Goal: Task Accomplishment & Management: Complete application form

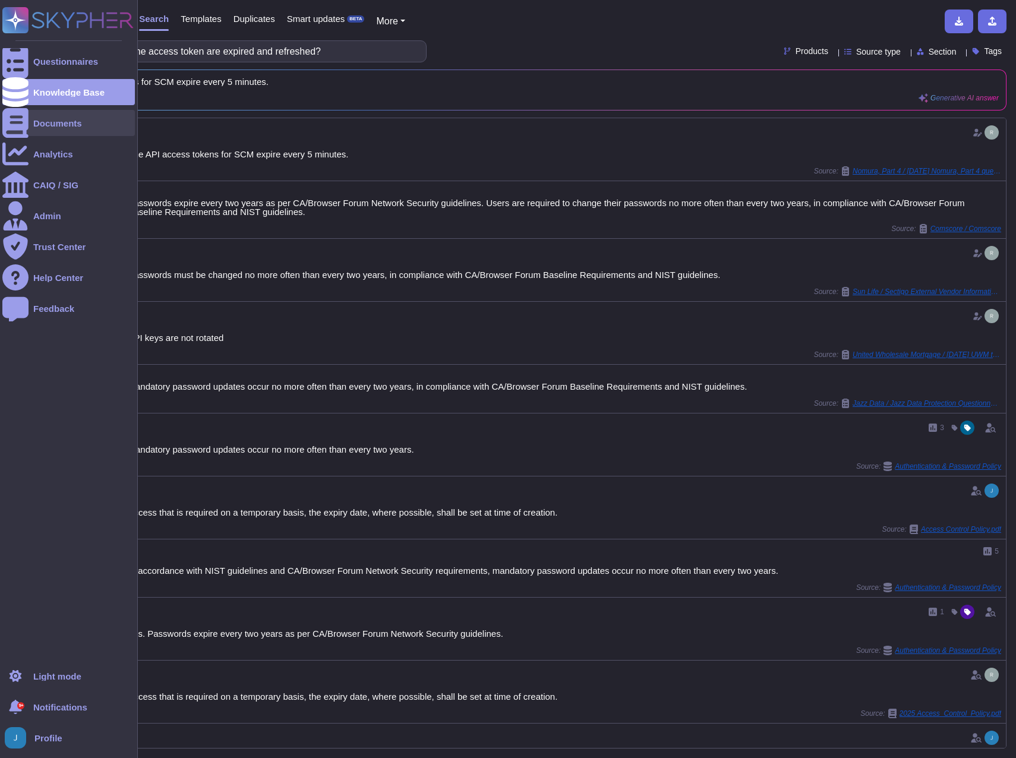
click at [54, 122] on div "Documents" at bounding box center [57, 123] width 49 height 9
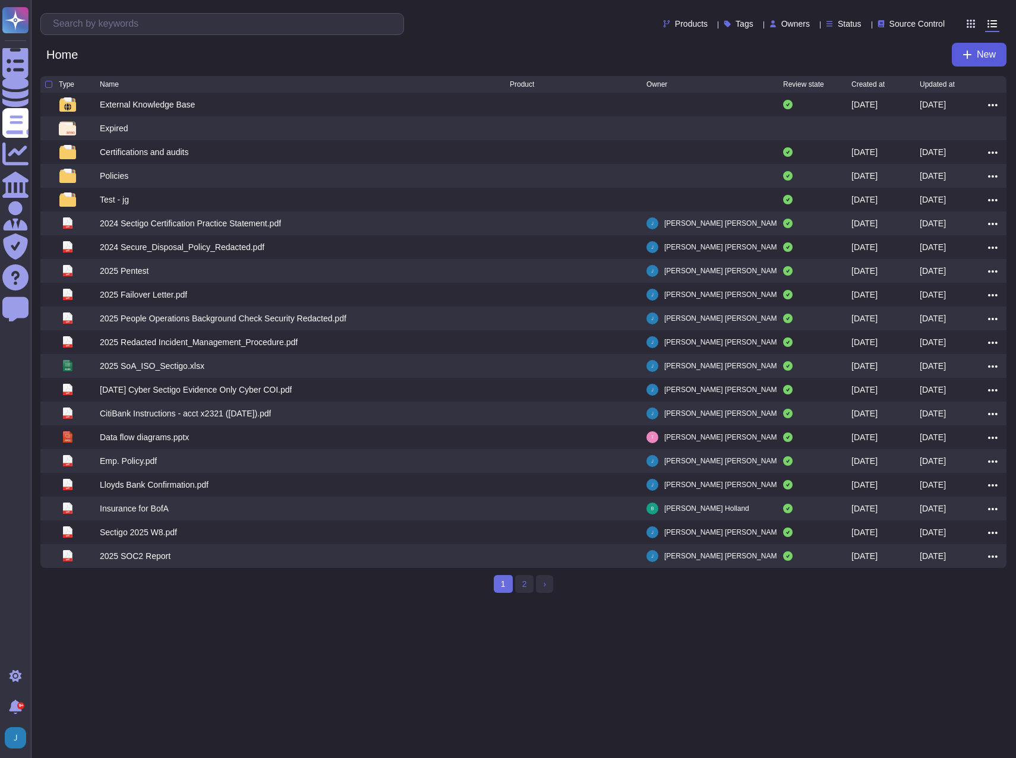
click at [966, 53] on icon at bounding box center [967, 55] width 10 height 10
click at [881, 89] on div "File from local" at bounding box center [919, 92] width 105 height 18
click at [204, 55] on div "Home New" at bounding box center [523, 55] width 966 height 24
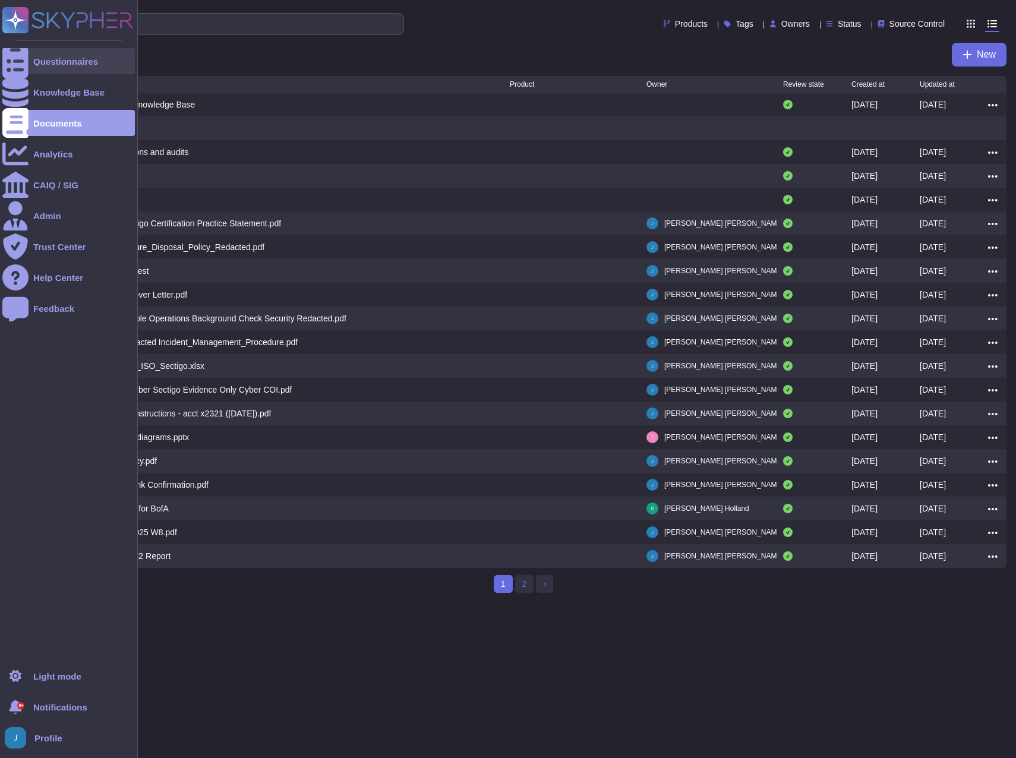
click at [30, 57] on div "Questionnaires" at bounding box center [68, 61] width 132 height 26
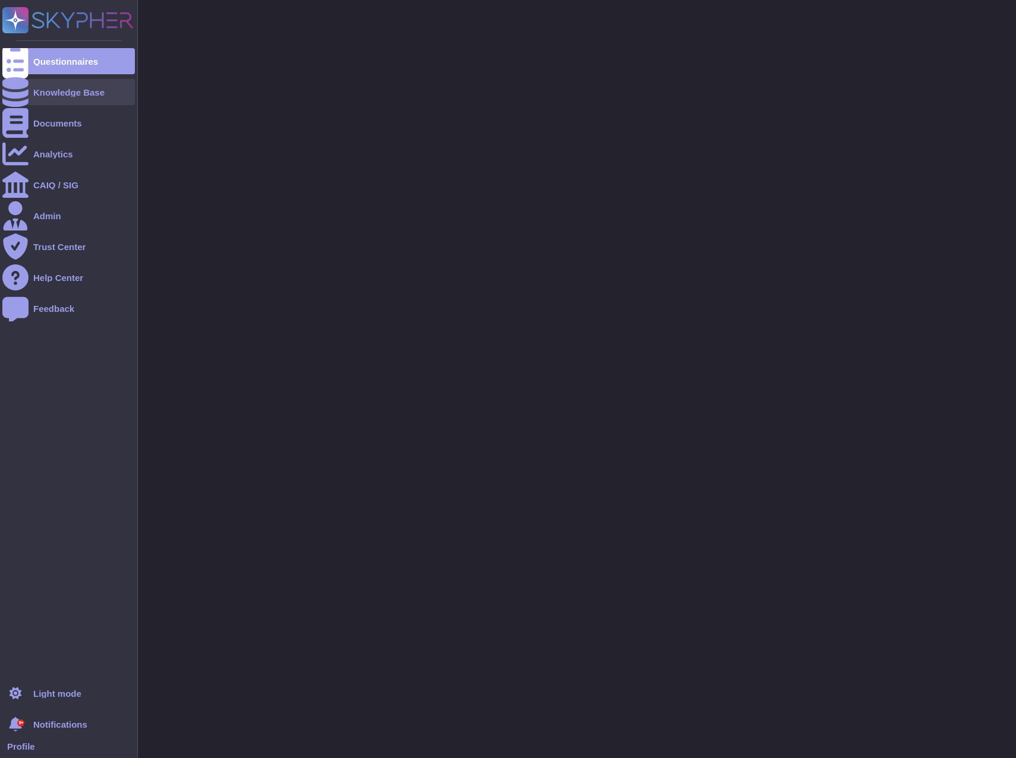
click at [46, 90] on div "Knowledge Base" at bounding box center [68, 92] width 71 height 9
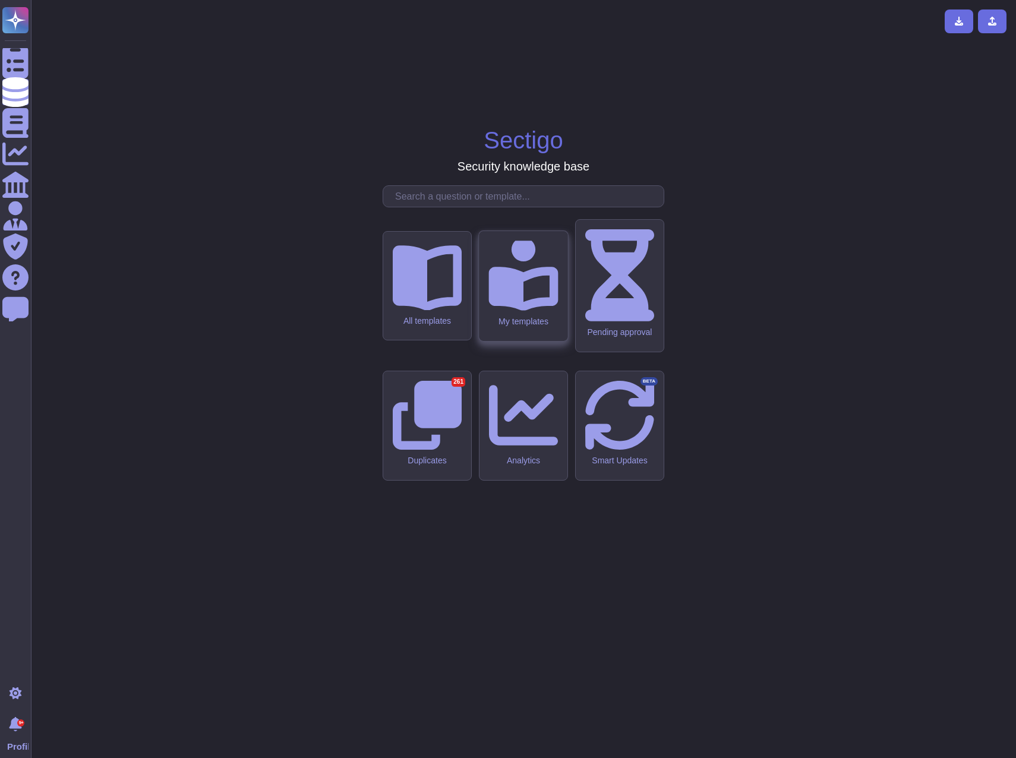
click at [526, 310] on icon at bounding box center [523, 276] width 70 height 70
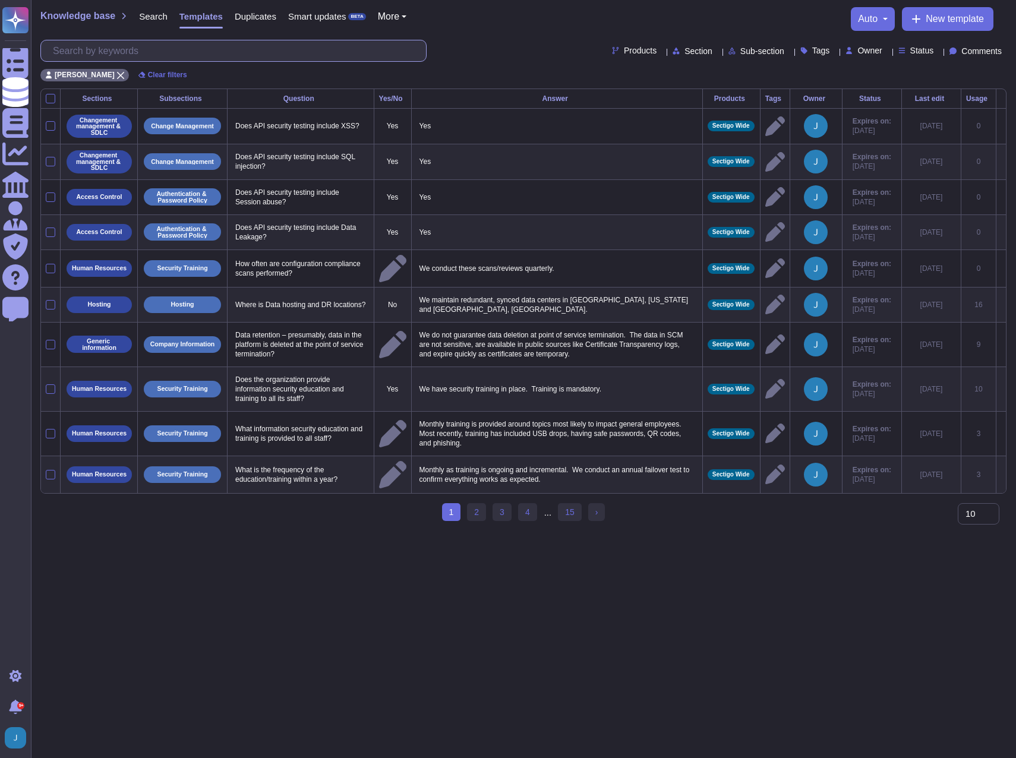
click at [175, 48] on input "text" at bounding box center [236, 50] width 379 height 21
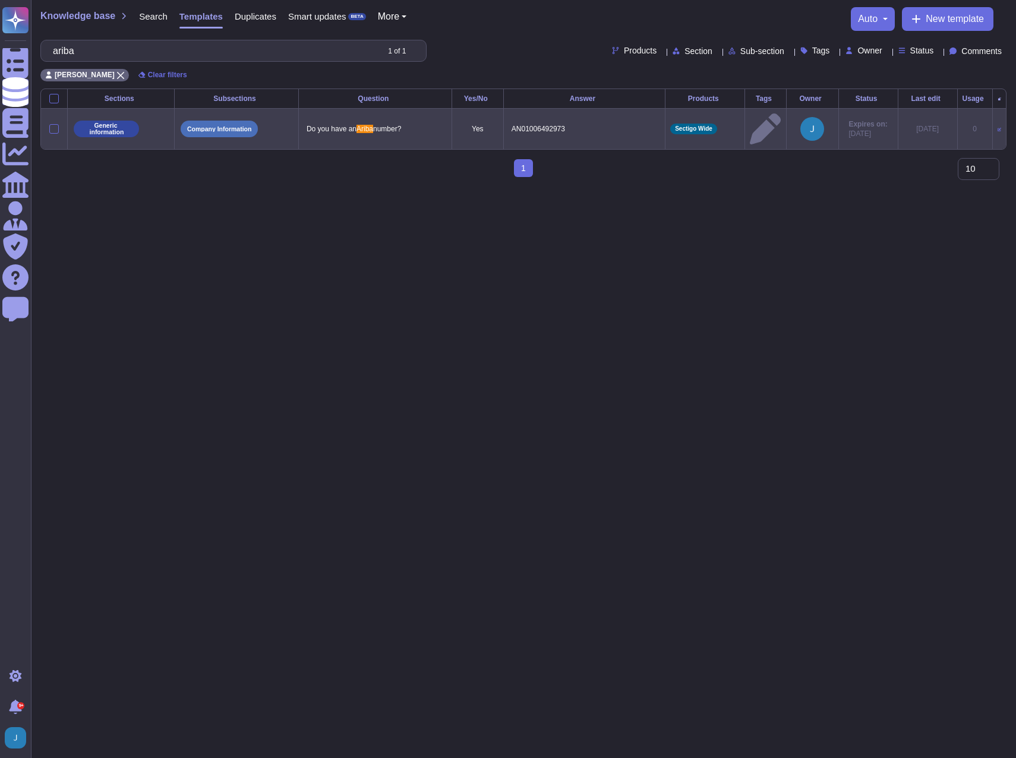
type input "ariba"
click at [509, 121] on p "AN01006492973" at bounding box center [584, 128] width 151 height 15
type textarea "AN01006492973"
click at [509, 121] on textarea "AN01006492973" at bounding box center [583, 131] width 149 height 21
click at [63, 18] on span "Knowledge base" at bounding box center [77, 16] width 75 height 10
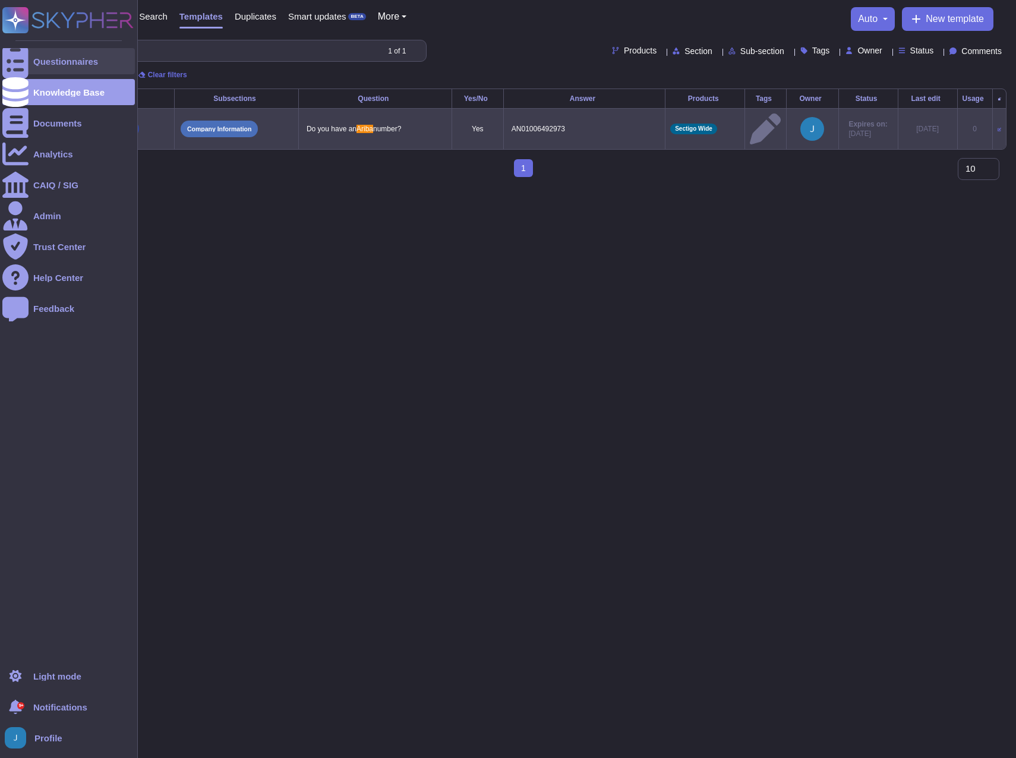
click at [23, 55] on div at bounding box center [15, 61] width 26 height 26
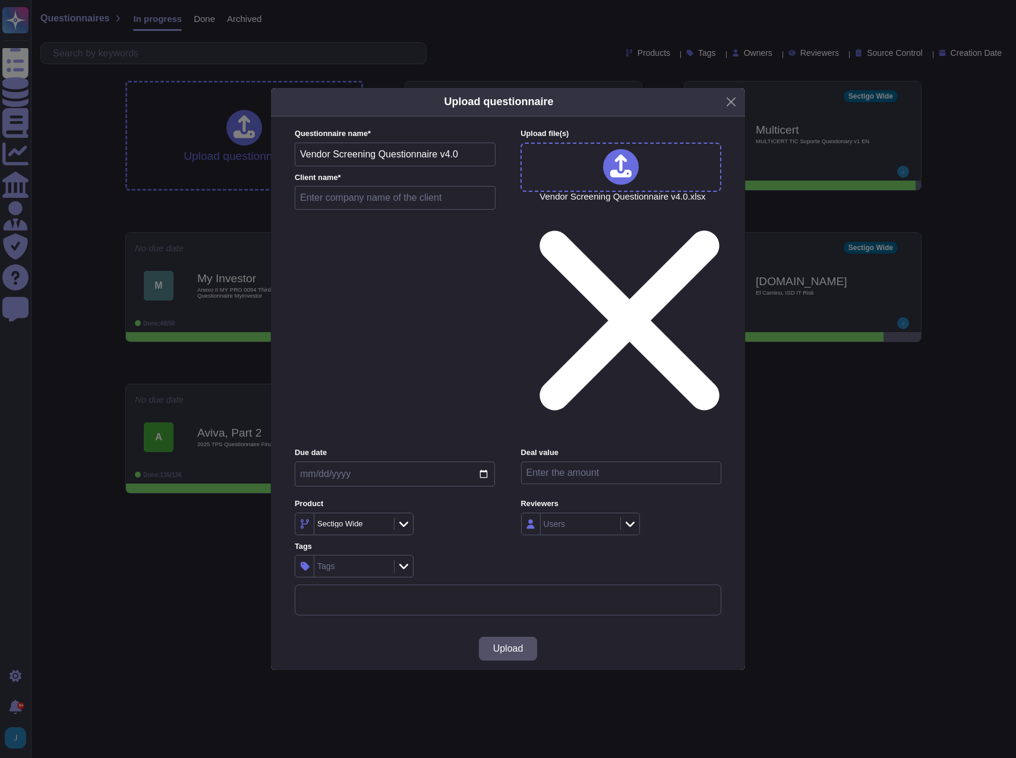
click at [382, 210] on input "text" at bounding box center [395, 198] width 201 height 24
type input "Land O'Lakes, Inc."
click at [533, 637] on button "Upload" at bounding box center [508, 649] width 59 height 24
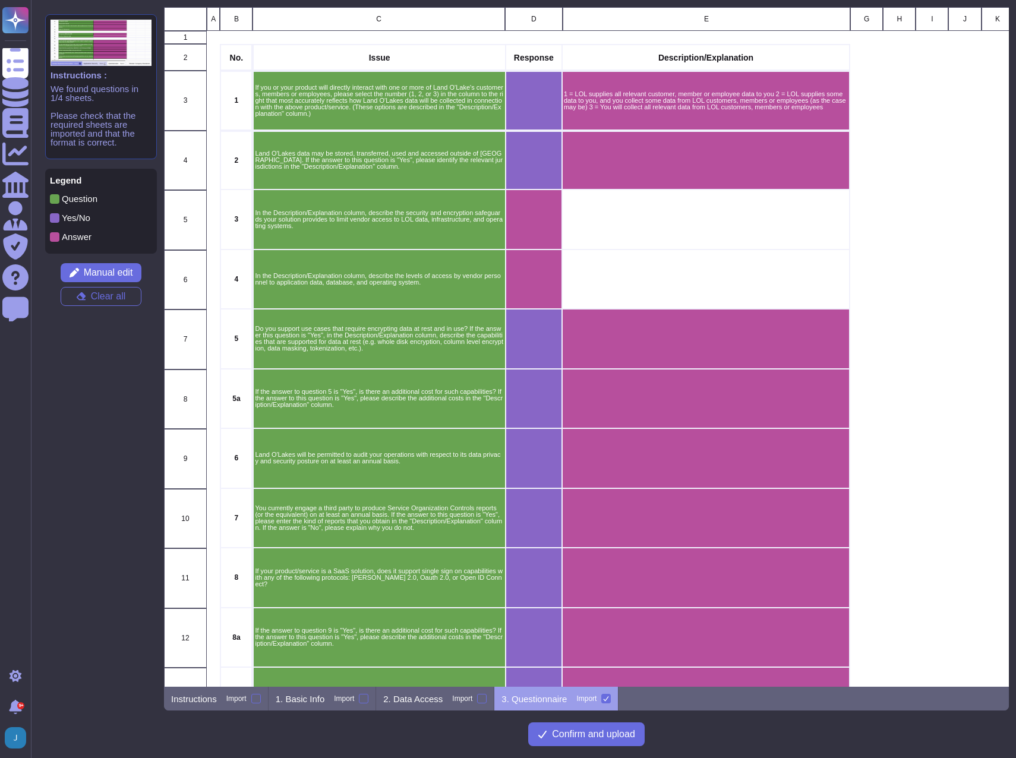
scroll to position [671, 836]
click at [252, 697] on div at bounding box center [256, 699] width 10 height 10
click at [0, 0] on input "Import" at bounding box center [0, 0] width 0 height 0
click at [355, 699] on label "Import" at bounding box center [351, 699] width 34 height 10
click at [0, 0] on input "Import" at bounding box center [0, 0] width 0 height 0
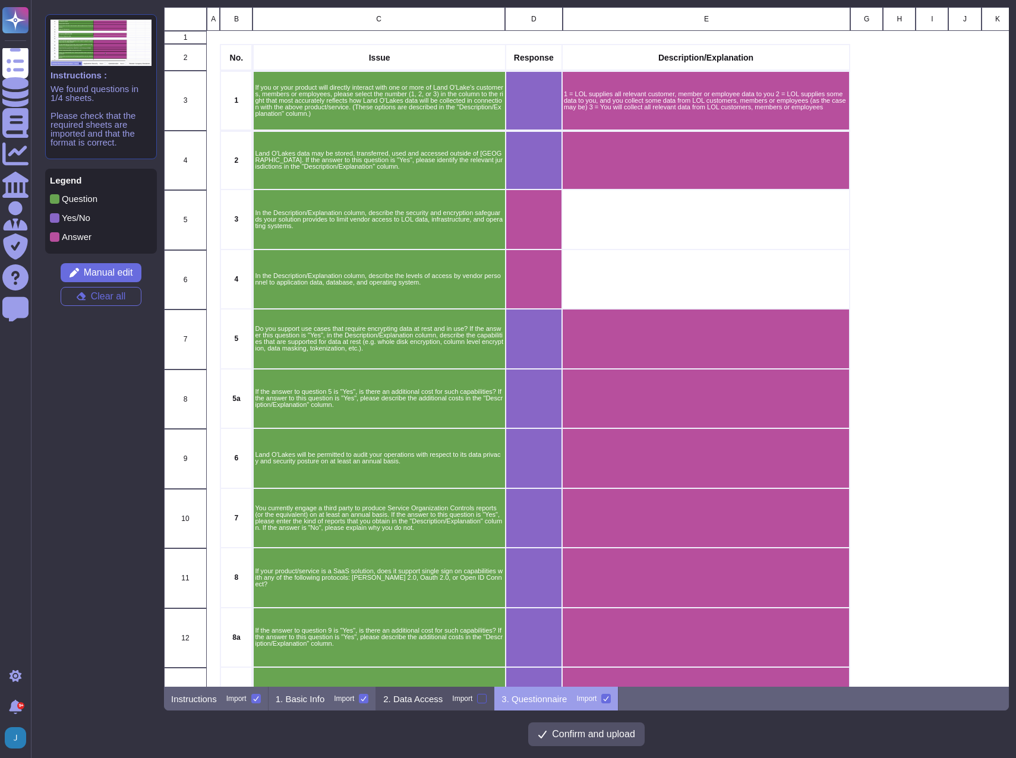
click at [477, 697] on div at bounding box center [482, 699] width 10 height 10
click at [0, 0] on input "Import" at bounding box center [0, 0] width 0 height 0
click at [236, 698] on div "Import" at bounding box center [236, 698] width 20 height 7
click at [0, 0] on input "Import" at bounding box center [0, 0] width 0 height 0
click at [270, 688] on div "1. Basic Info Import" at bounding box center [323, 699] width 108 height 24
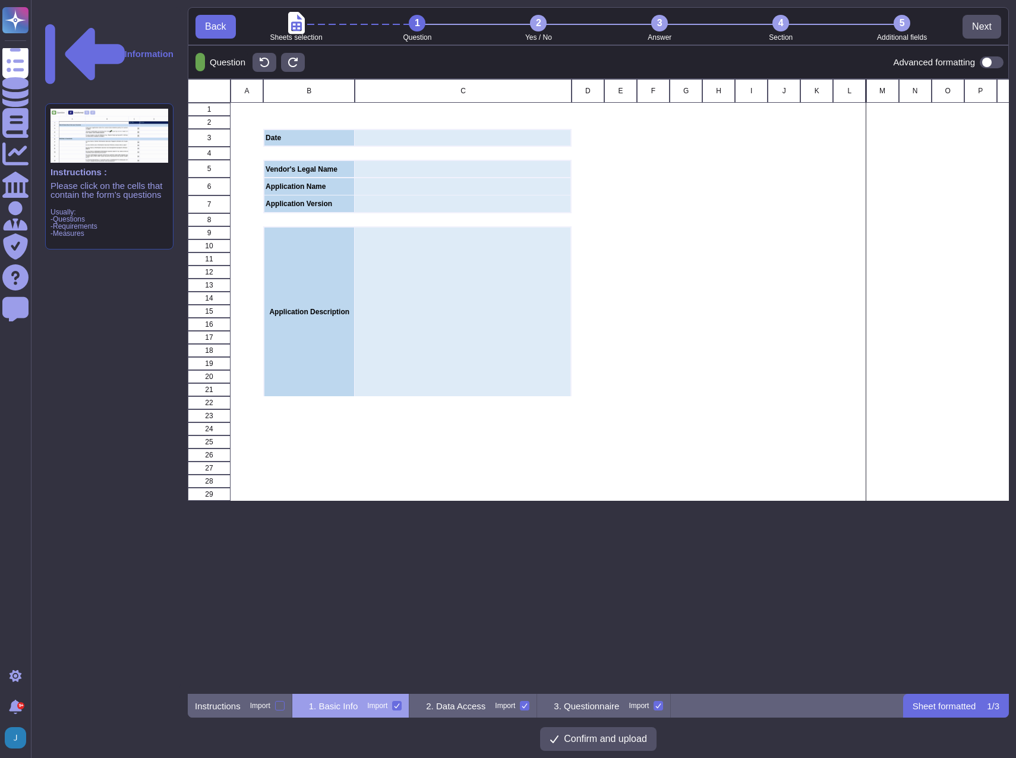
click at [262, 699] on div "Instructions Import" at bounding box center [240, 706] width 105 height 24
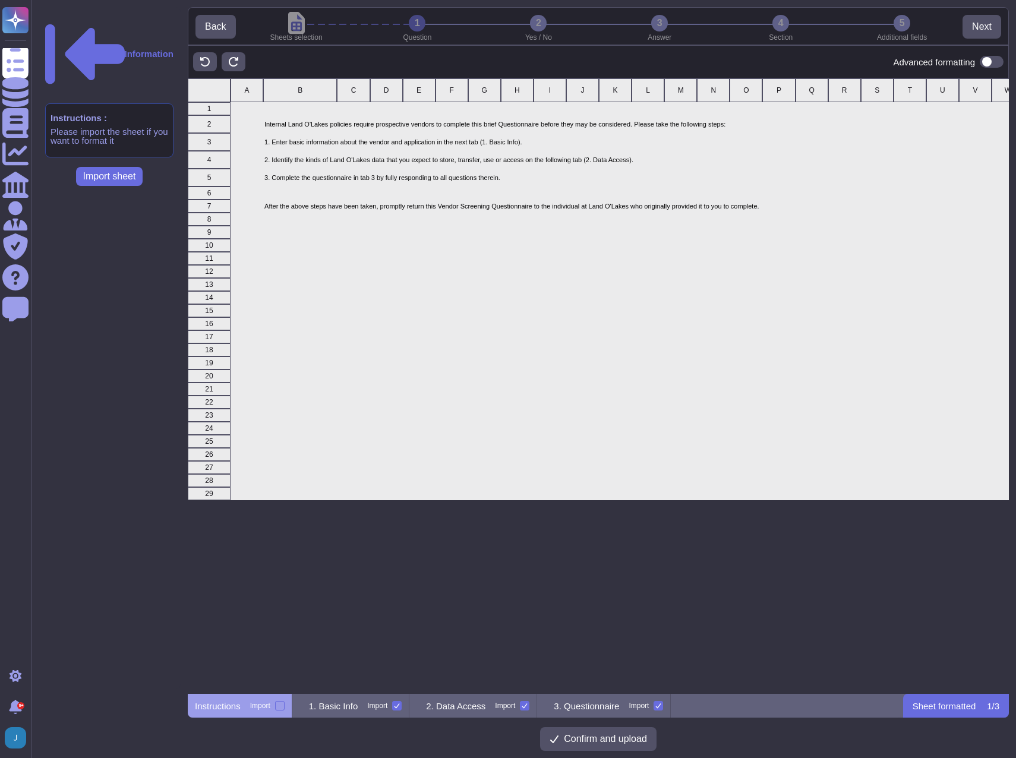
scroll to position [607, 812]
click at [282, 710] on div at bounding box center [280, 706] width 10 height 10
click at [0, 0] on input "Import" at bounding box center [0, 0] width 0 height 0
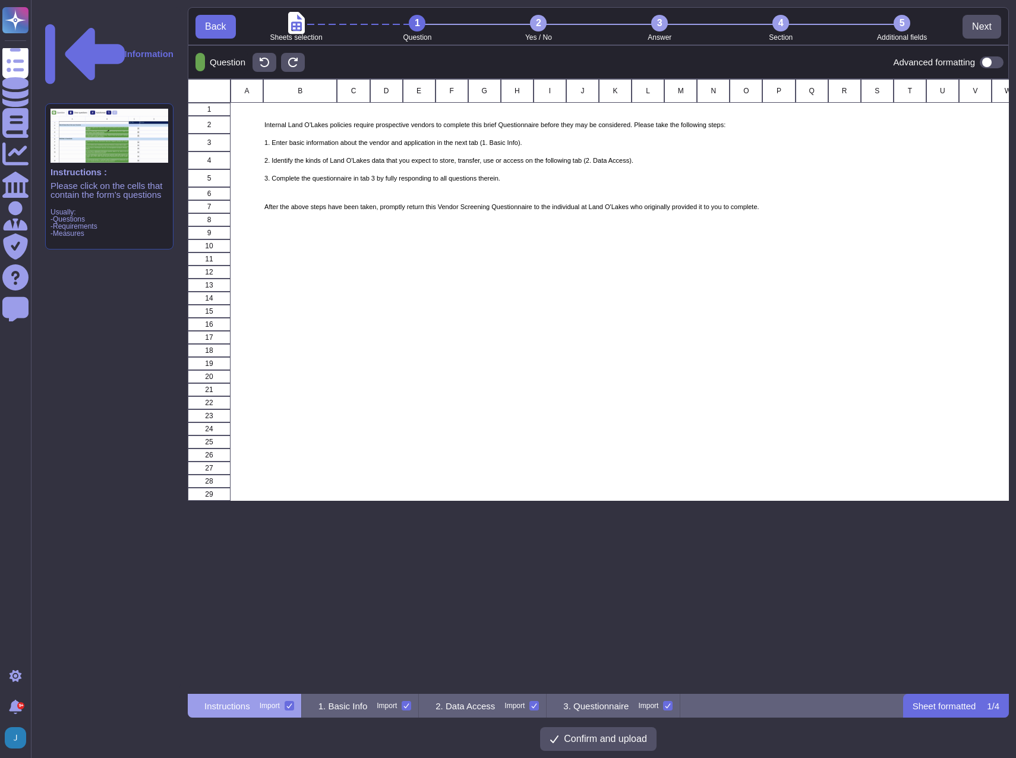
click at [294, 707] on div at bounding box center [290, 706] width 10 height 10
click at [0, 0] on input "Import" at bounding box center [0, 0] width 0 height 0
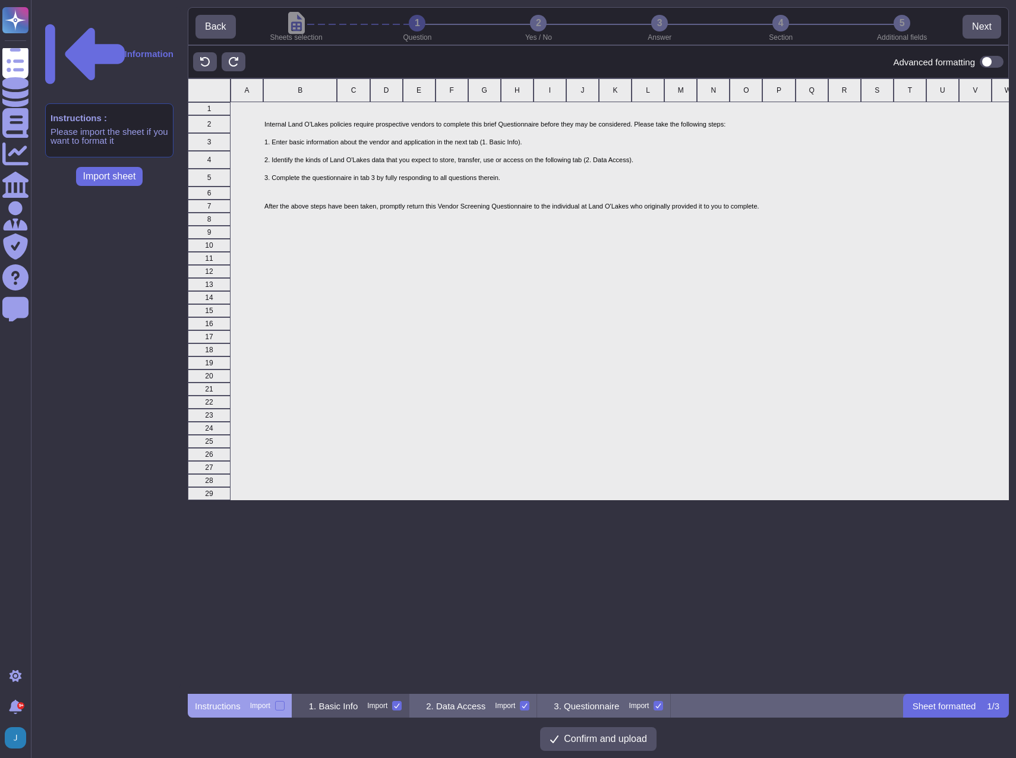
scroll to position [607, 812]
click at [337, 710] on p "1. Basic Info" at bounding box center [333, 706] width 49 height 9
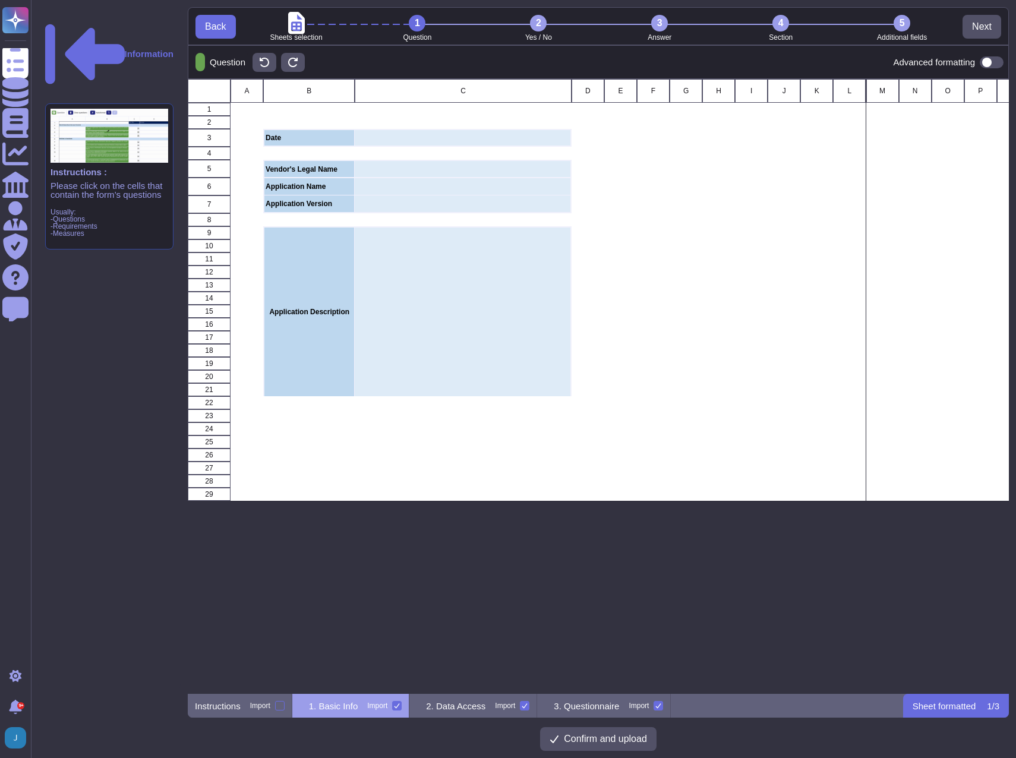
scroll to position [606, 812]
click at [226, 65] on p "Question" at bounding box center [225, 62] width 40 height 9
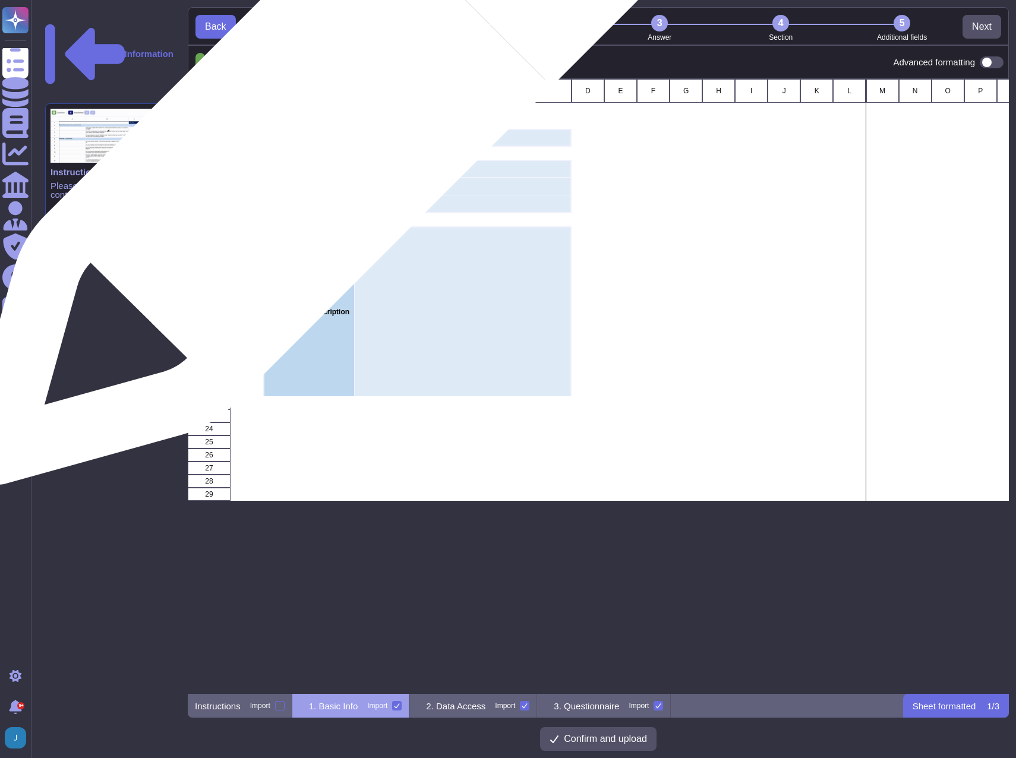
click at [310, 140] on p "Date" at bounding box center [309, 137] width 87 height 7
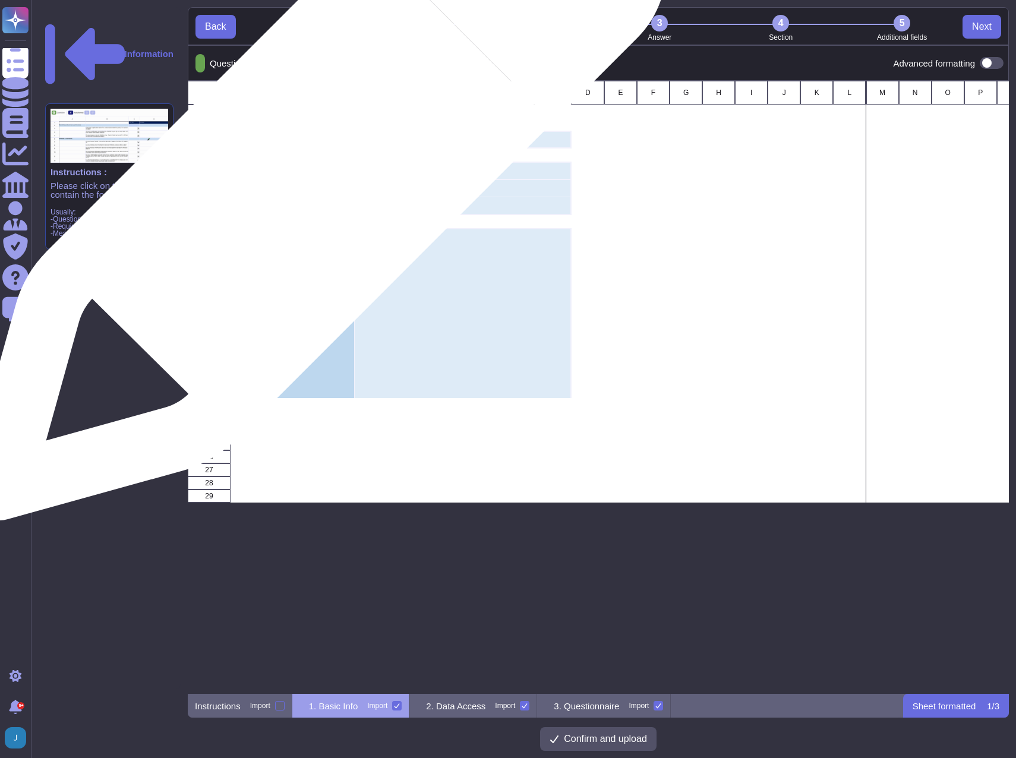
click at [311, 176] on div "Vendor's Legal Name" at bounding box center [308, 171] width 91 height 18
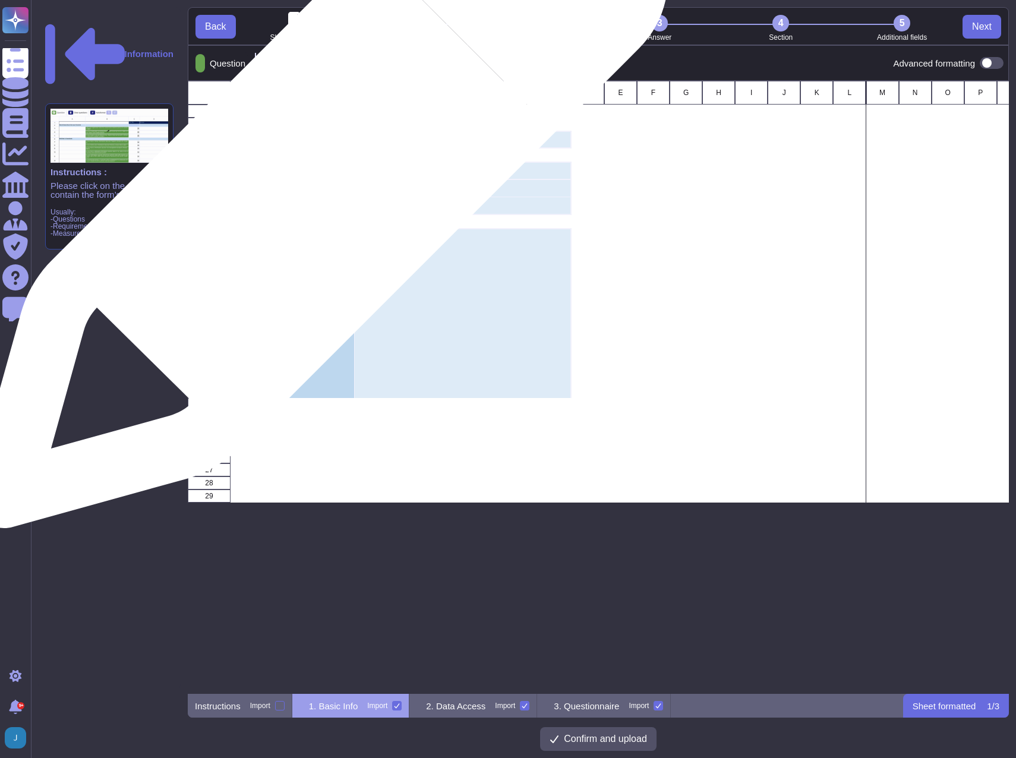
click at [315, 186] on p "Application Name" at bounding box center [309, 188] width 87 height 7
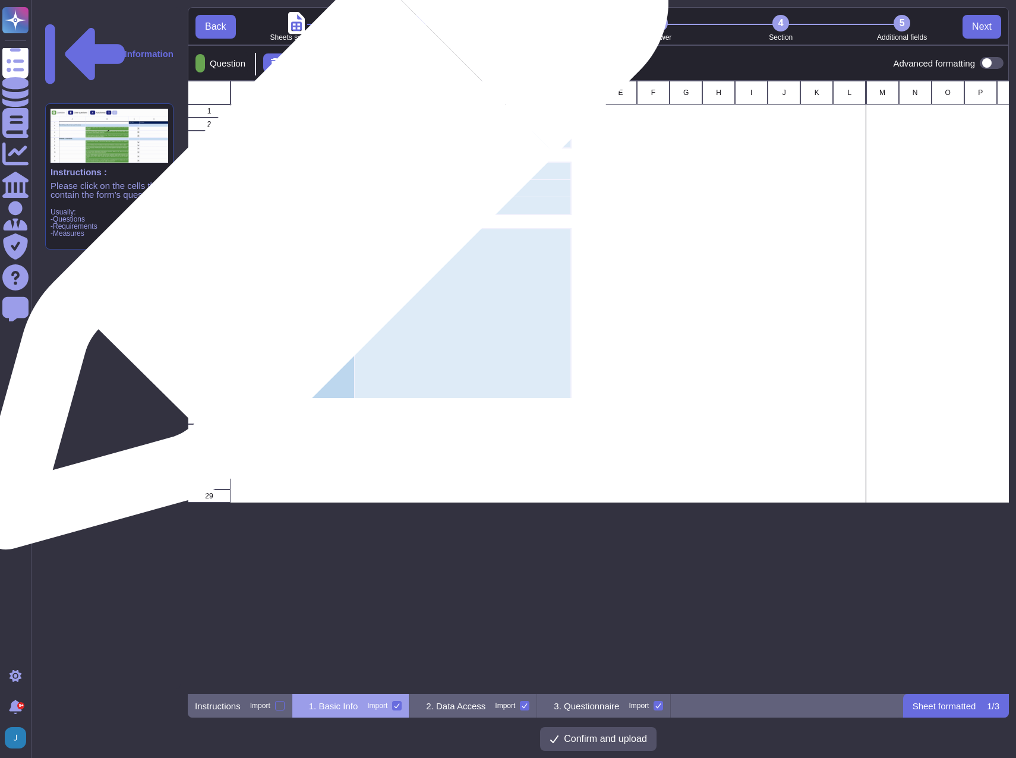
click at [316, 208] on p "Application Version" at bounding box center [309, 205] width 87 height 7
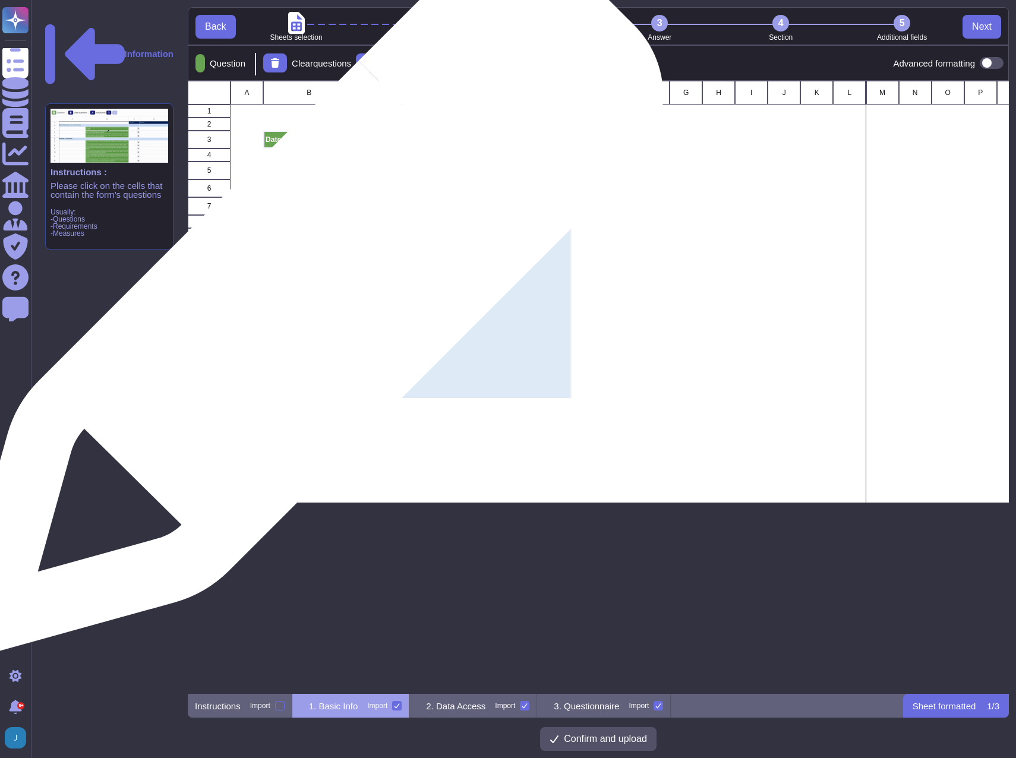
click at [305, 305] on div "Application Description" at bounding box center [308, 313] width 91 height 170
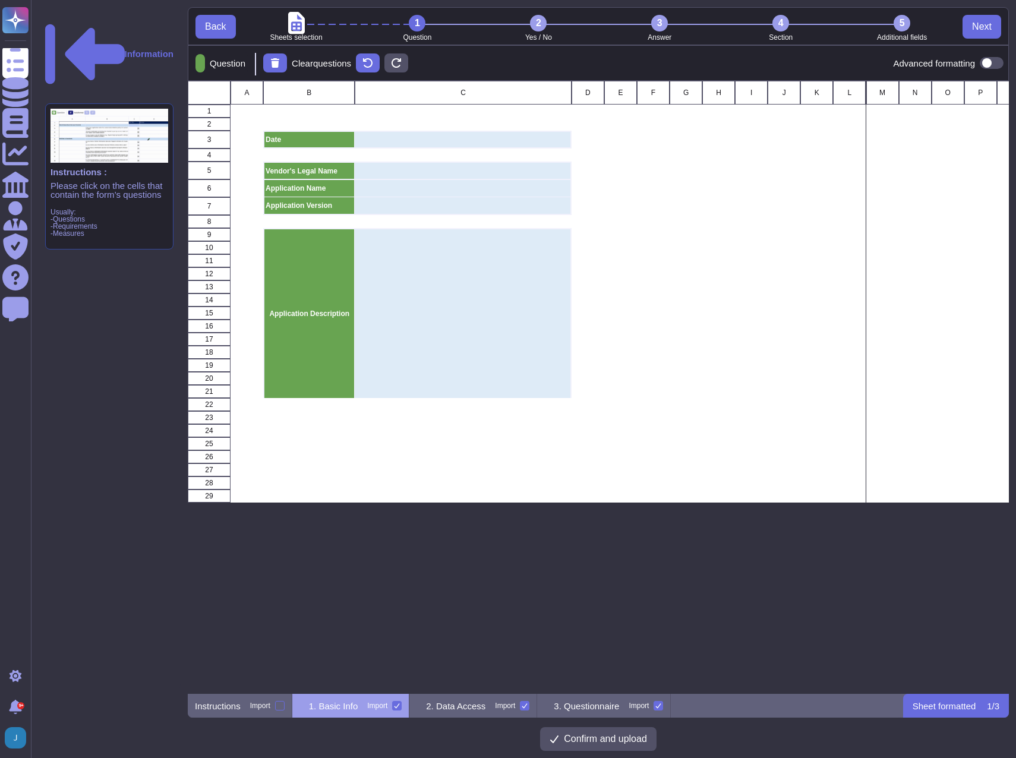
click at [659, 23] on div "3" at bounding box center [659, 23] width 17 height 17
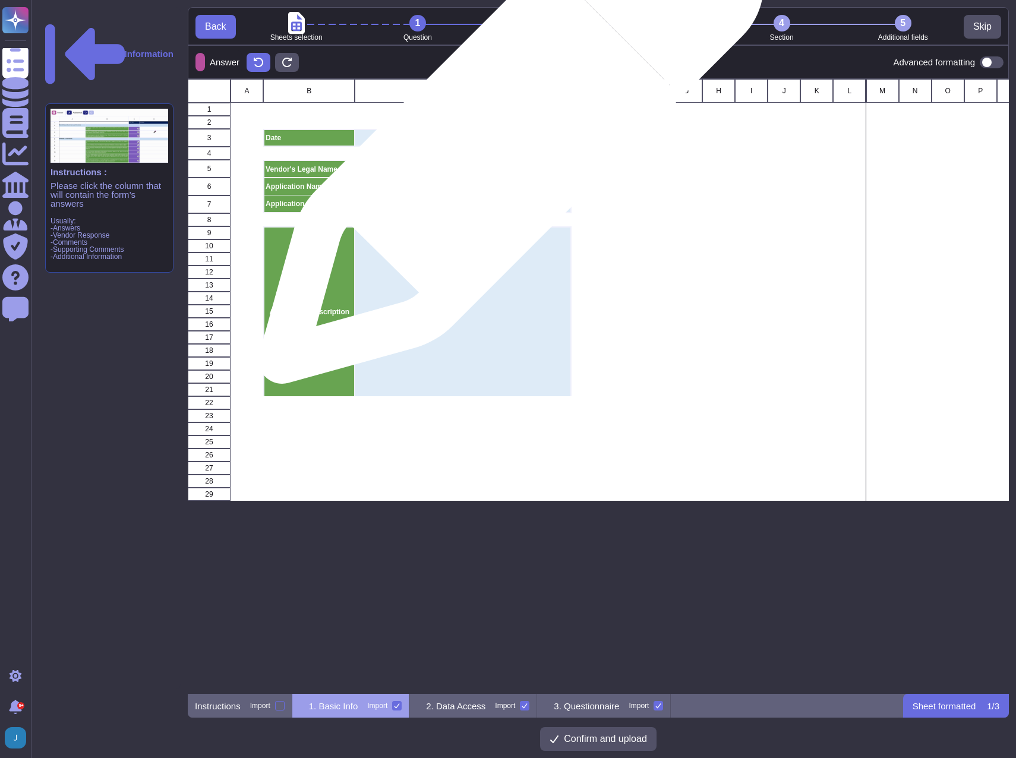
click at [506, 137] on div "grid" at bounding box center [463, 138] width 216 height 18
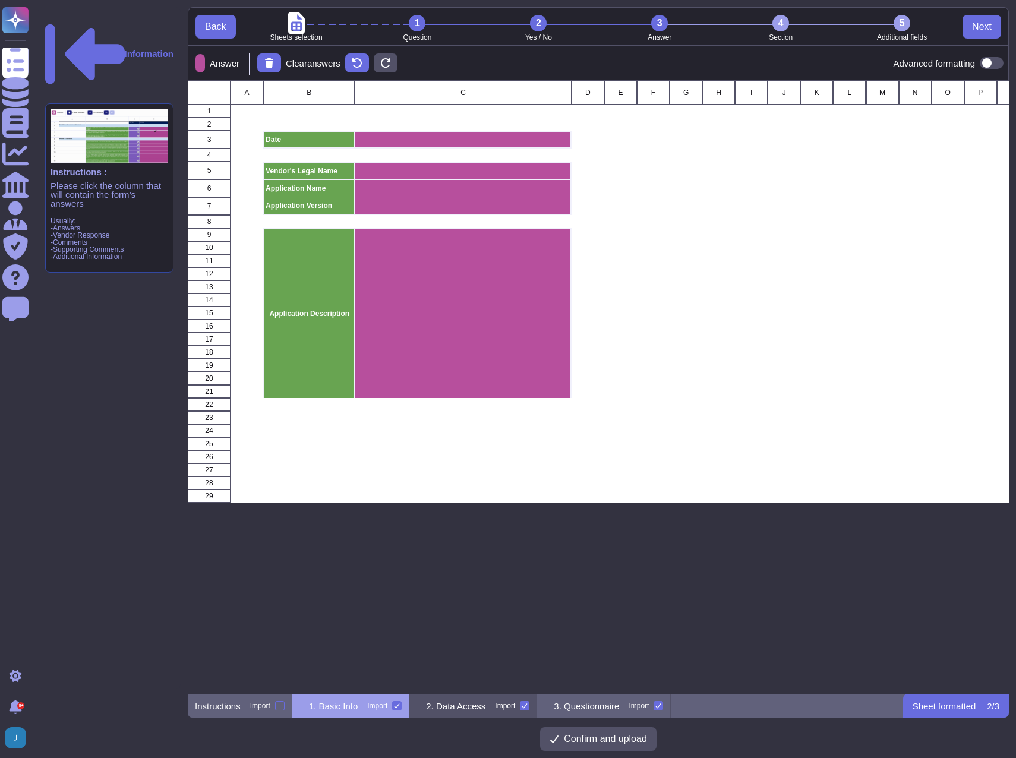
click at [473, 713] on div "2. Data Access Import" at bounding box center [473, 706] width 128 height 24
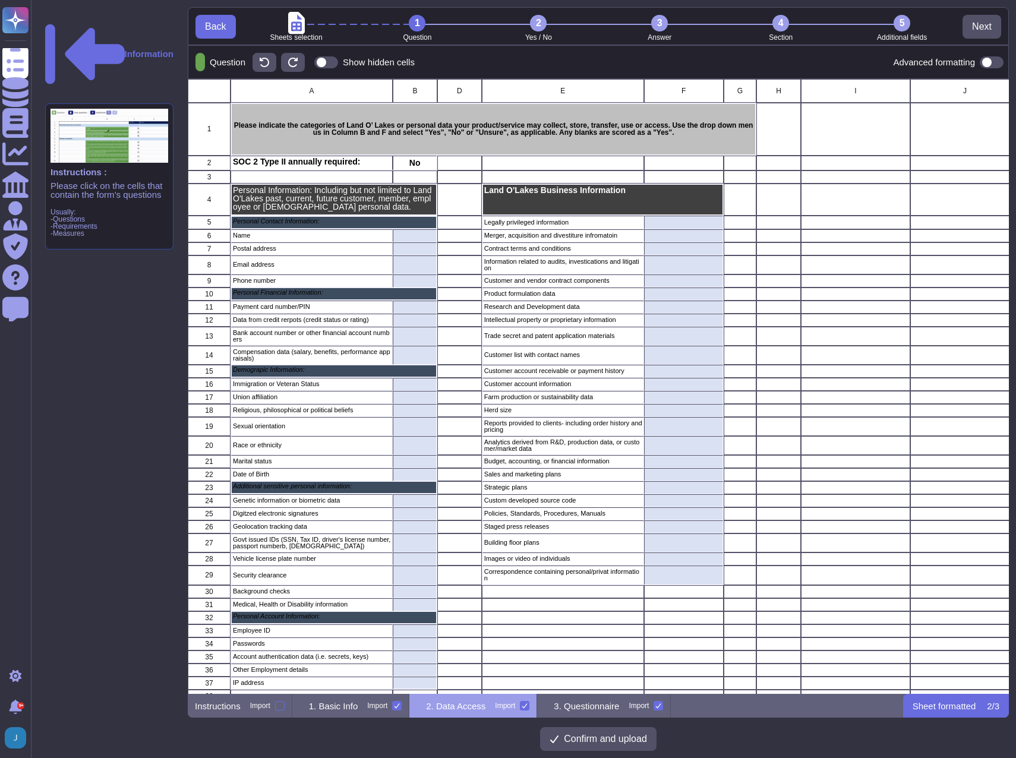
scroll to position [606, 812]
click at [781, 21] on div "4" at bounding box center [780, 23] width 17 height 17
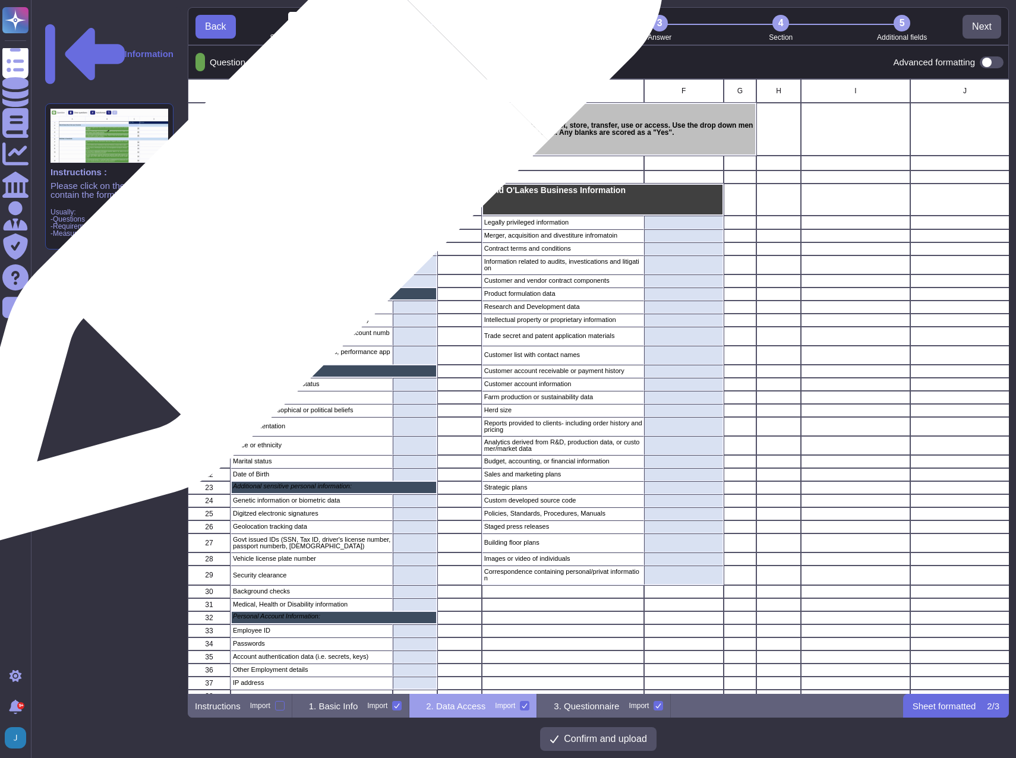
click at [305, 195] on p "Personal Information: Including but not limited to Land O'Lakes past, current, …" at bounding box center [334, 198] width 202 height 25
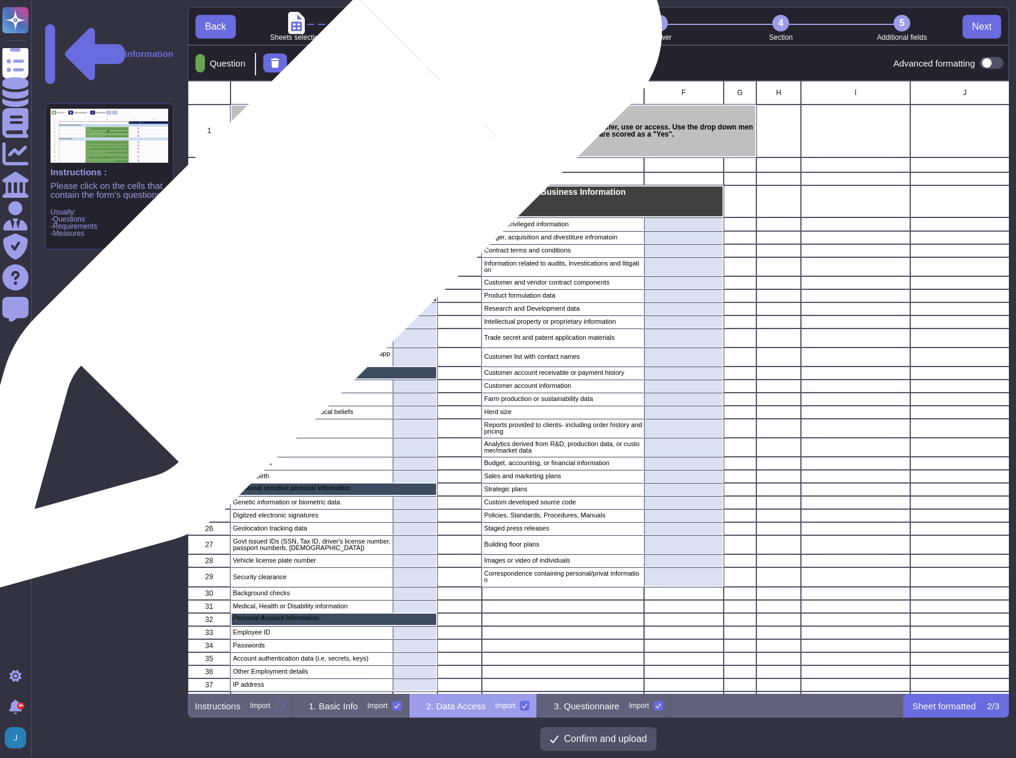
click at [303, 242] on div "Name" at bounding box center [312, 237] width 162 height 13
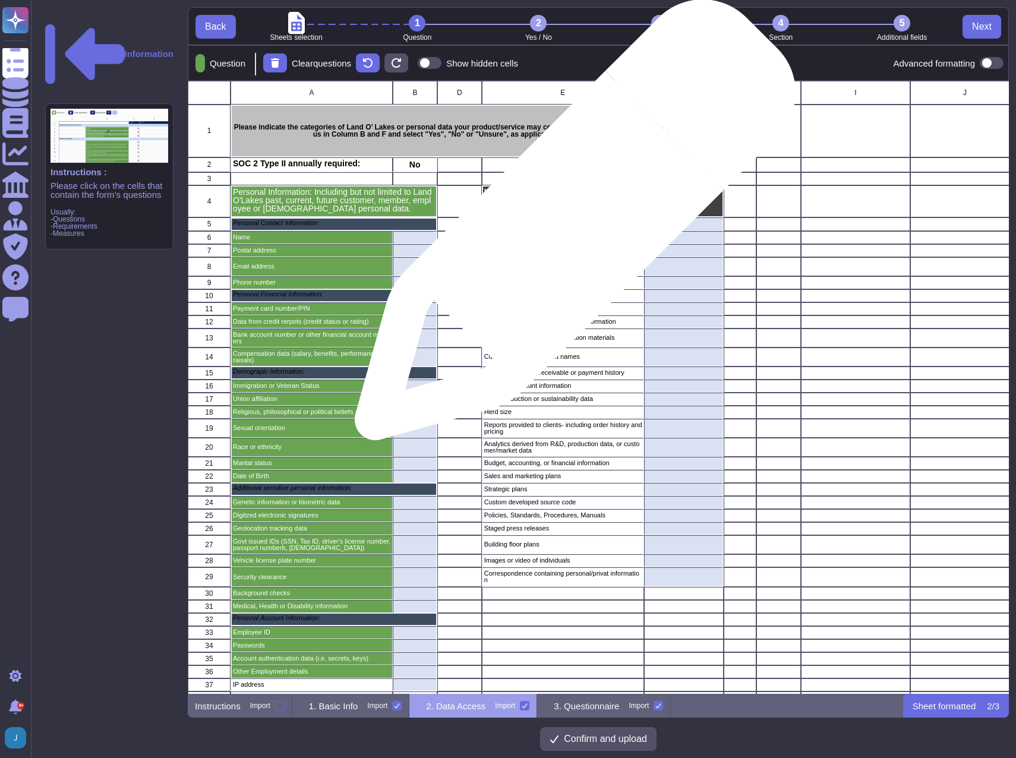
click at [570, 226] on p "Legally privileged information" at bounding box center [563, 224] width 158 height 7
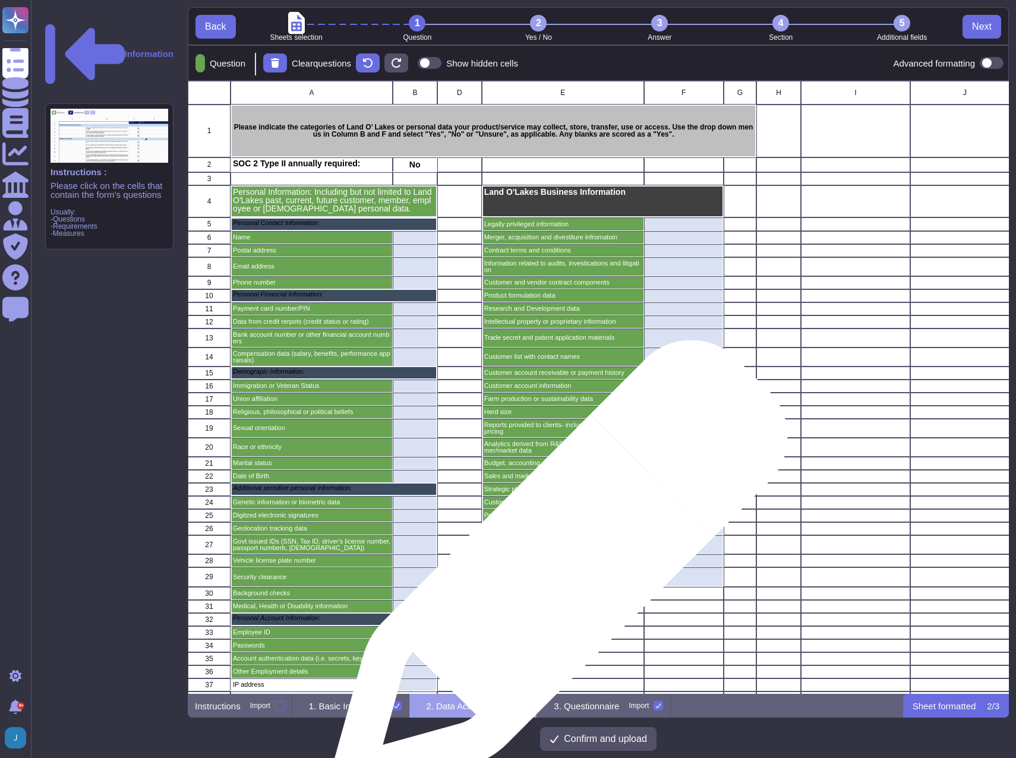
click at [554, 574] on p "Correspondence containing personal/privat information" at bounding box center [563, 576] width 158 height 13
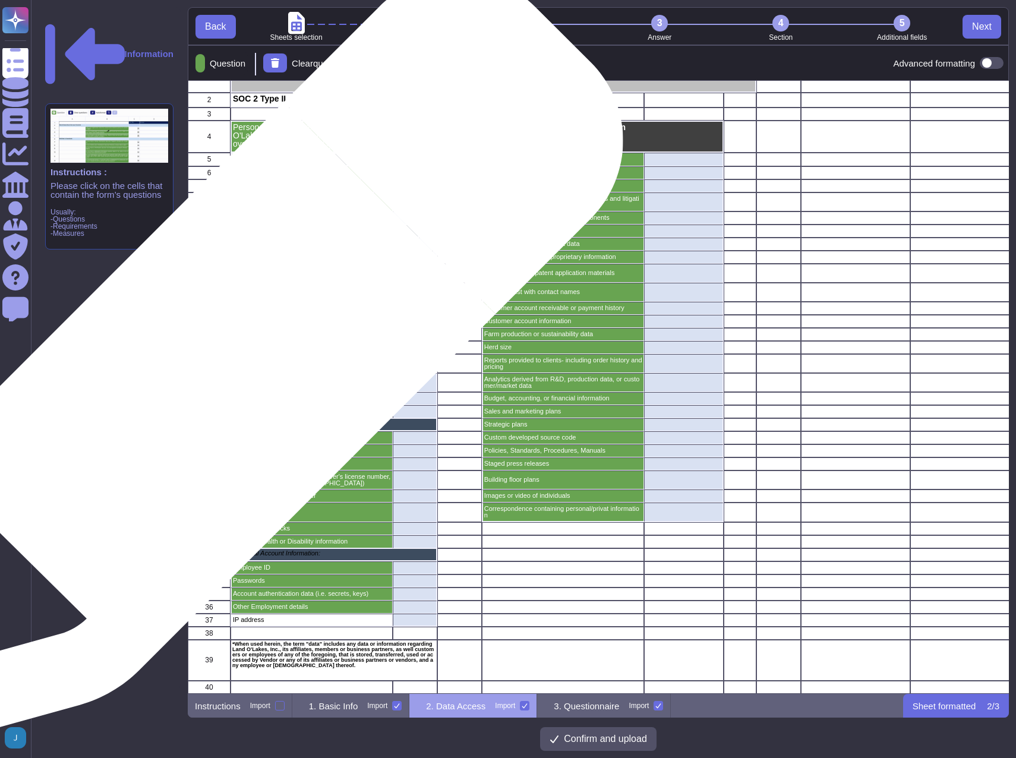
scroll to position [74, 0]
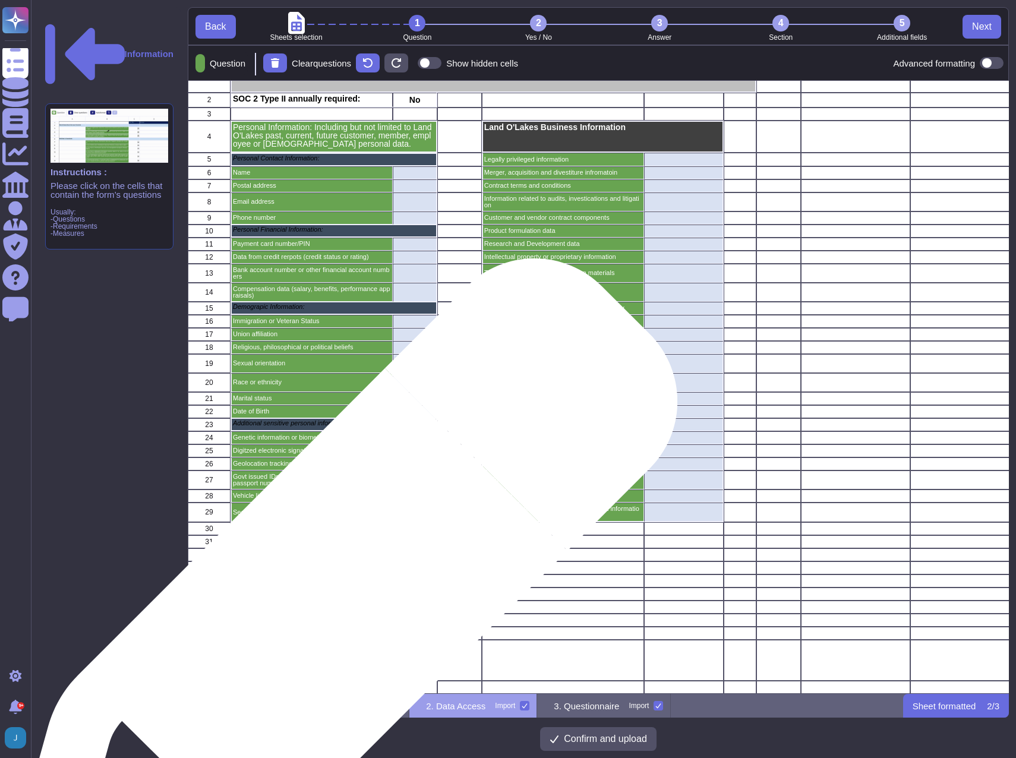
click at [334, 603] on div "Other Employment details" at bounding box center [312, 607] width 162 height 13
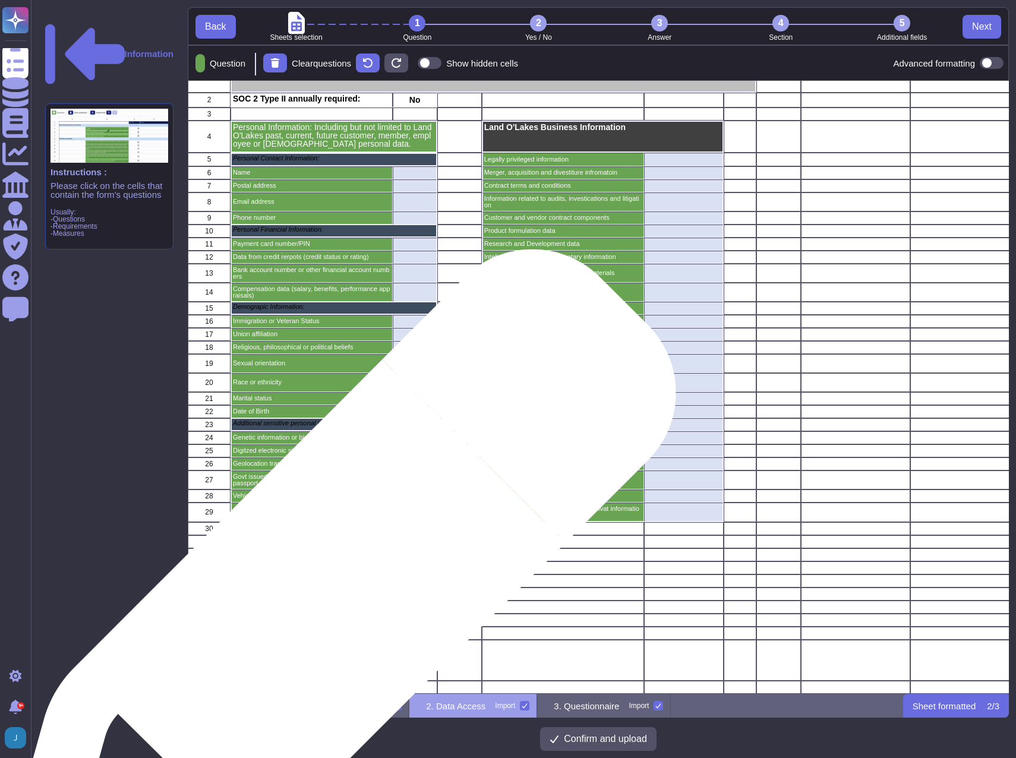
click at [331, 604] on p "Other Employment details" at bounding box center [312, 607] width 158 height 7
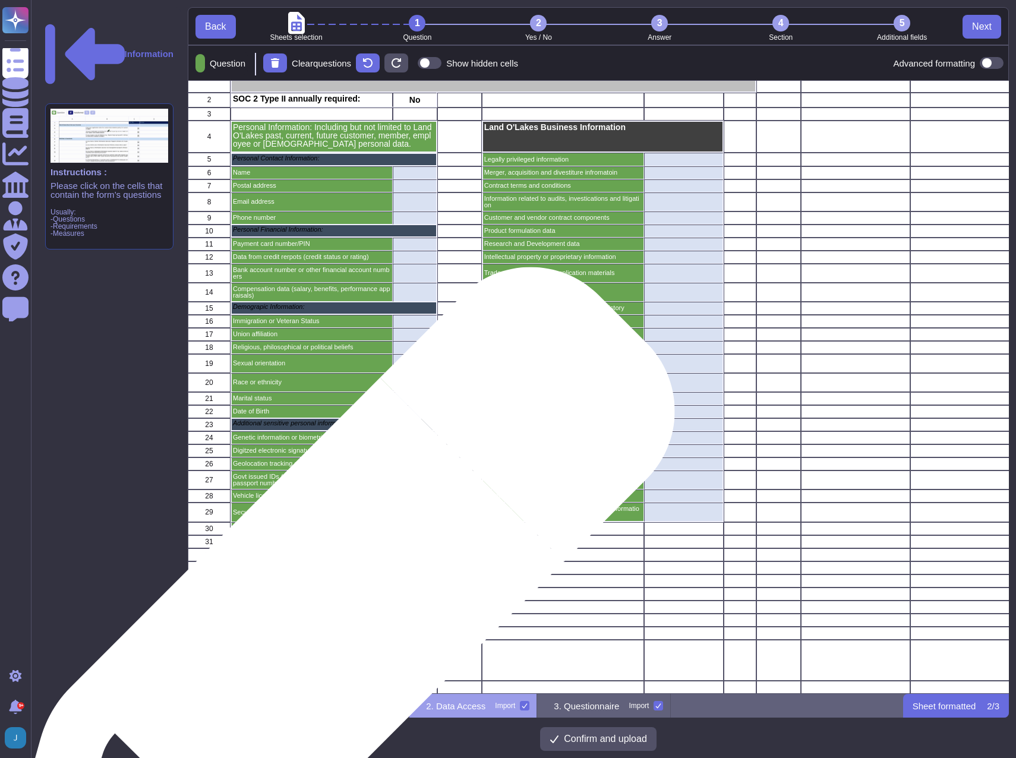
click at [329, 614] on div "IP address" at bounding box center [312, 620] width 162 height 13
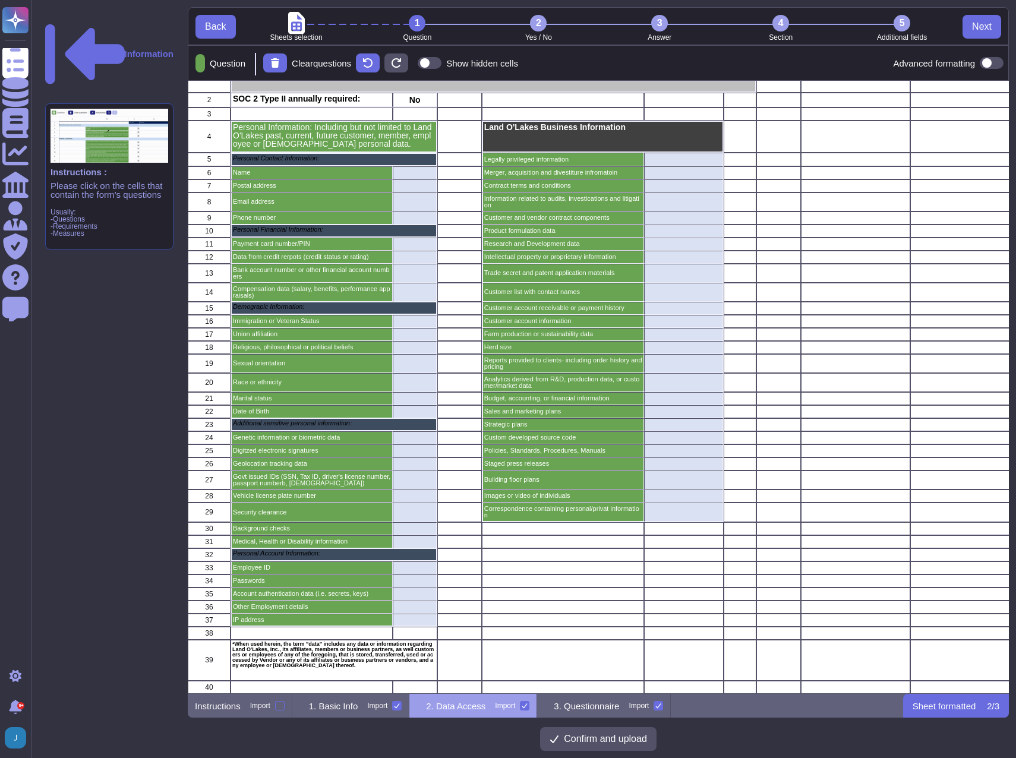
click at [538, 26] on div "2" at bounding box center [538, 23] width 17 height 17
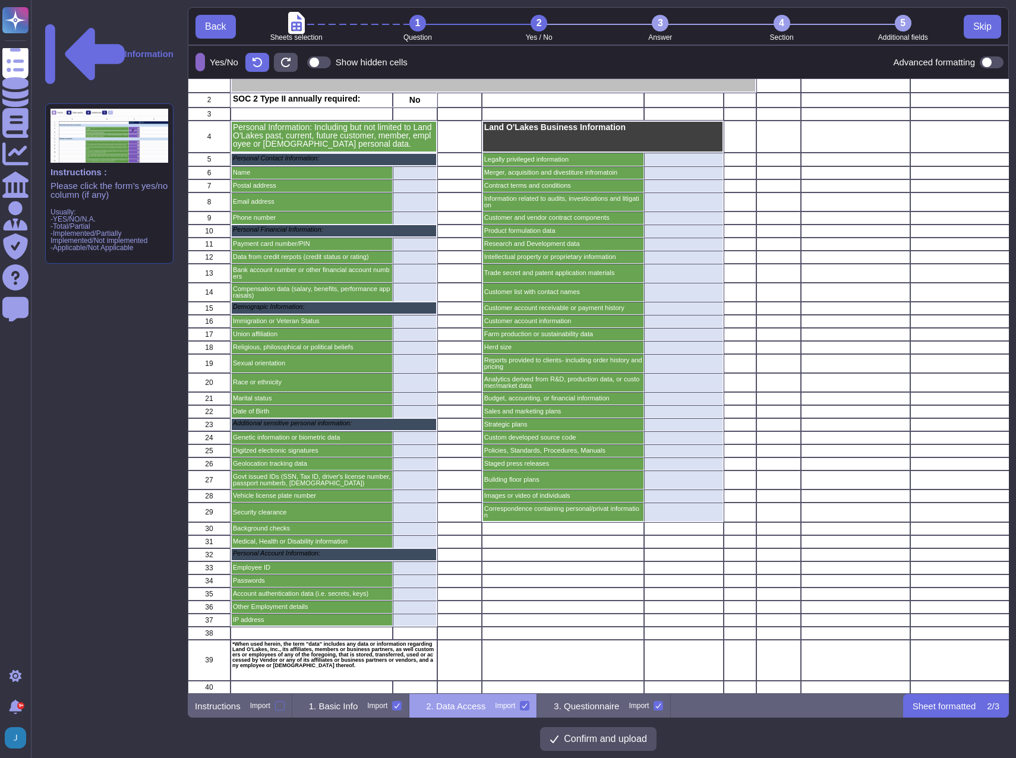
scroll to position [72, 0]
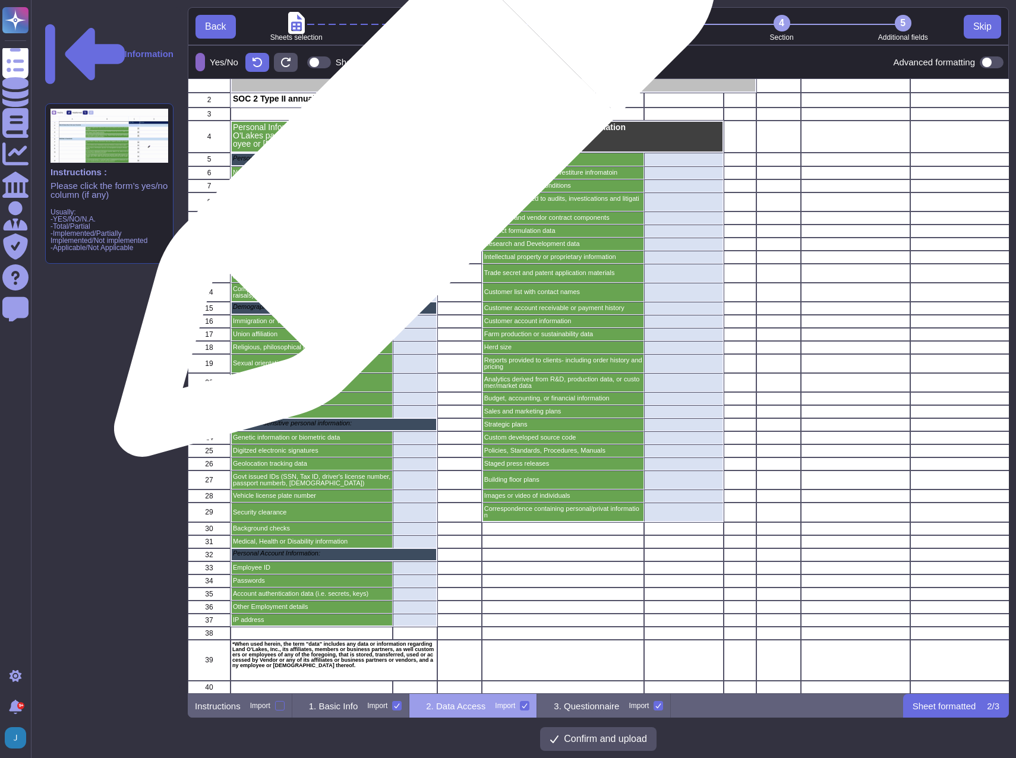
click at [410, 166] on div "grid" at bounding box center [415, 172] width 45 height 13
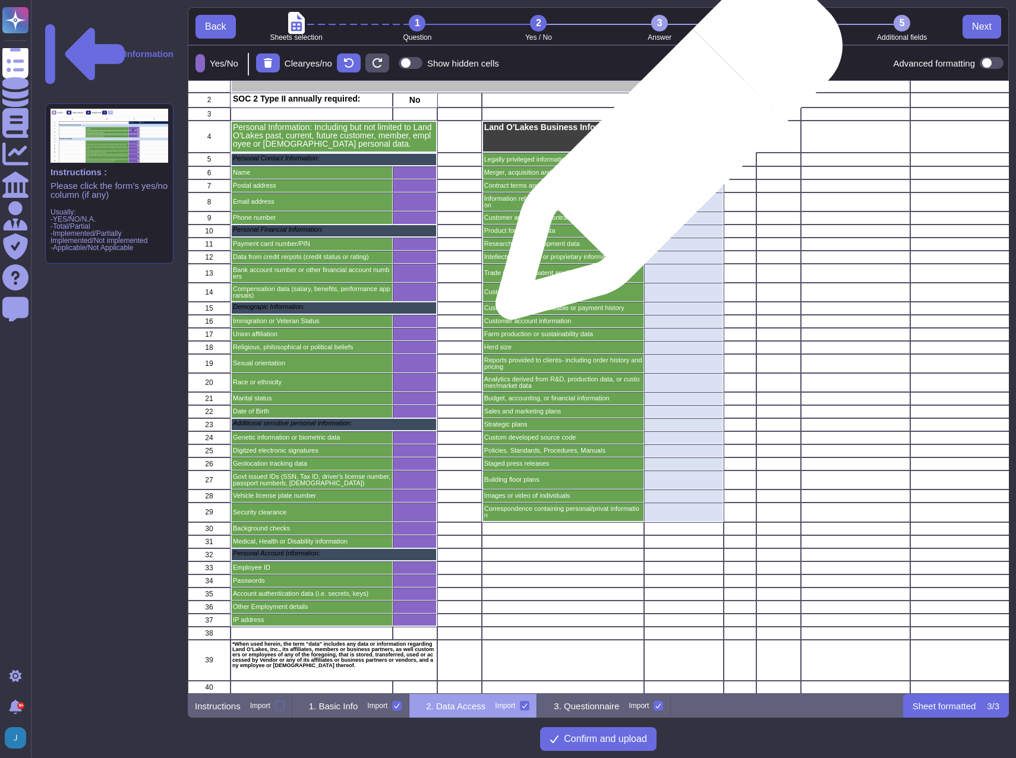
click at [664, 153] on div "grid" at bounding box center [684, 160] width 80 height 14
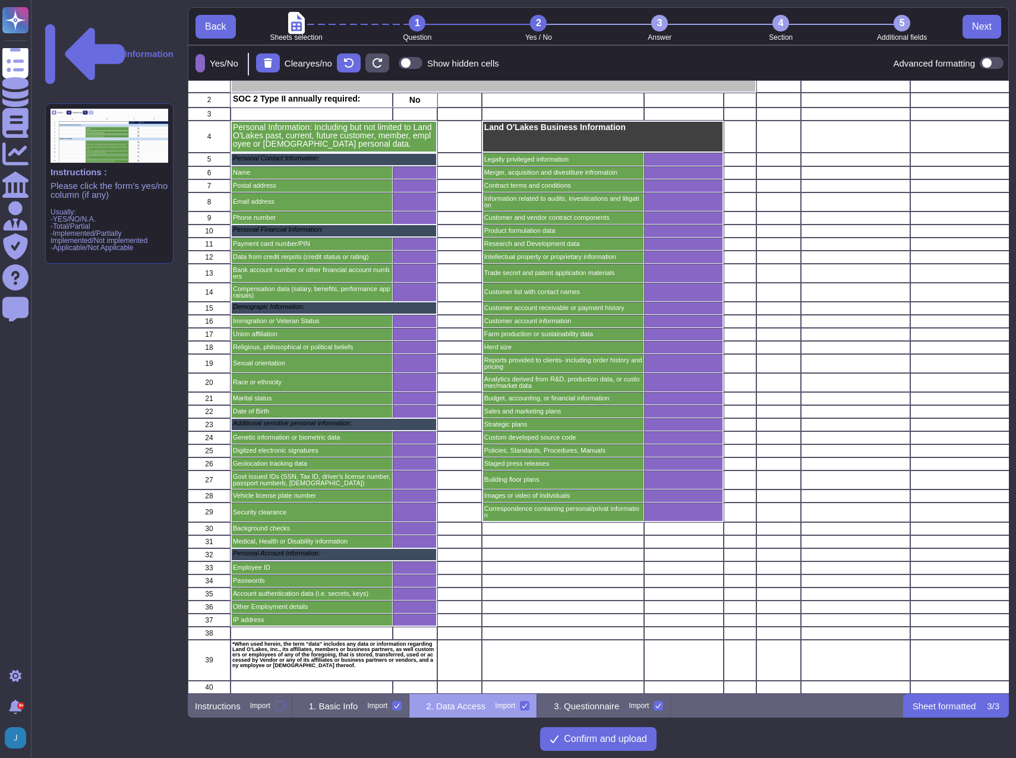
click at [901, 22] on div "5" at bounding box center [901, 23] width 17 height 17
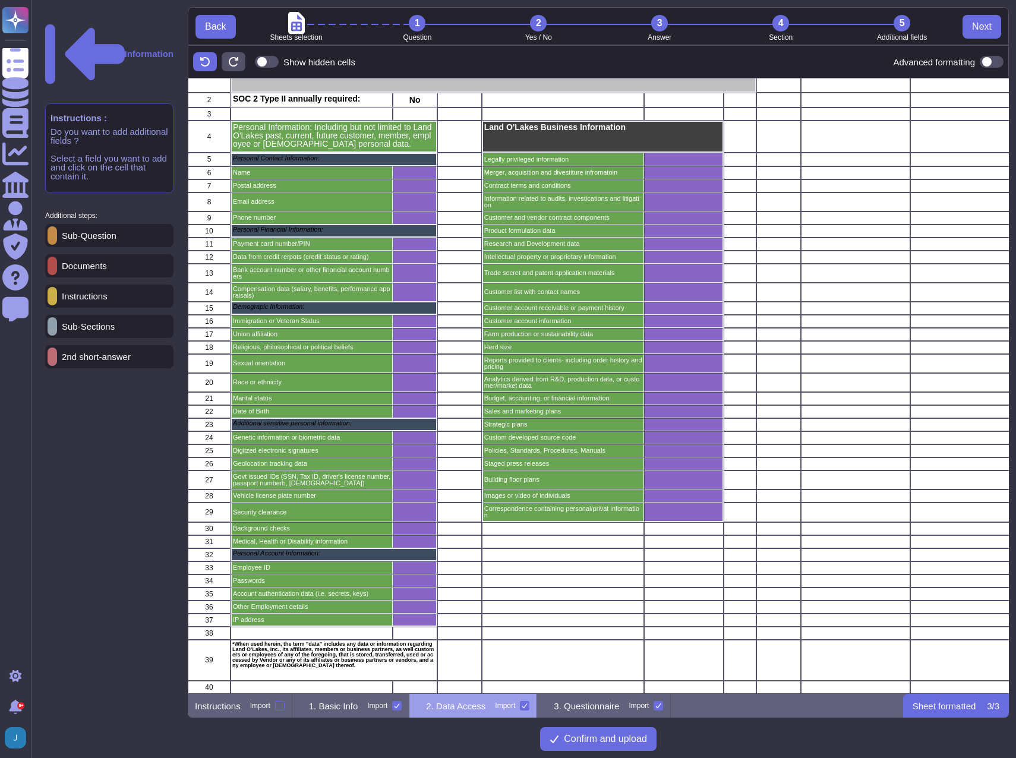
scroll to position [71, 0]
click at [83, 292] on p "Instructions" at bounding box center [82, 296] width 50 height 9
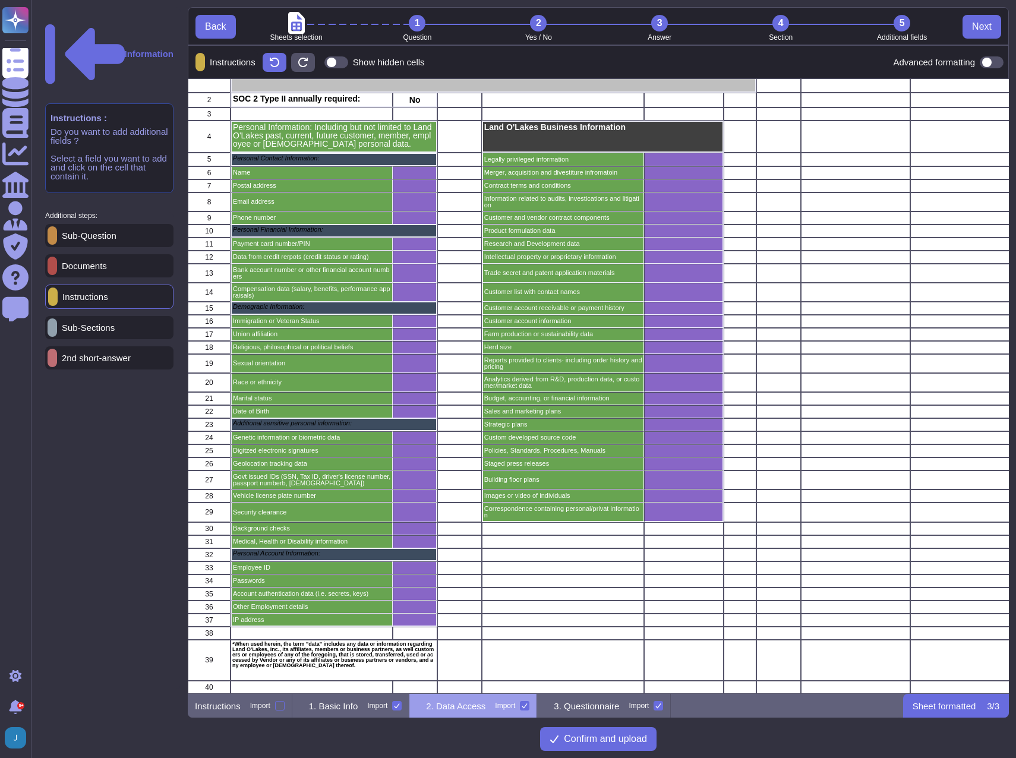
scroll to position [72, 0]
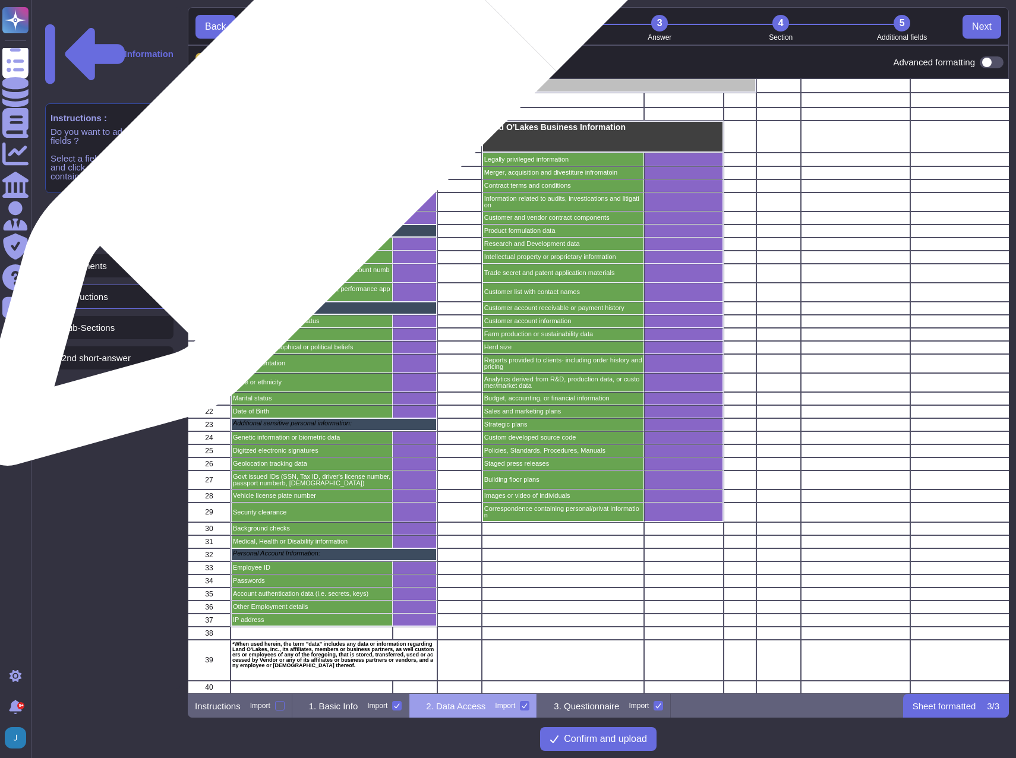
click at [317, 125] on p "Personal Information: Including but not limited to Land O'Lakes past, current, …" at bounding box center [334, 135] width 202 height 25
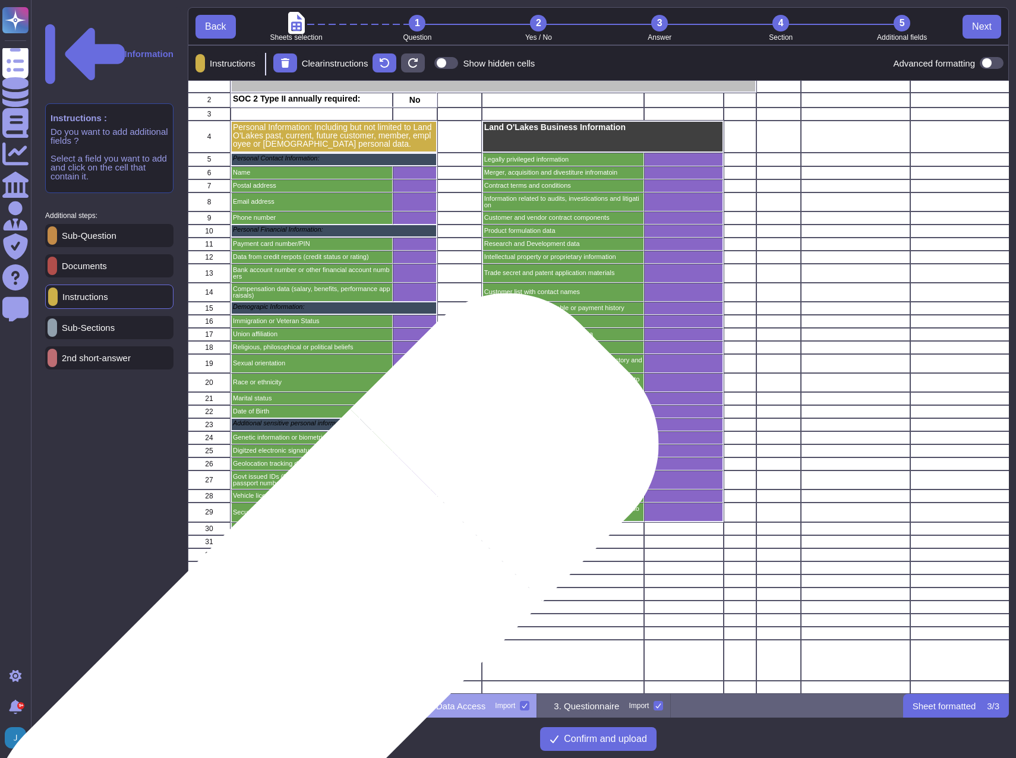
click at [296, 656] on p "*When used herein, the term "data" includes any data or information regarding L…" at bounding box center [333, 655] width 203 height 27
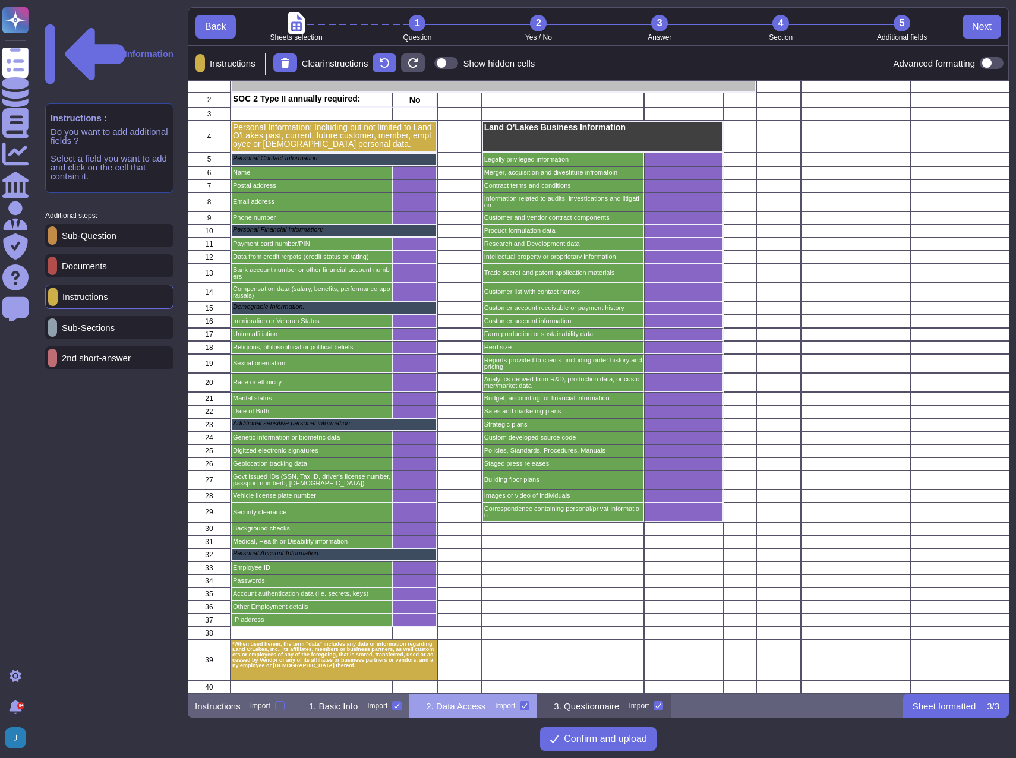
click at [607, 704] on p "3. Questionnaire" at bounding box center [586, 706] width 65 height 9
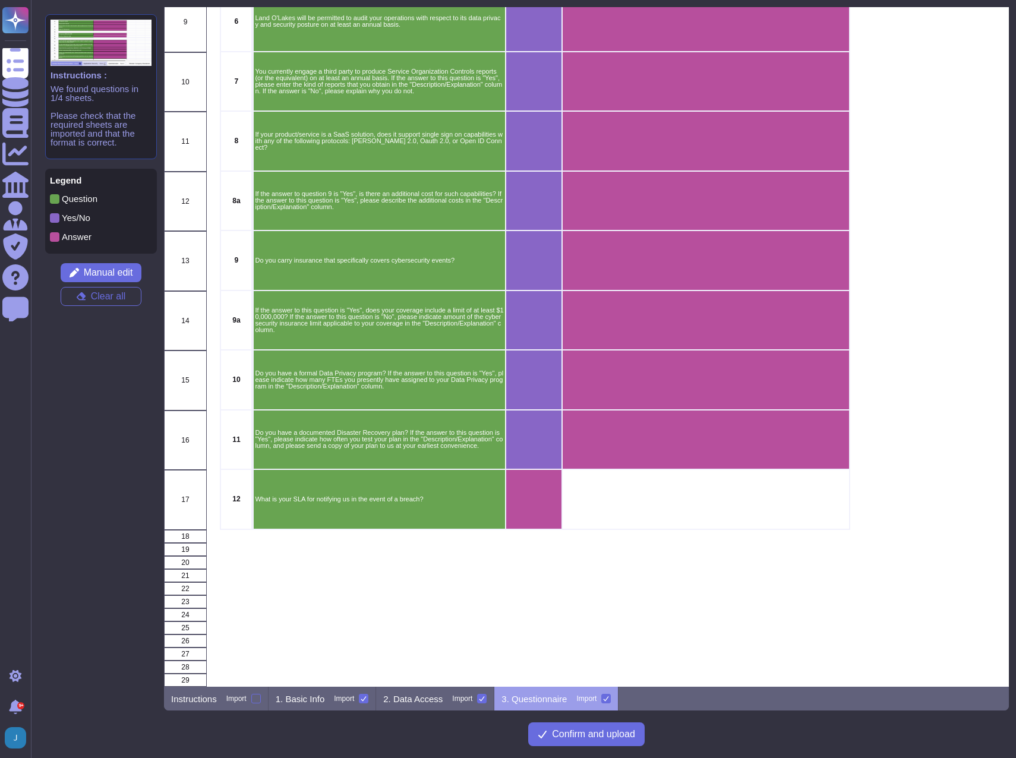
scroll to position [446, 0]
click at [608, 740] on button "Confirm and upload" at bounding box center [586, 734] width 116 height 24
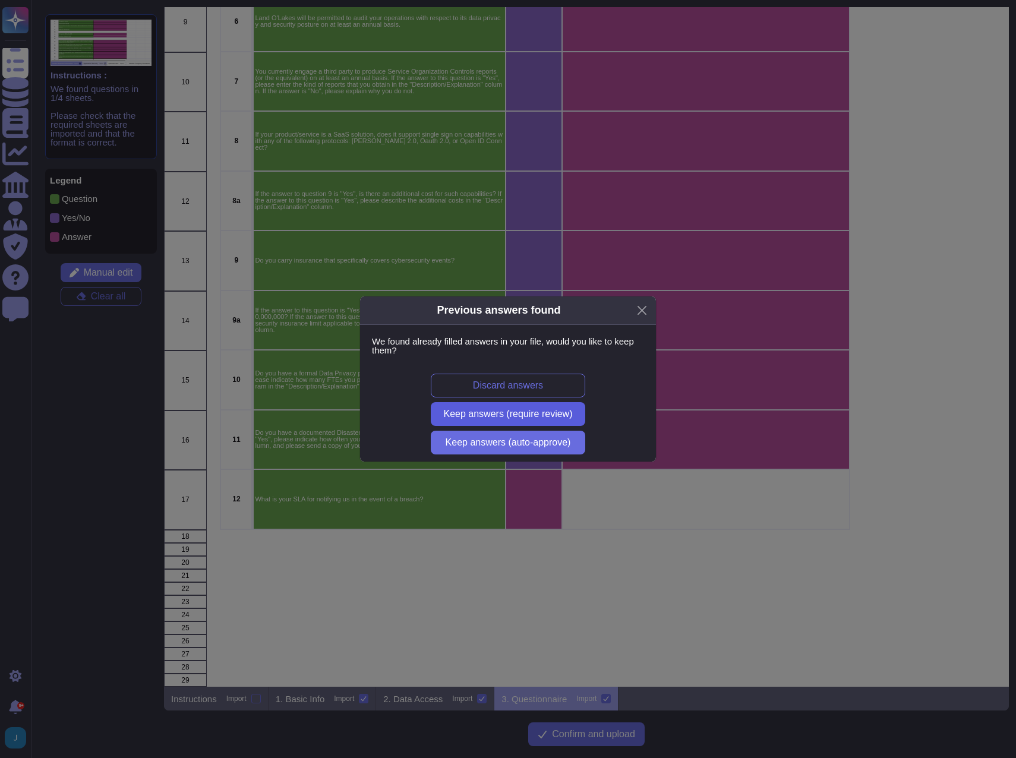
click at [533, 411] on span "Keep answers (require review)" at bounding box center [508, 414] width 129 height 10
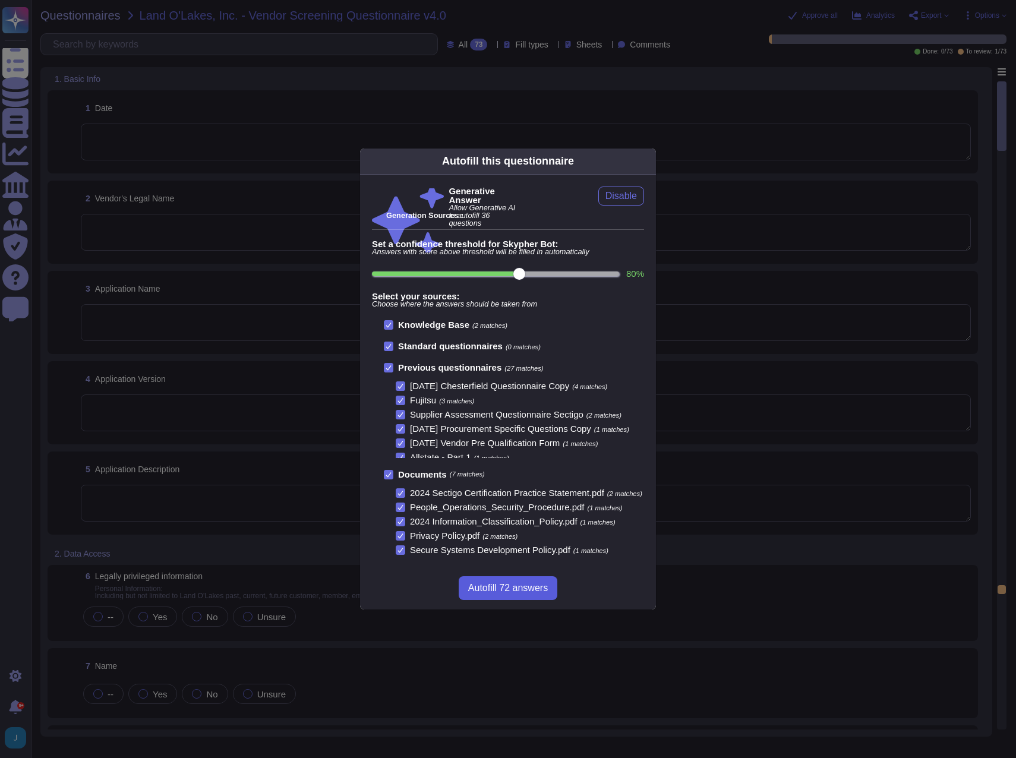
click at [506, 586] on span "Autofill 72 answers" at bounding box center [508, 588] width 80 height 10
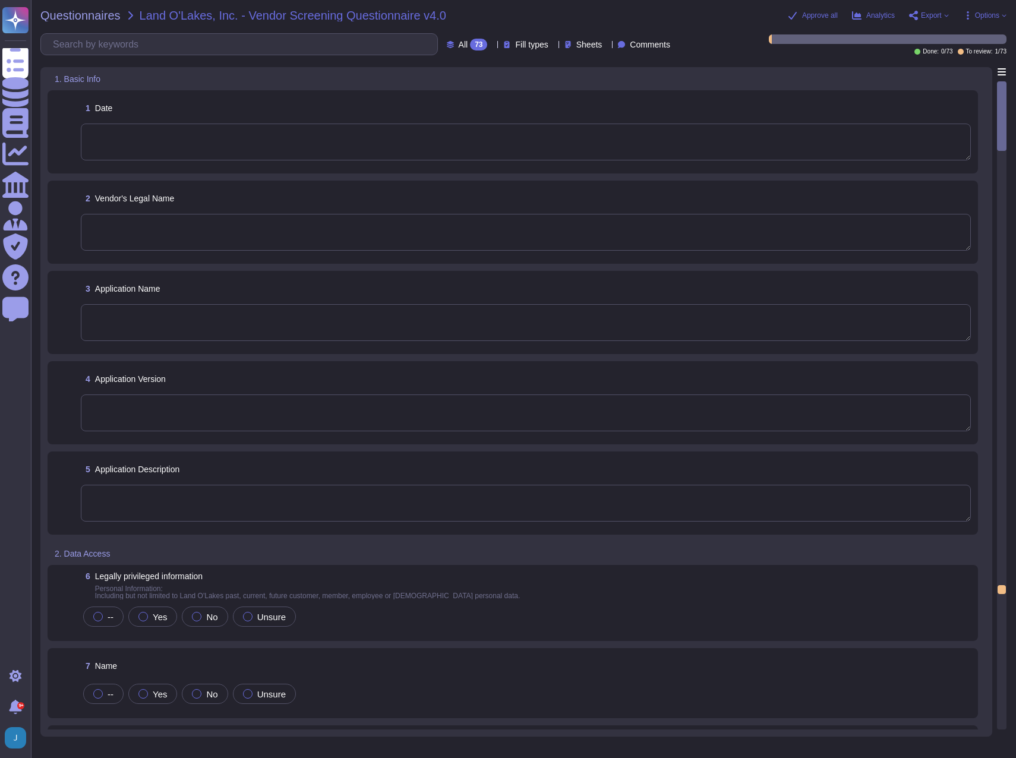
type textarea "Audit trails contain login and logout activities, actions performed, and source…"
type textarea "Sectigo Limited"
type textarea "The application name is "Sectigo Certificate Manager.""
type textarea "The current version of the SaaS software is 25.5.5."
type textarea "Sectigo offers a comprehensive range of digital identity solutions and certific…"
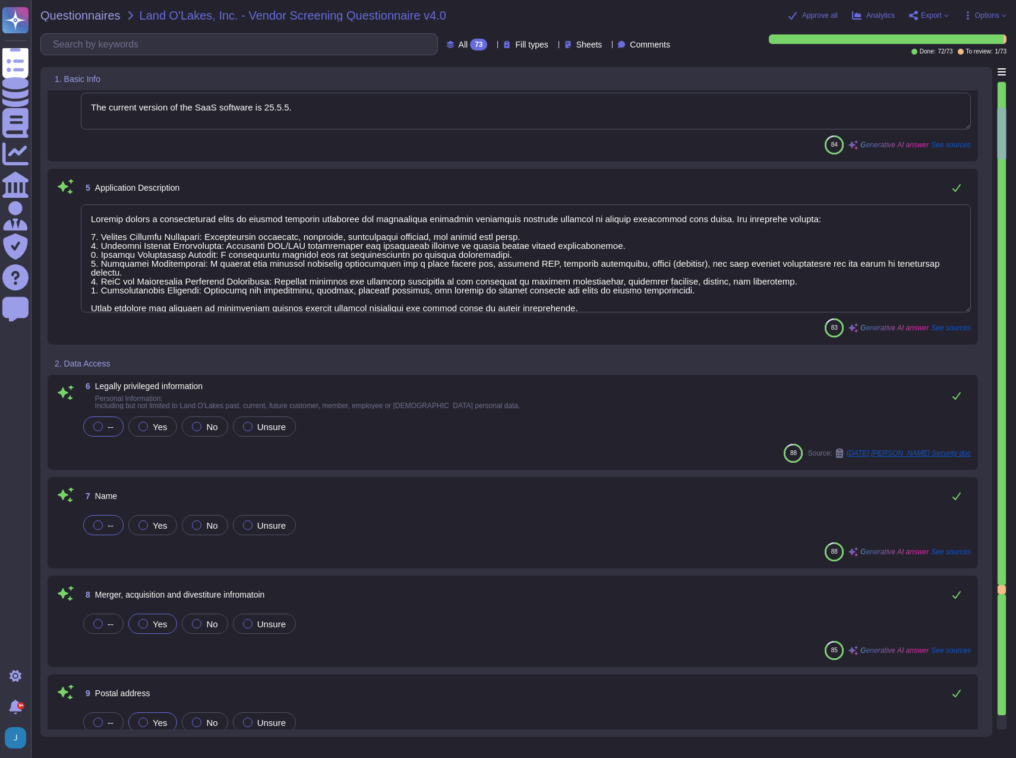
scroll to position [356, 0]
type textarea "Sectigo Limited"
type textarea "The application name is "Sectigo Certificate Manager.""
type textarea "The current version of the SaaS software is 25.5.5."
type textarea "Sectigo offers a comprehensive range of digital identity solutions and certific…"
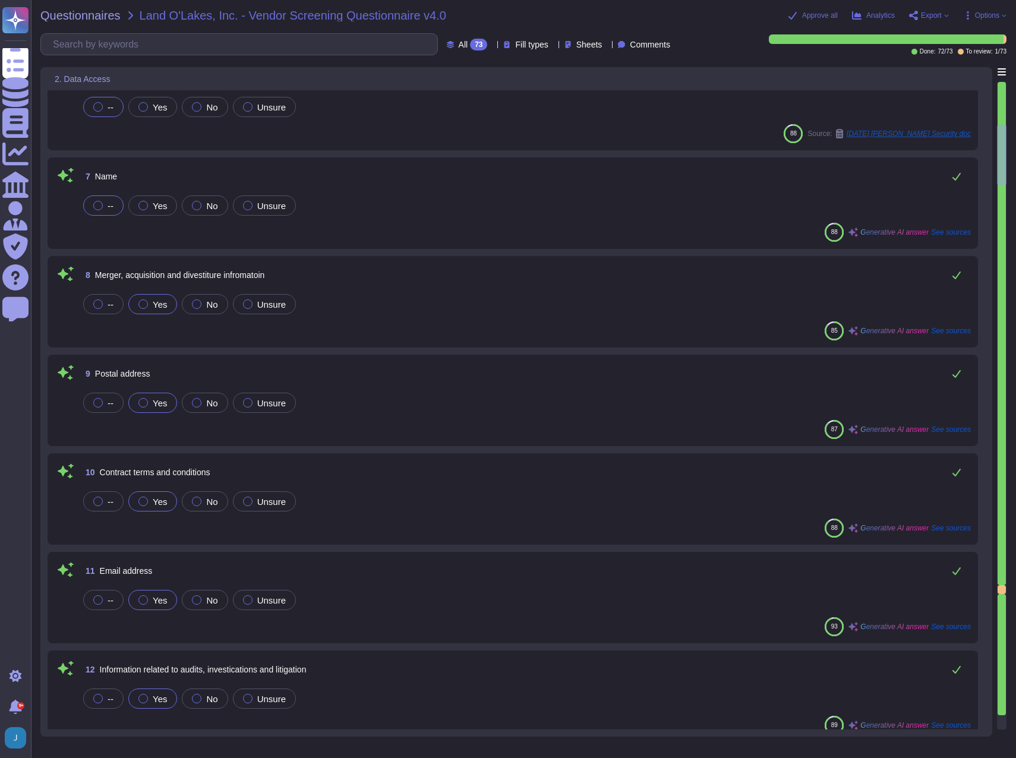
scroll to position [653, 0]
click at [200, 402] on div at bounding box center [197, 402] width 10 height 10
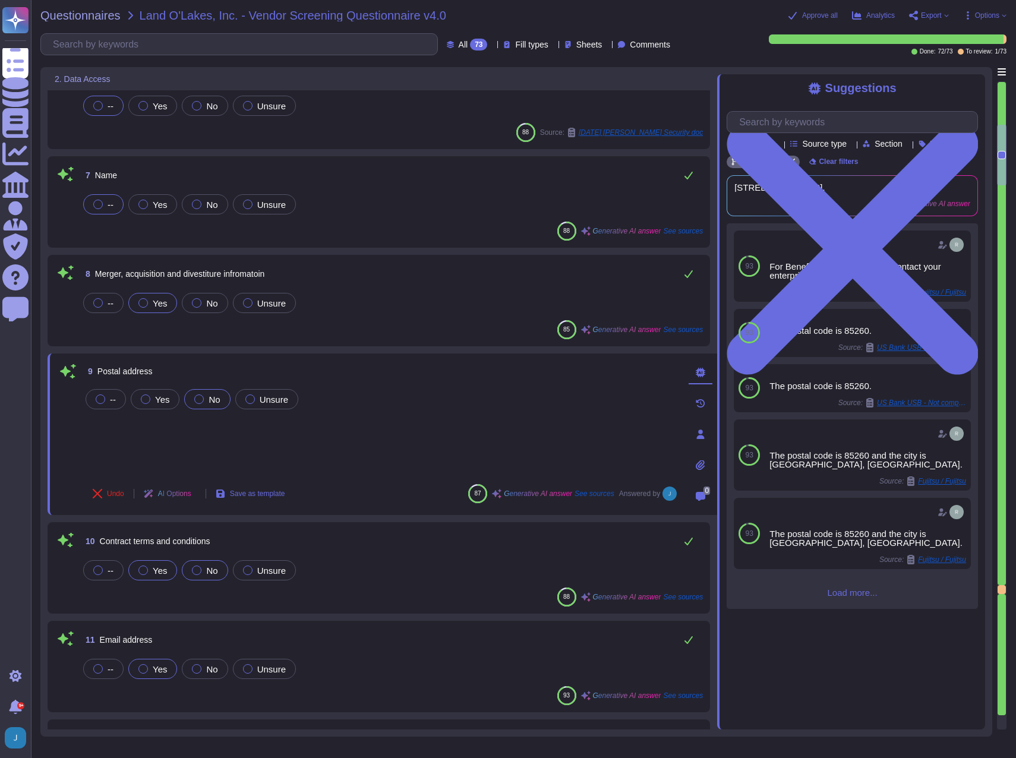
click at [202, 572] on label "No" at bounding box center [205, 571] width 26 height 10
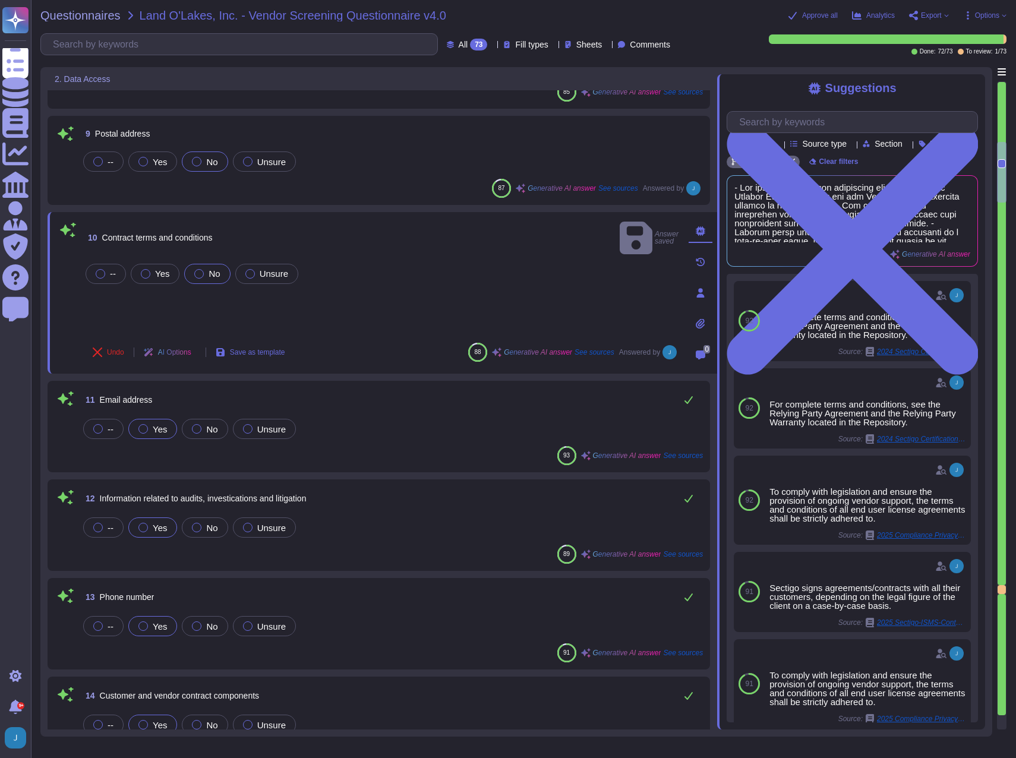
scroll to position [951, 0]
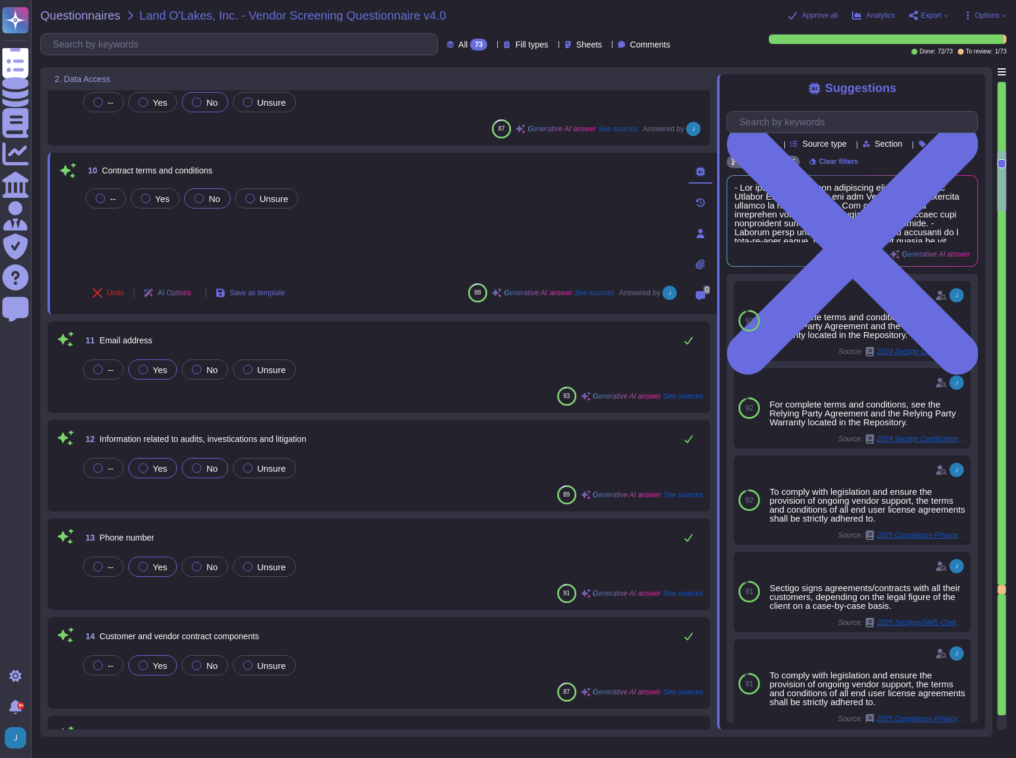
click at [198, 468] on div at bounding box center [197, 468] width 10 height 10
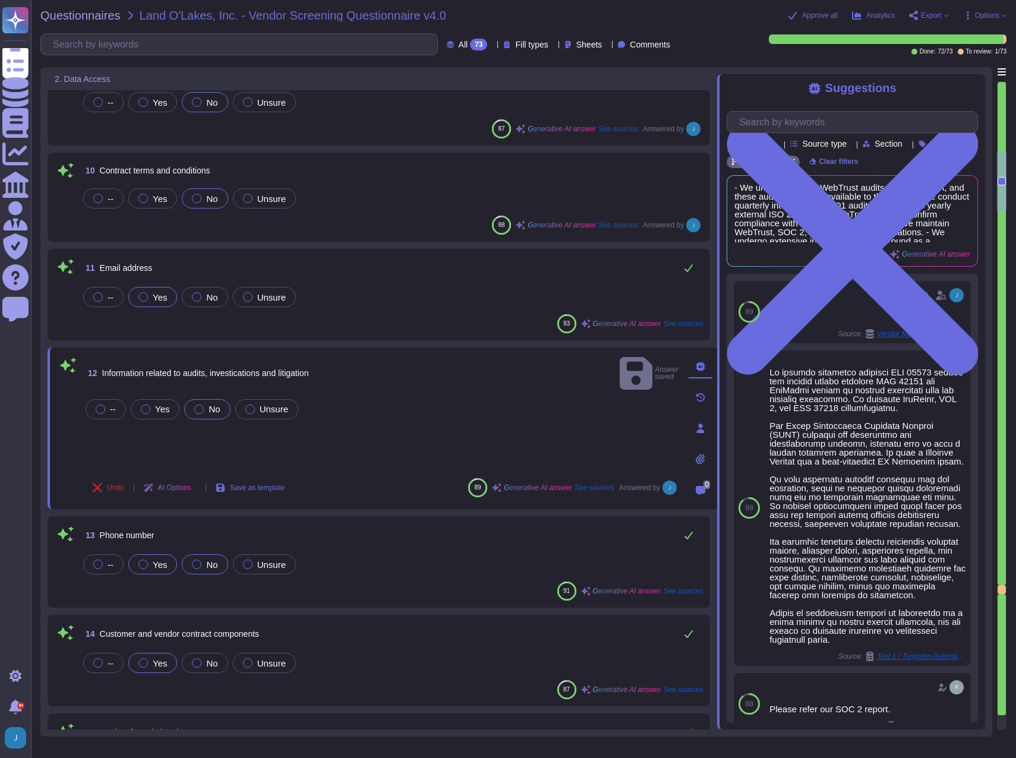
click at [206, 564] on span "No" at bounding box center [211, 565] width 11 height 10
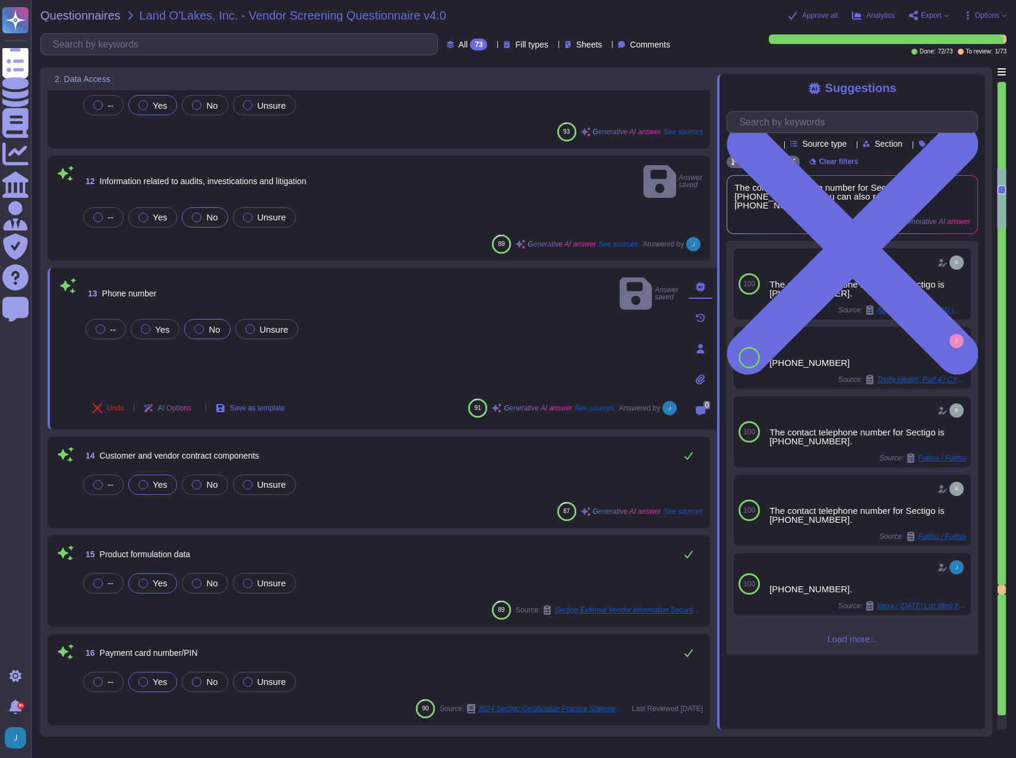
scroll to position [1129, 0]
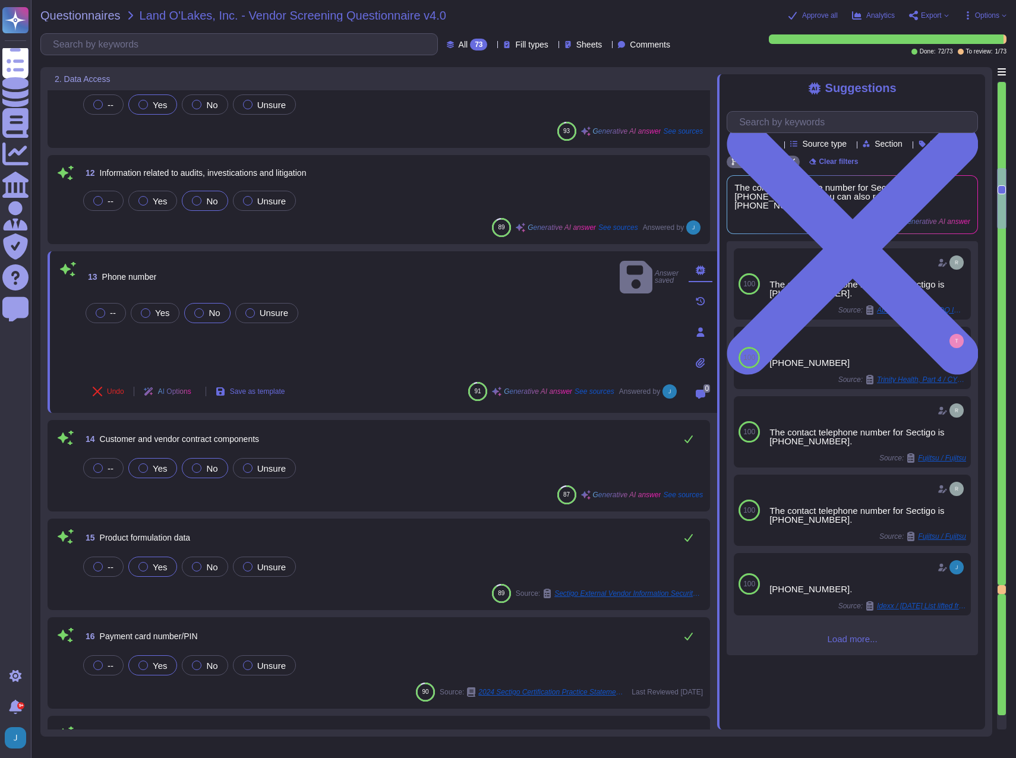
click at [213, 471] on span "No" at bounding box center [211, 468] width 11 height 10
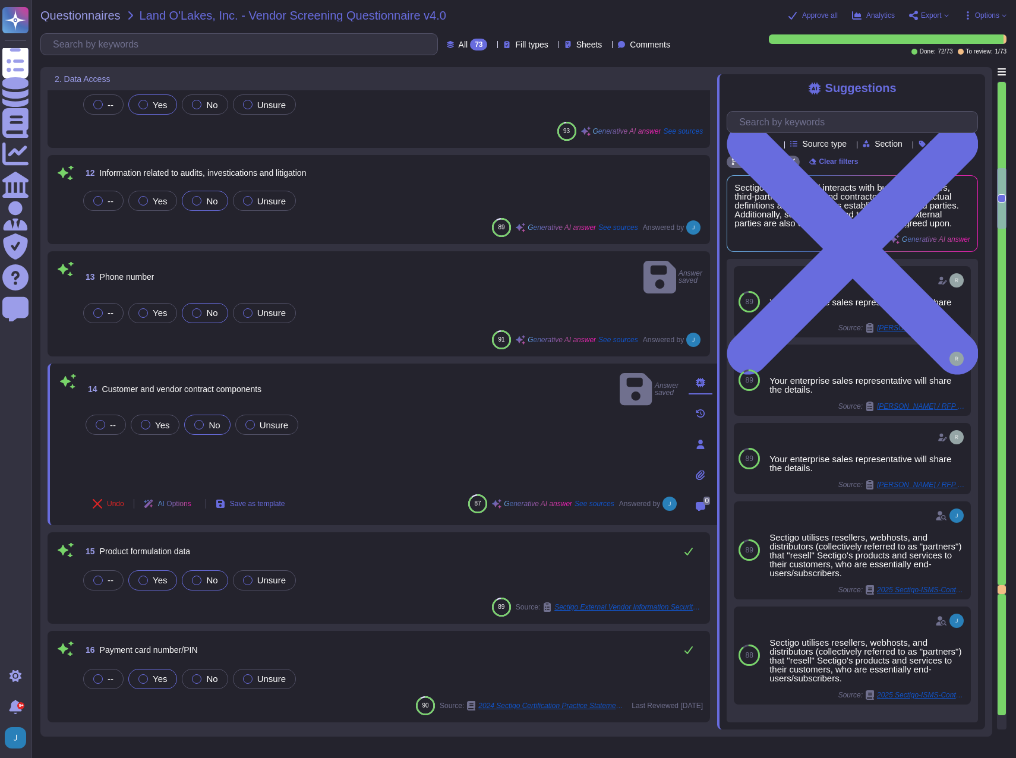
click at [210, 575] on span "No" at bounding box center [211, 580] width 11 height 10
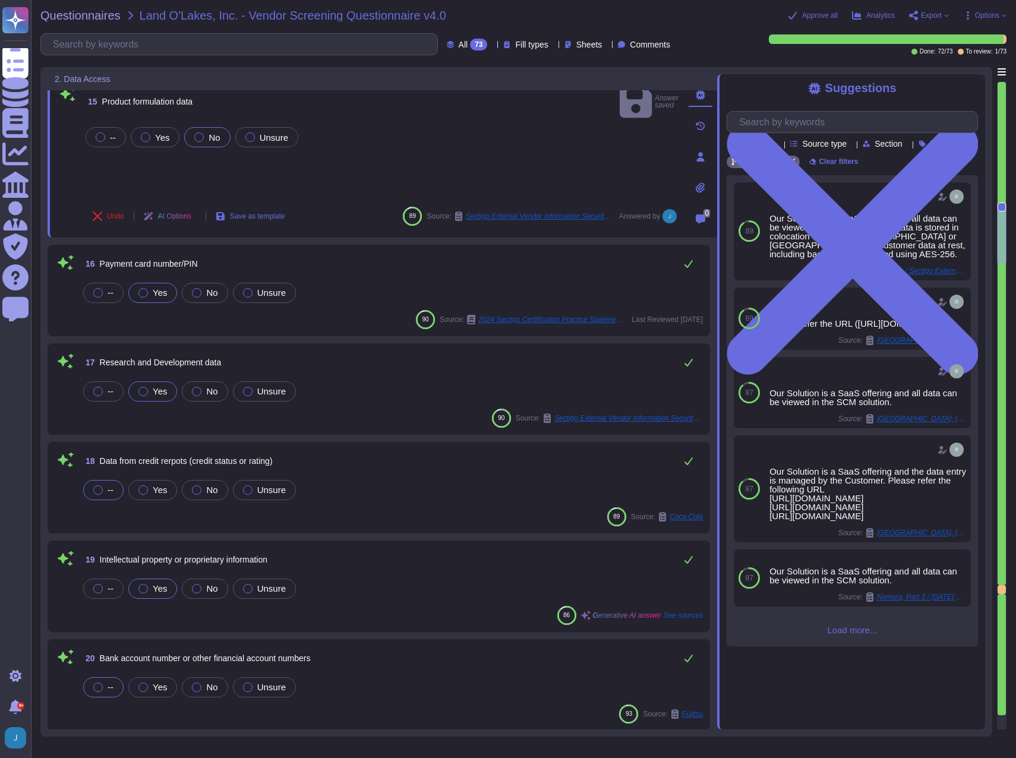
scroll to position [1485, 0]
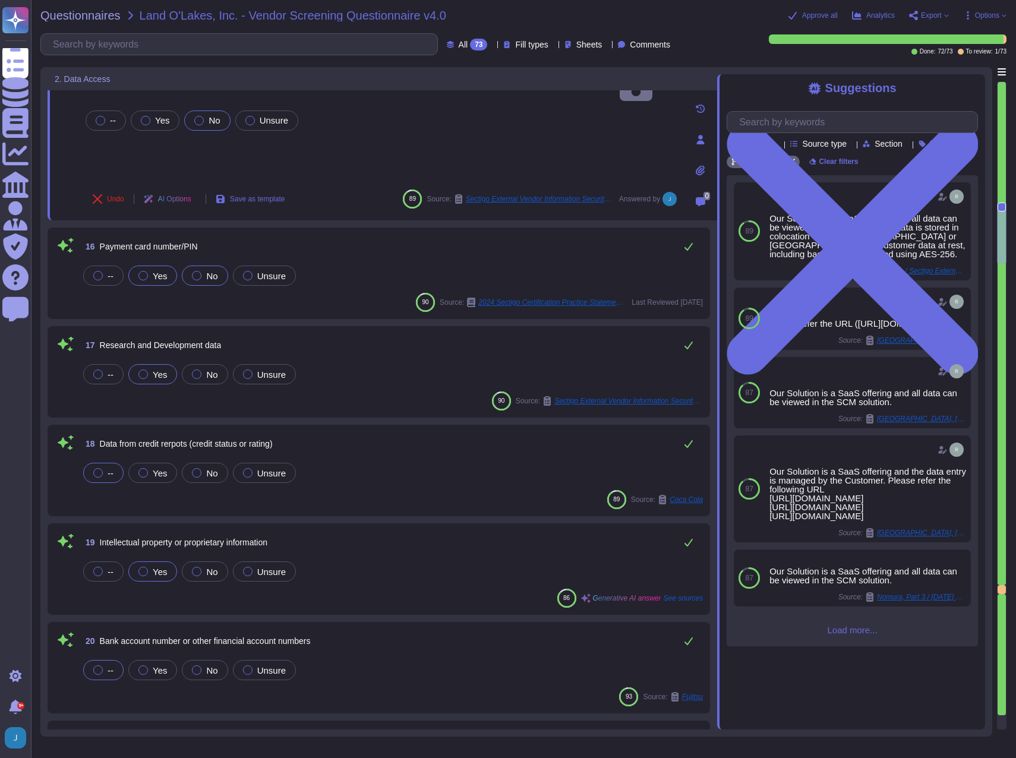
click at [207, 277] on span "No" at bounding box center [211, 276] width 11 height 10
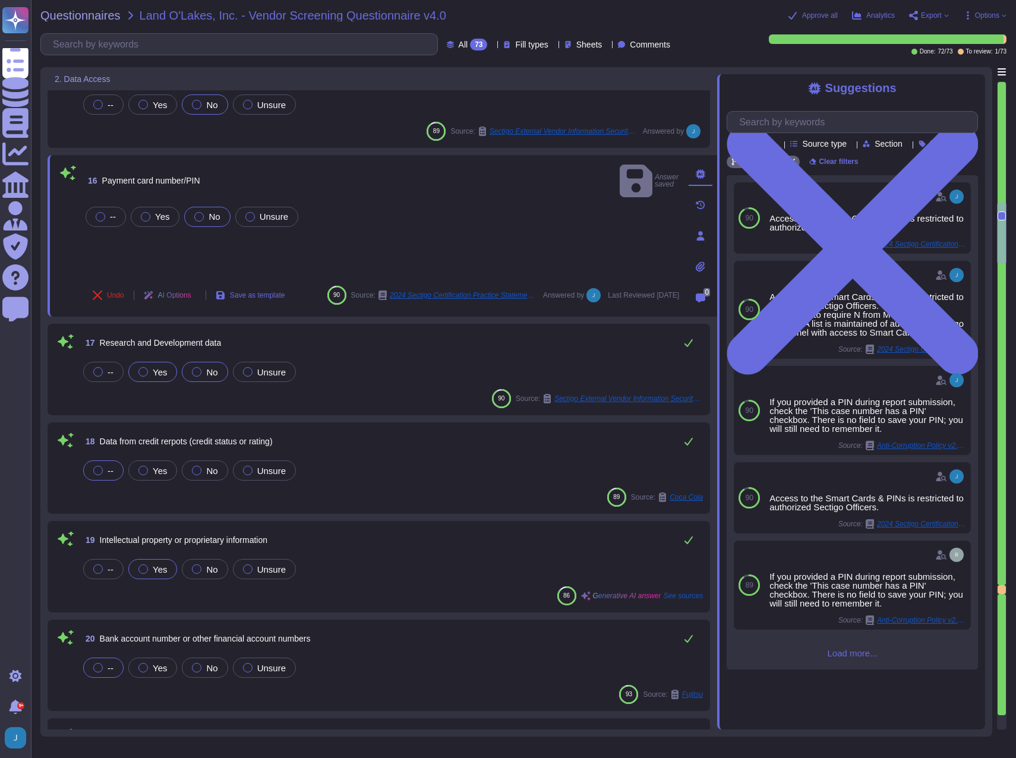
click at [192, 371] on div at bounding box center [197, 372] width 10 height 10
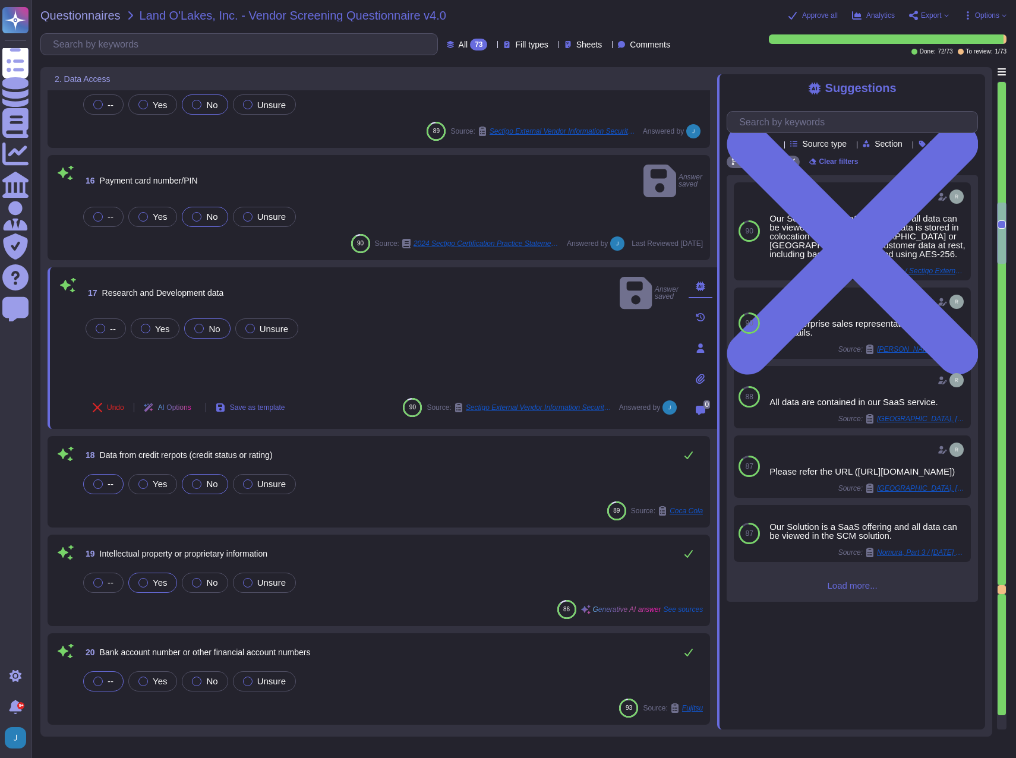
click at [220, 474] on div "No" at bounding box center [205, 484] width 46 height 20
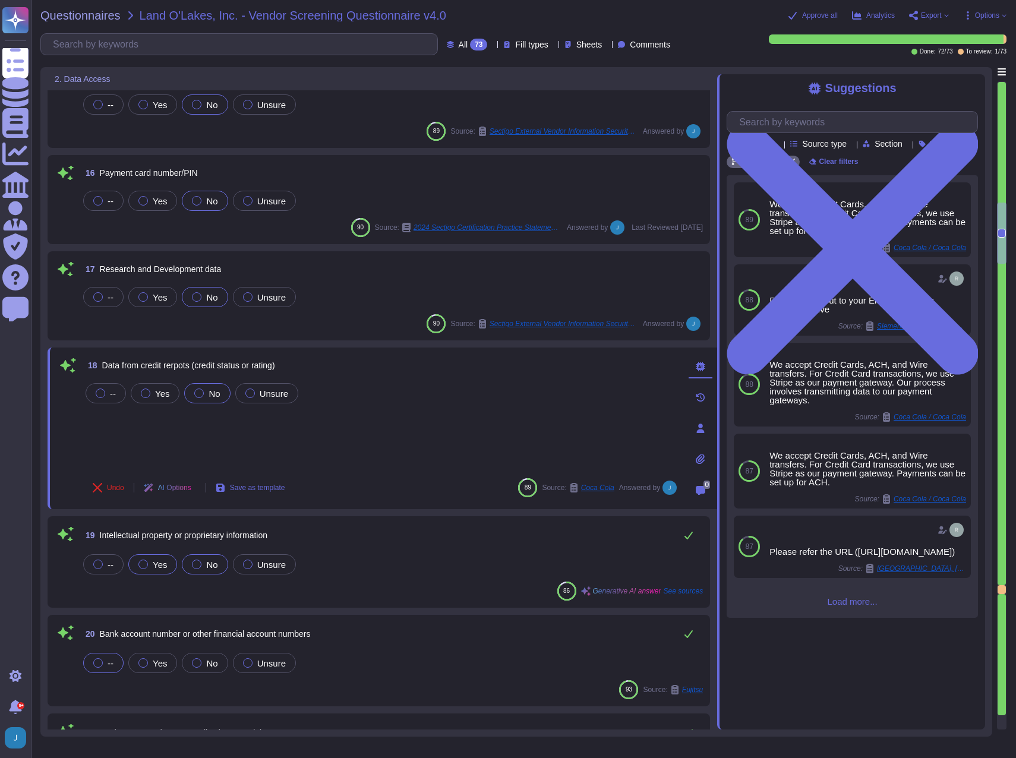
click at [202, 567] on label "No" at bounding box center [205, 565] width 26 height 10
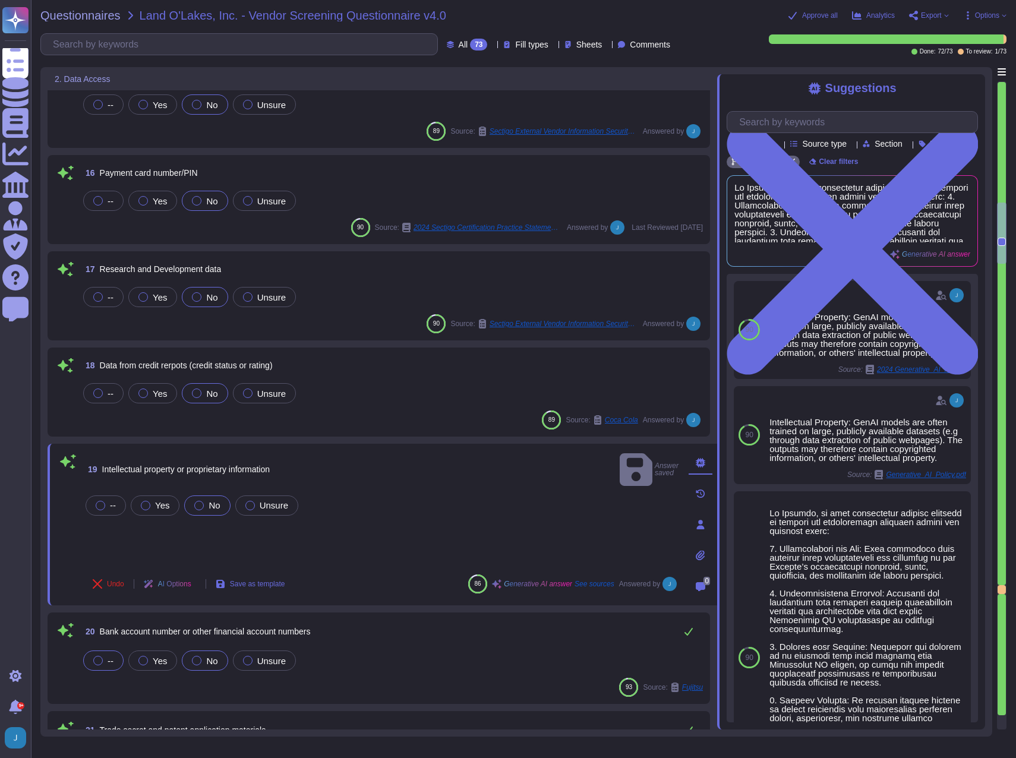
click at [206, 658] on span "No" at bounding box center [211, 661] width 11 height 10
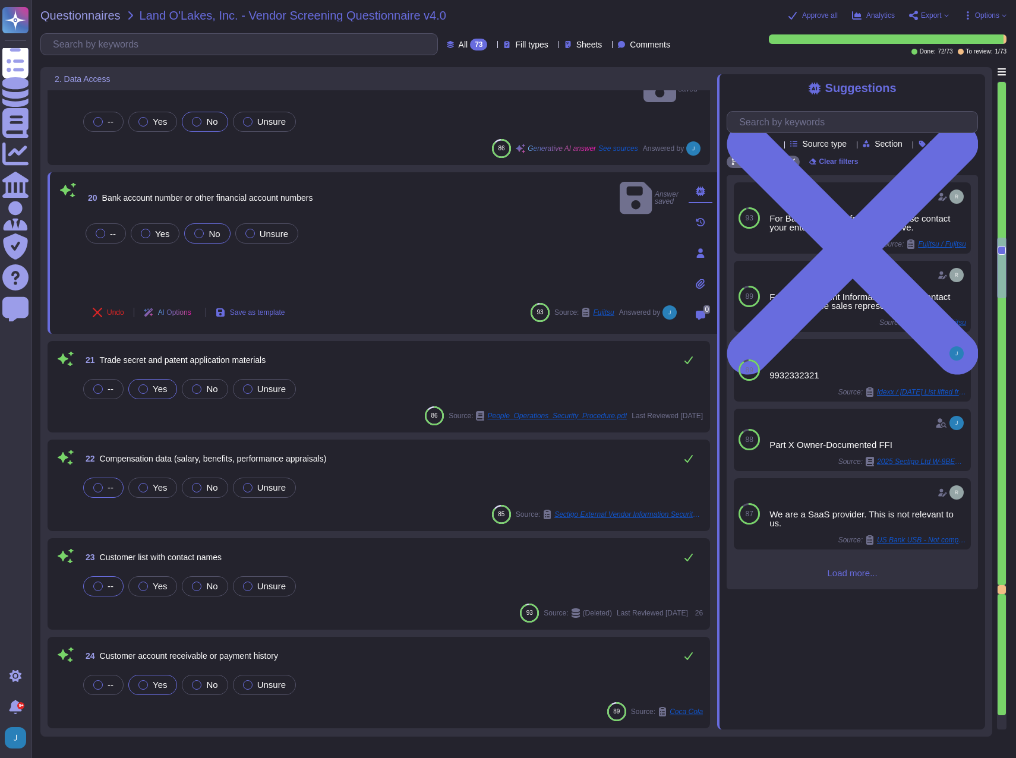
scroll to position [1842, 0]
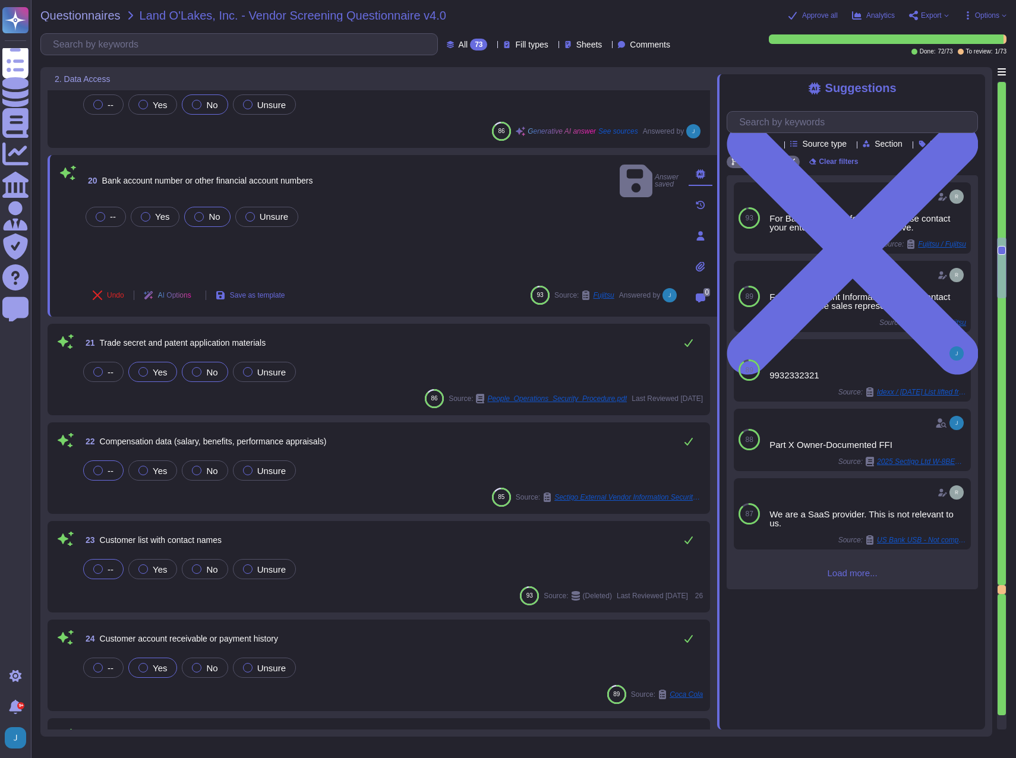
click at [206, 373] on span "No" at bounding box center [211, 372] width 11 height 10
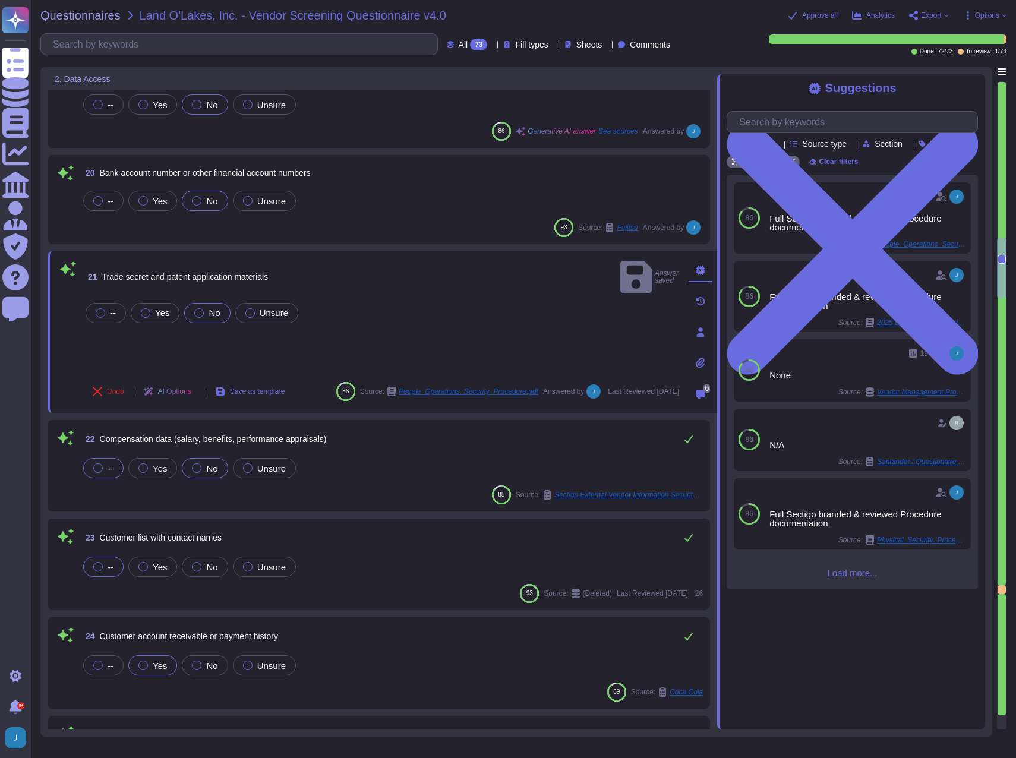
click at [200, 470] on div at bounding box center [197, 468] width 10 height 10
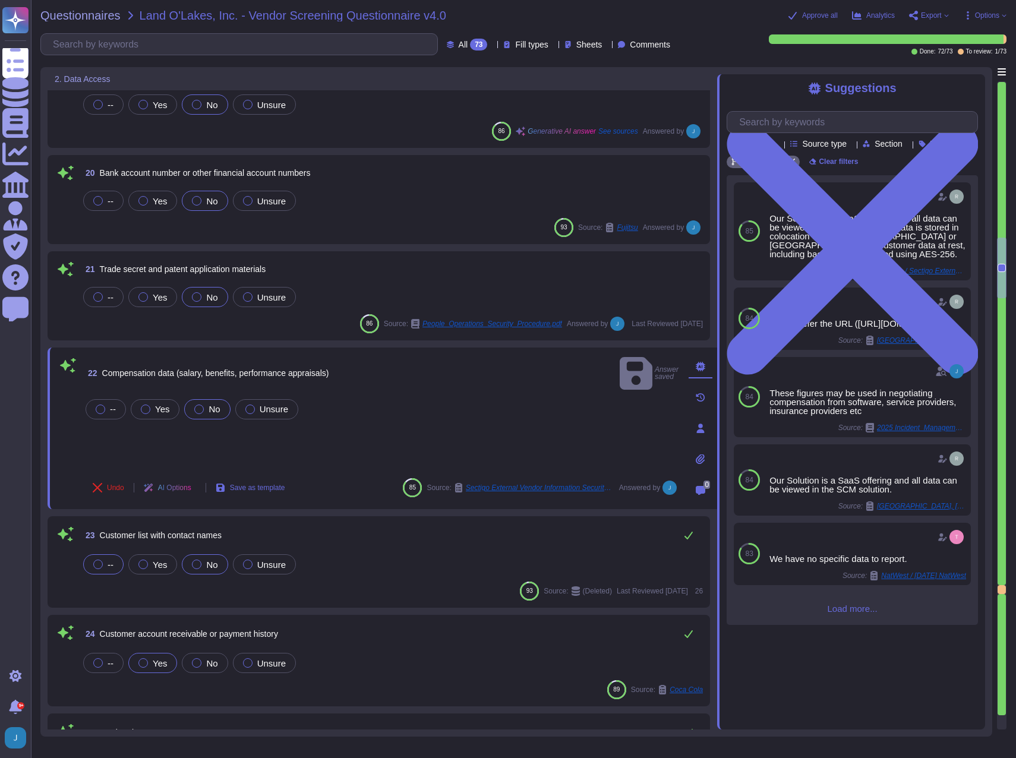
click at [210, 567] on span "No" at bounding box center [211, 565] width 11 height 10
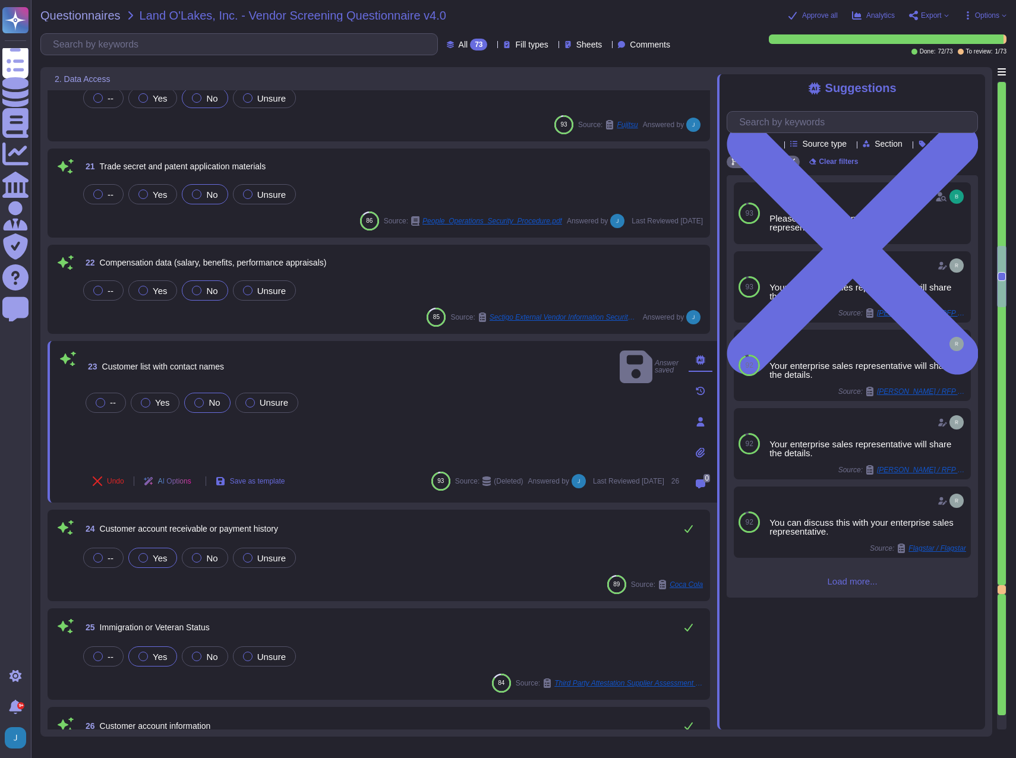
scroll to position [2020, 0]
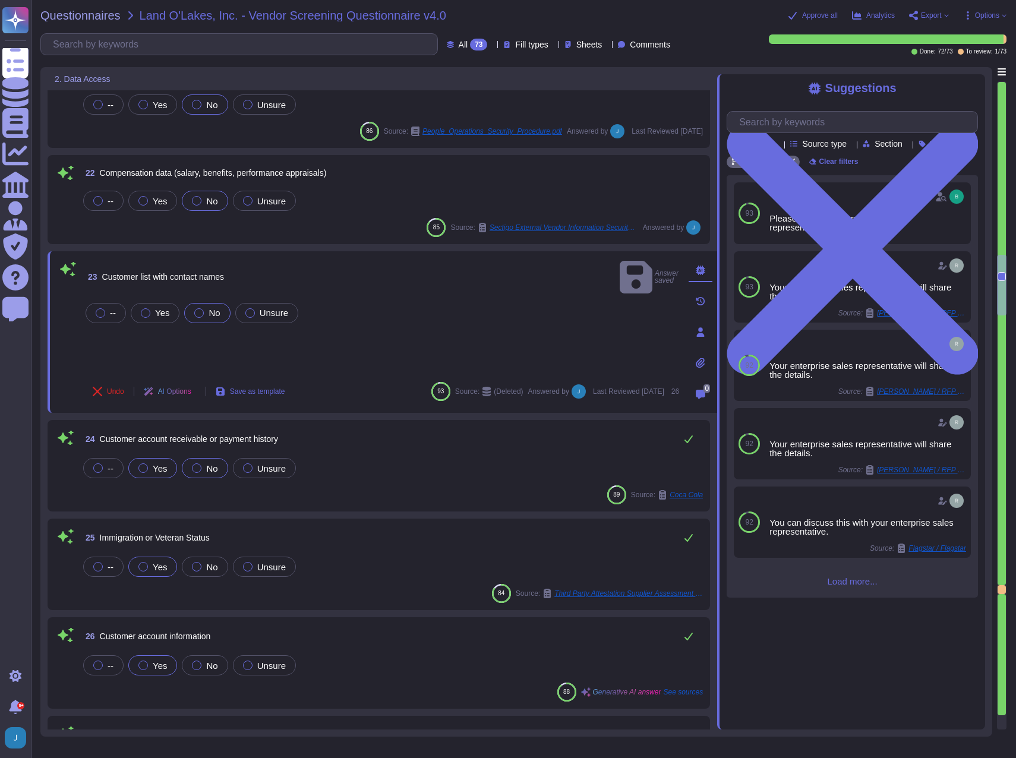
click at [207, 468] on span "No" at bounding box center [211, 468] width 11 height 10
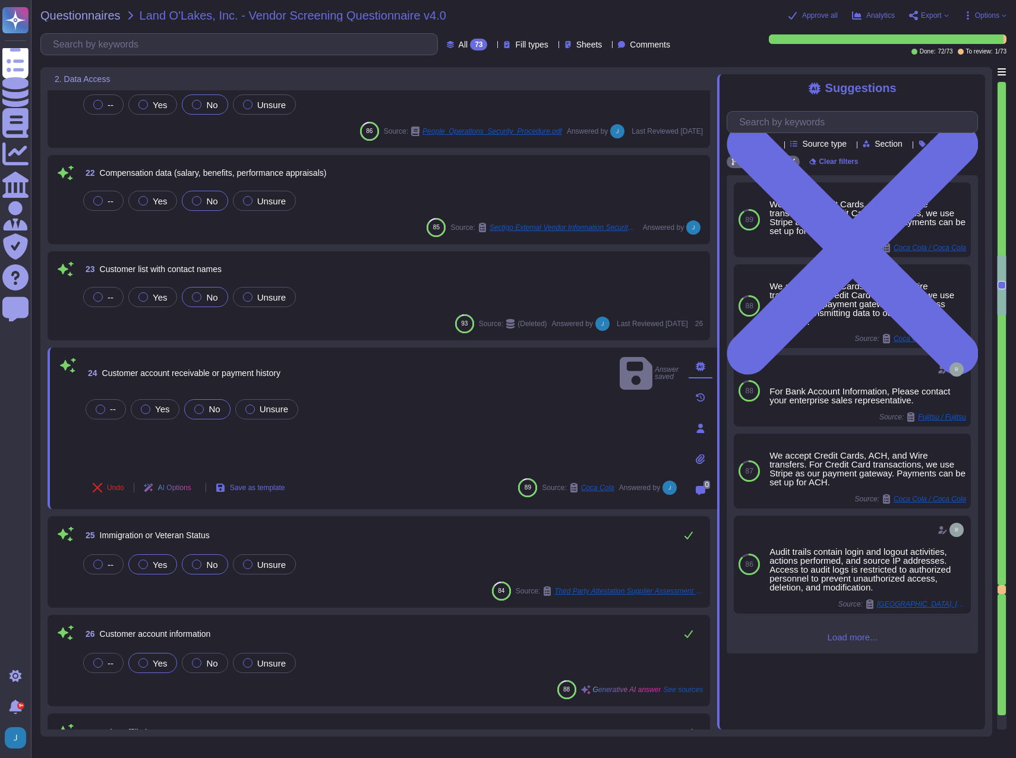
click at [208, 566] on span "No" at bounding box center [211, 565] width 11 height 10
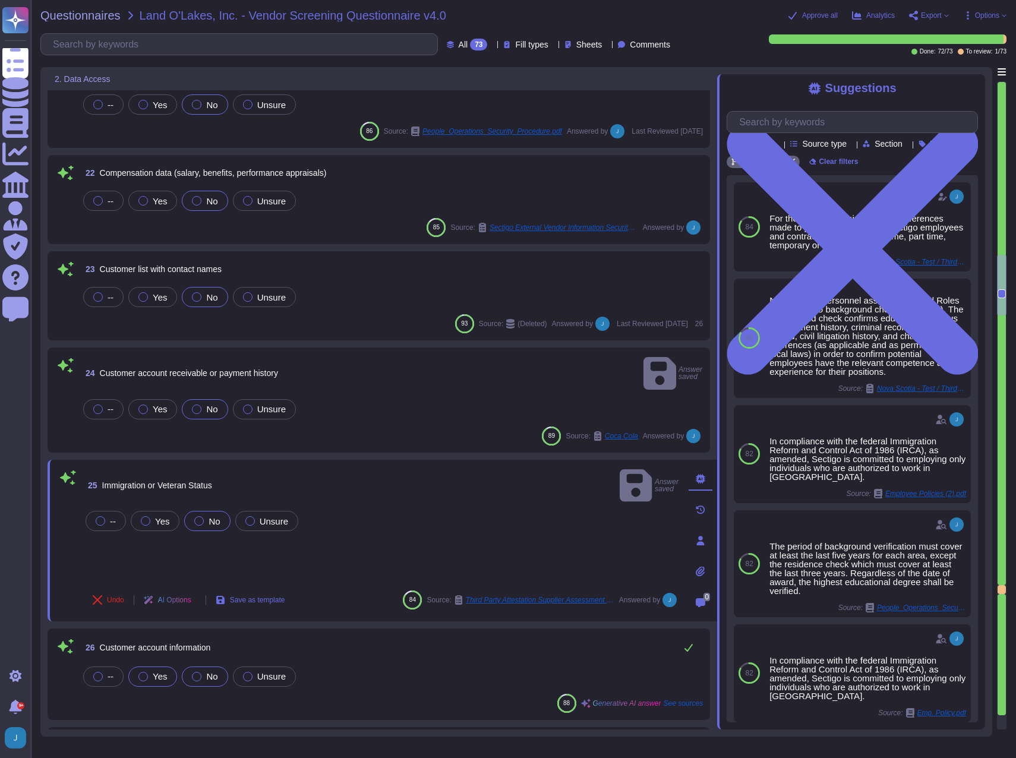
click at [212, 671] on span "No" at bounding box center [211, 676] width 11 height 10
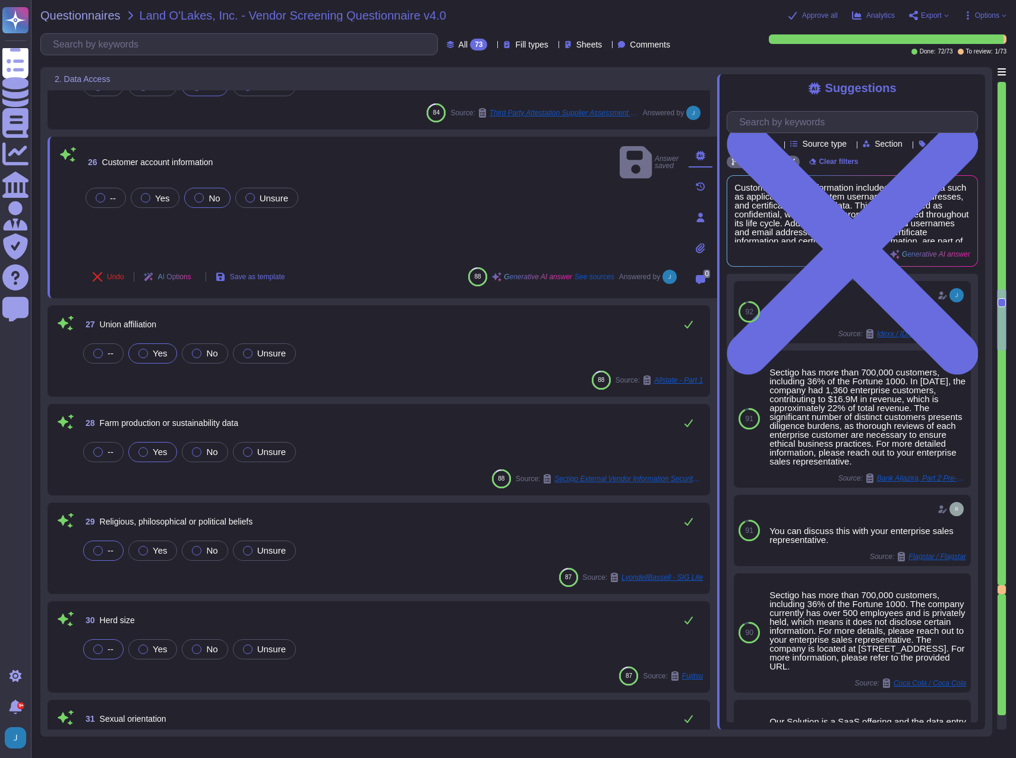
scroll to position [2436, 0]
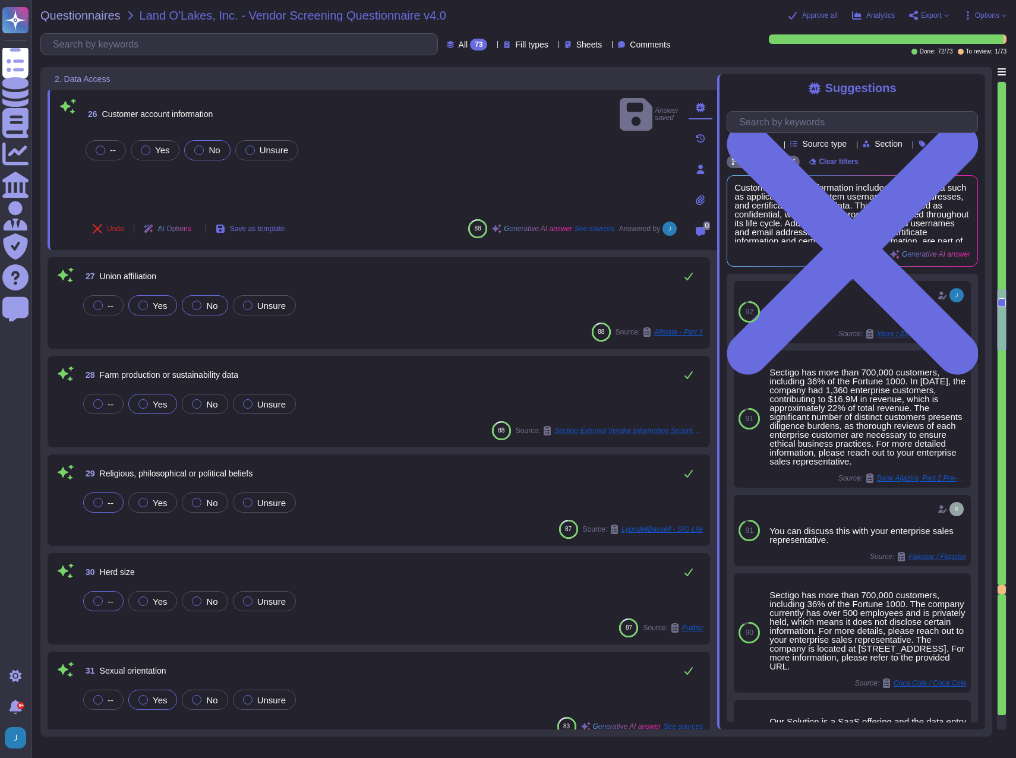
click at [203, 305] on label "No" at bounding box center [205, 306] width 26 height 10
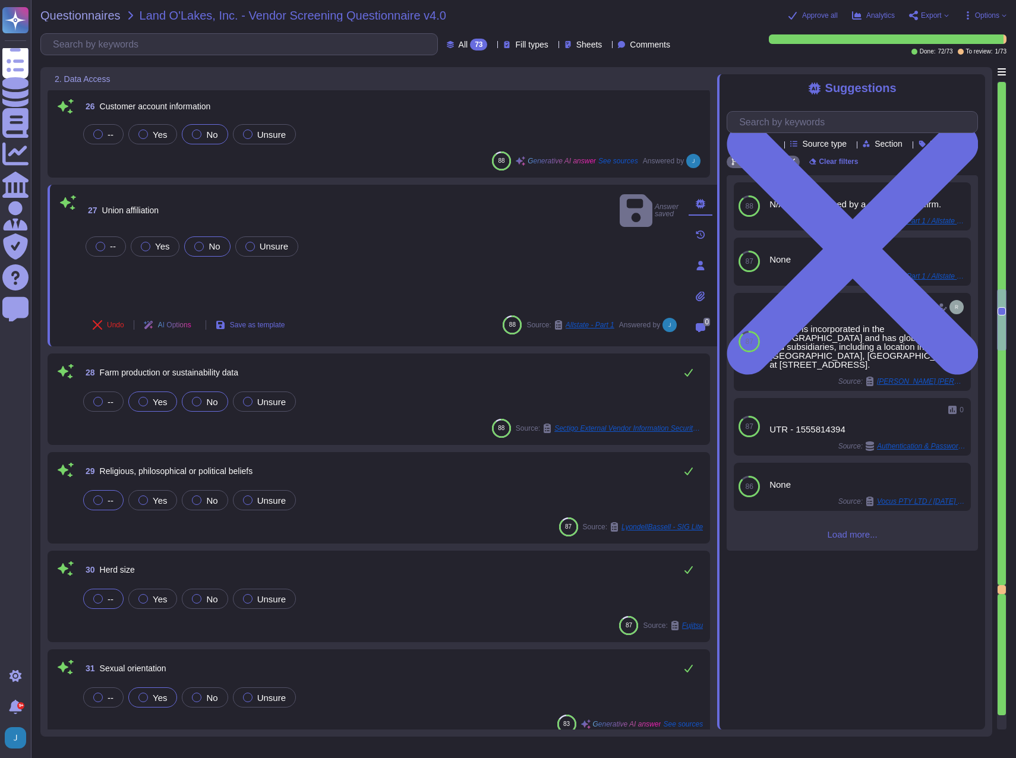
click at [206, 408] on div "No" at bounding box center [205, 401] width 46 height 20
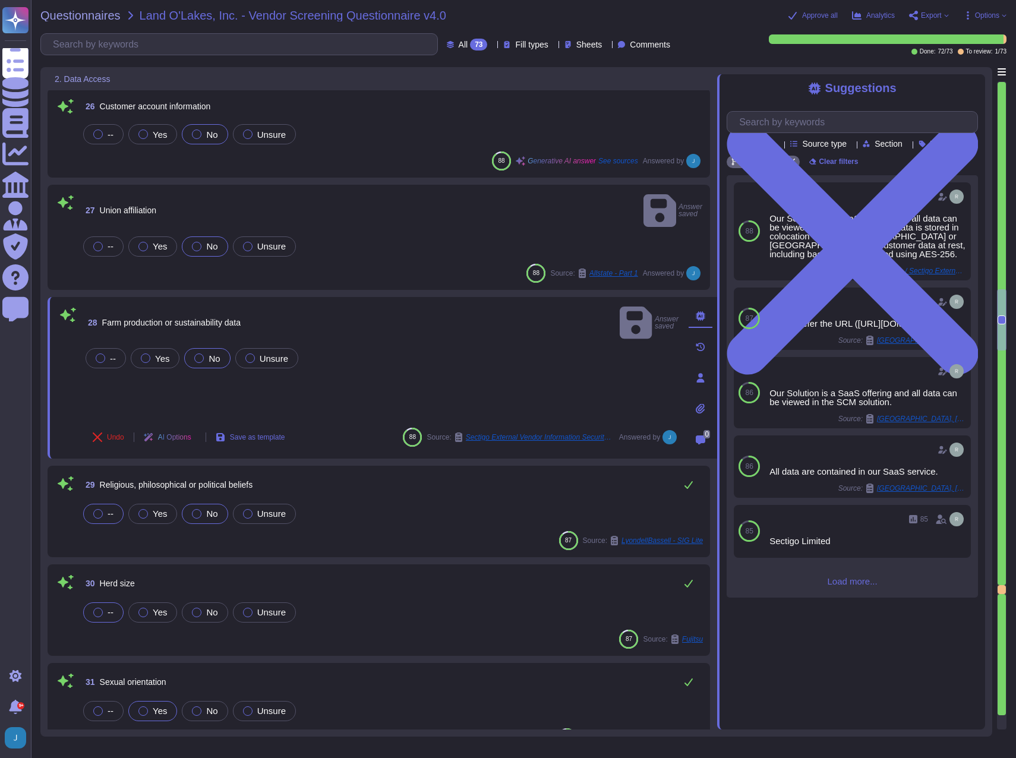
click at [202, 509] on label "No" at bounding box center [205, 514] width 26 height 10
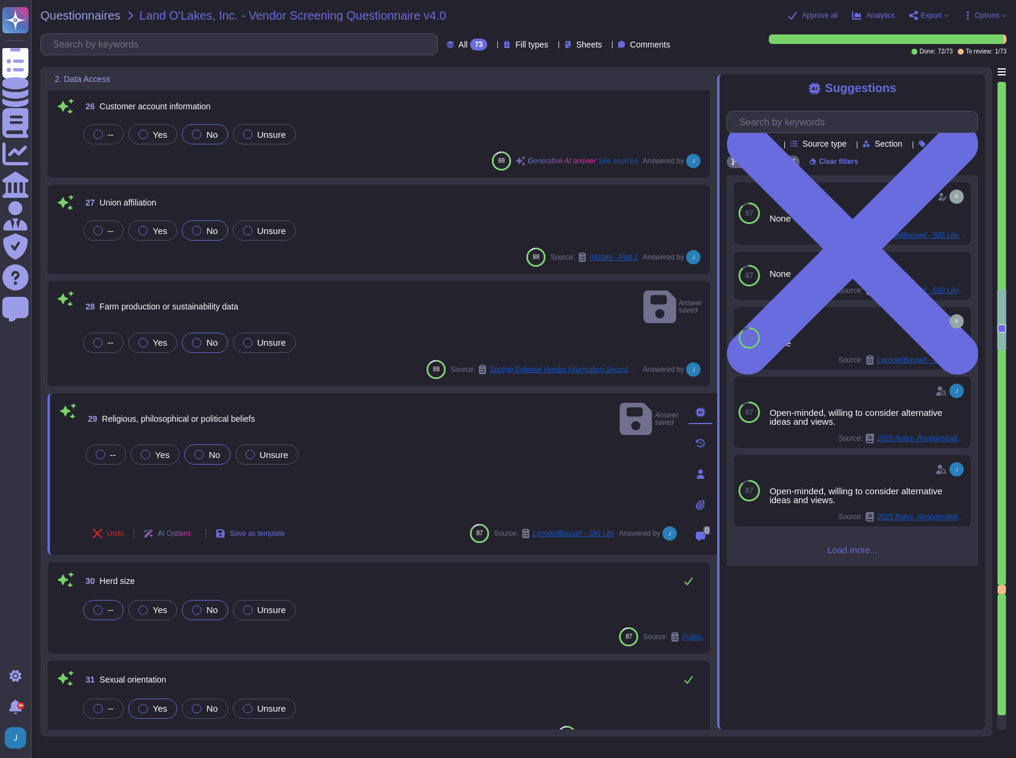
click at [213, 600] on div "No" at bounding box center [205, 610] width 46 height 20
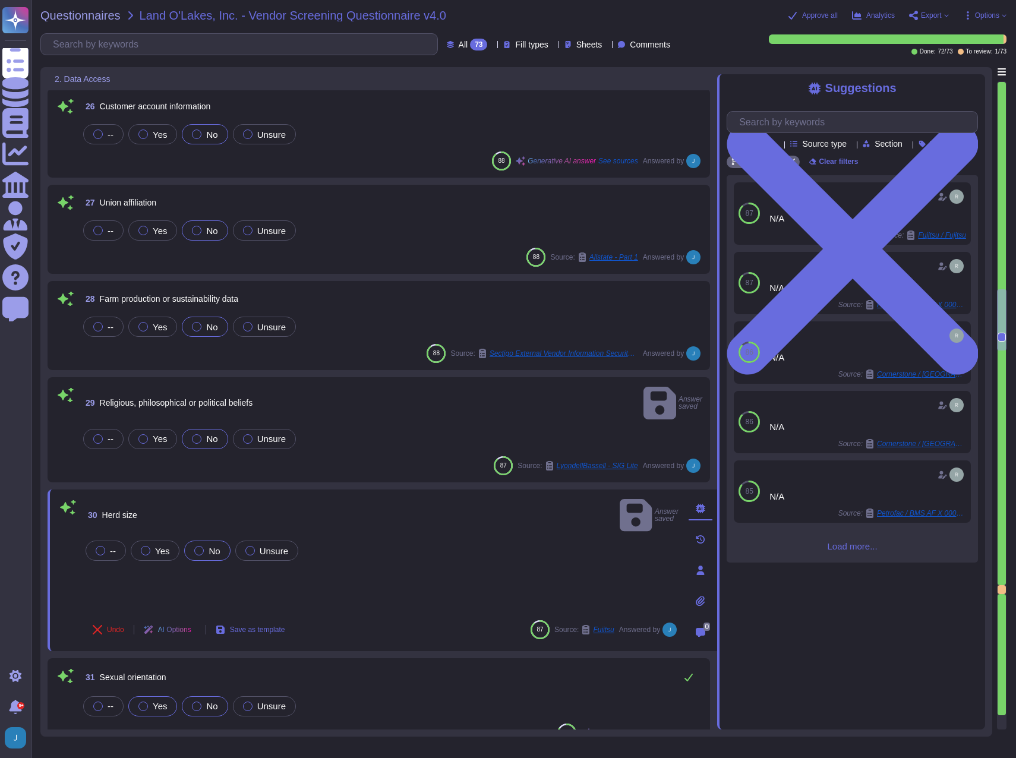
click at [215, 701] on span "No" at bounding box center [211, 706] width 11 height 10
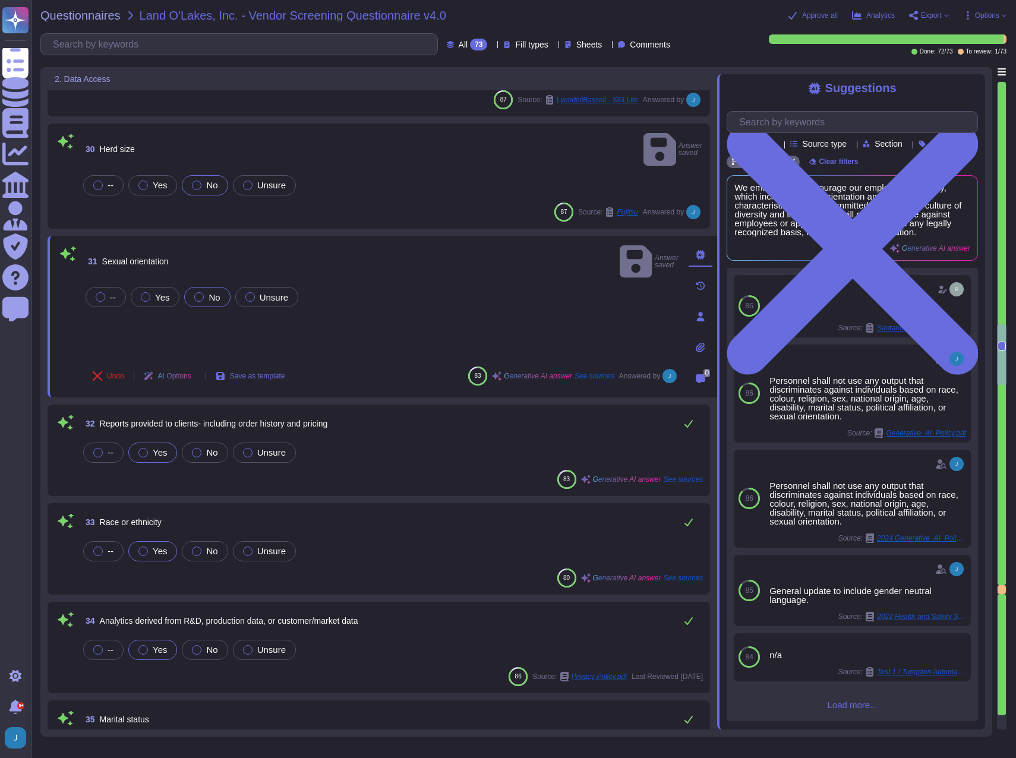
scroll to position [2792, 0]
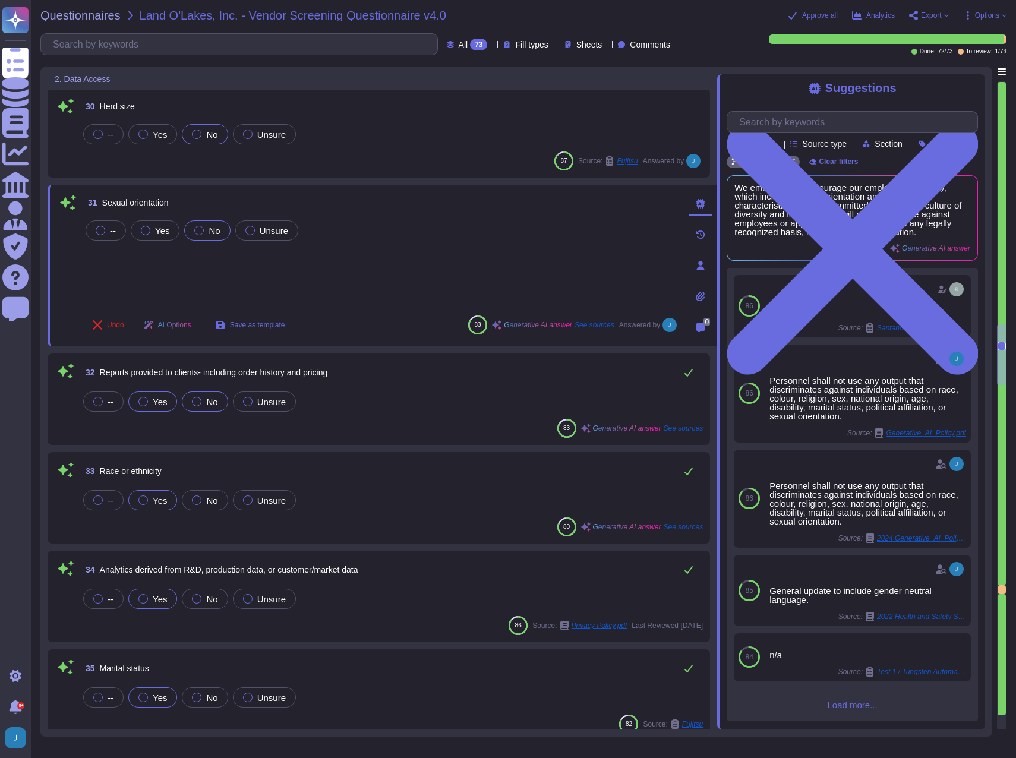
click at [198, 399] on div at bounding box center [197, 402] width 10 height 10
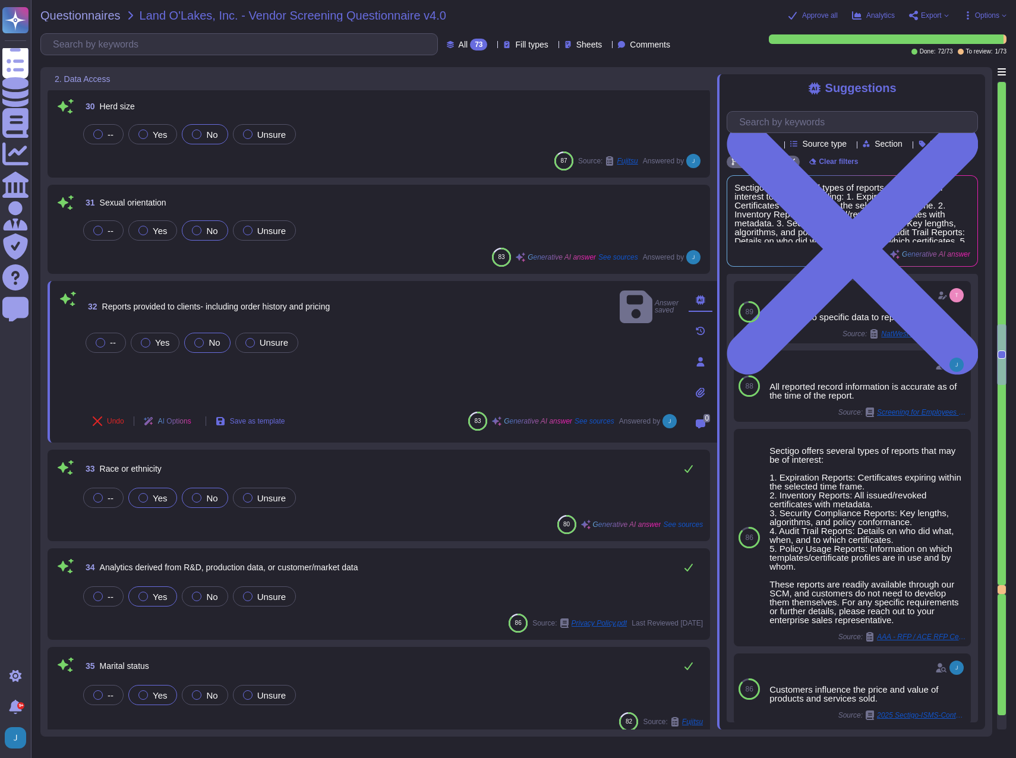
click at [220, 495] on div "No" at bounding box center [205, 498] width 46 height 20
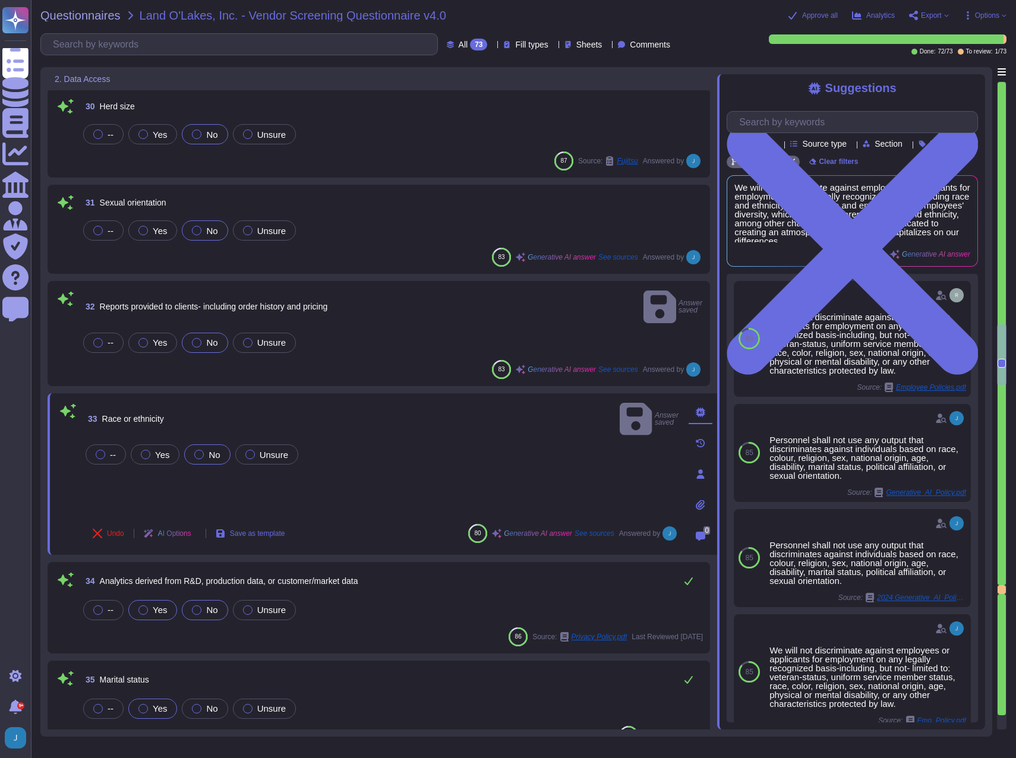
click at [206, 605] on span "No" at bounding box center [211, 610] width 11 height 10
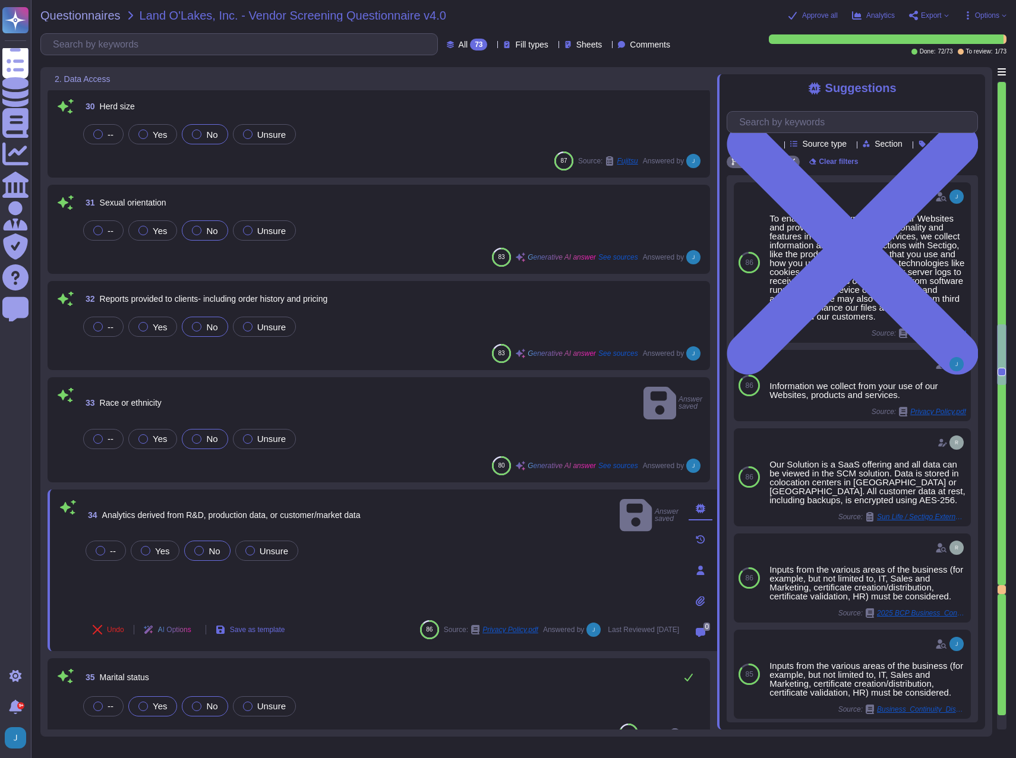
click at [210, 701] on span "No" at bounding box center [211, 706] width 11 height 10
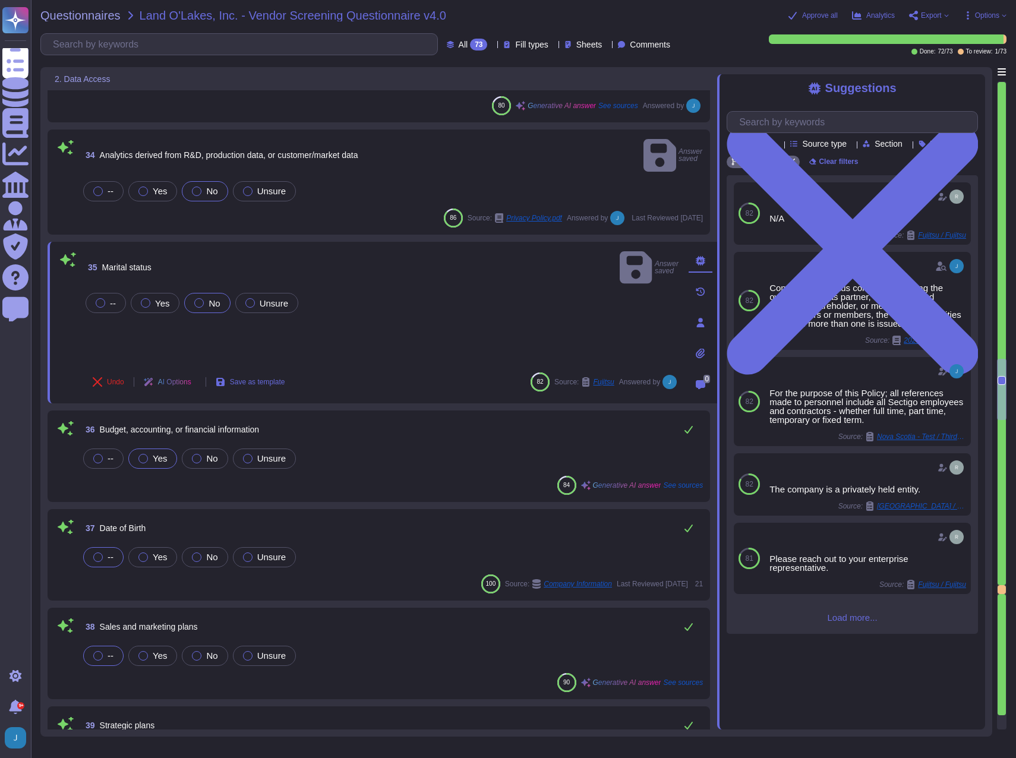
scroll to position [3149, 0]
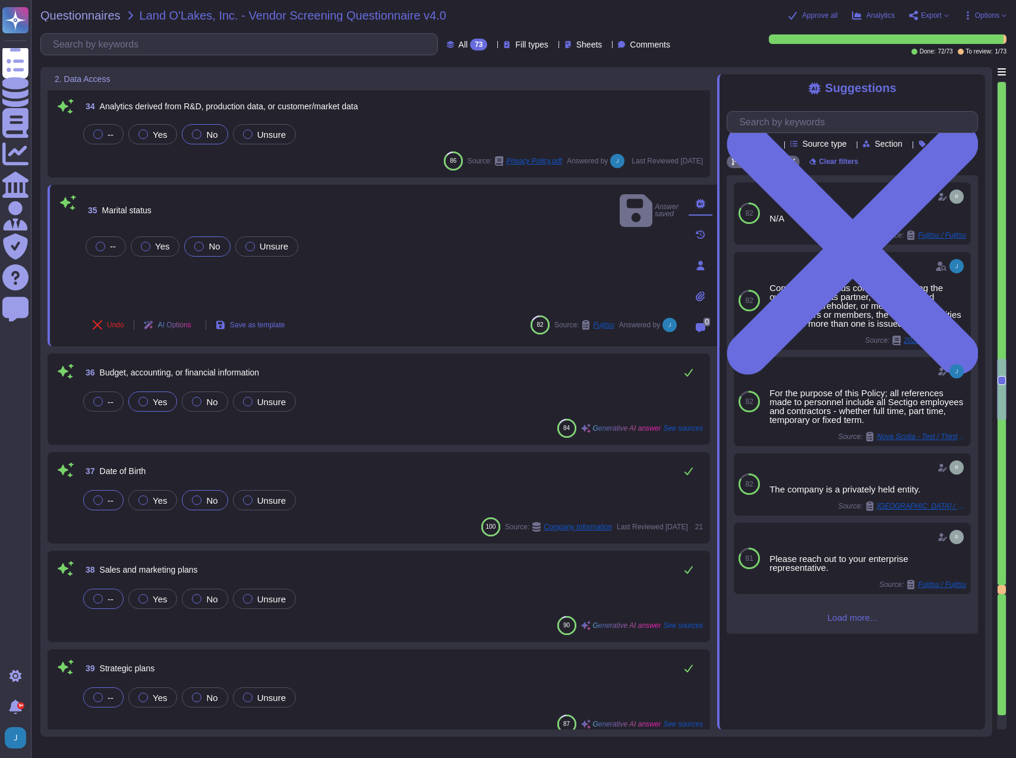
click at [198, 498] on div at bounding box center [197, 500] width 10 height 10
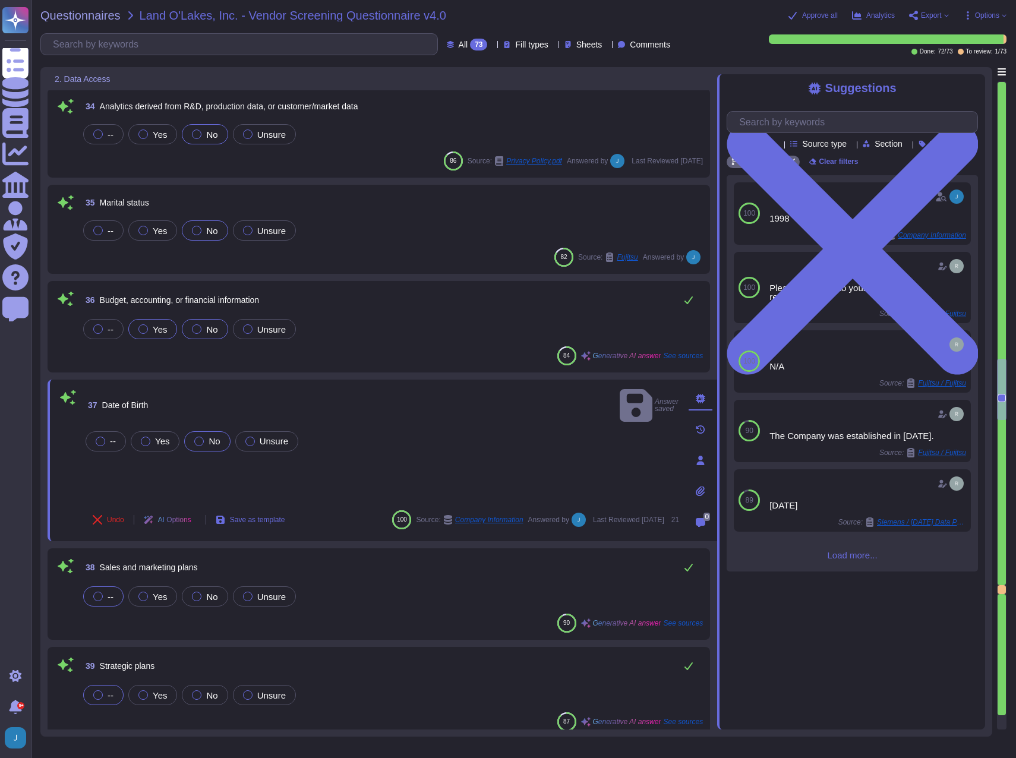
click at [204, 323] on div "No" at bounding box center [205, 329] width 46 height 20
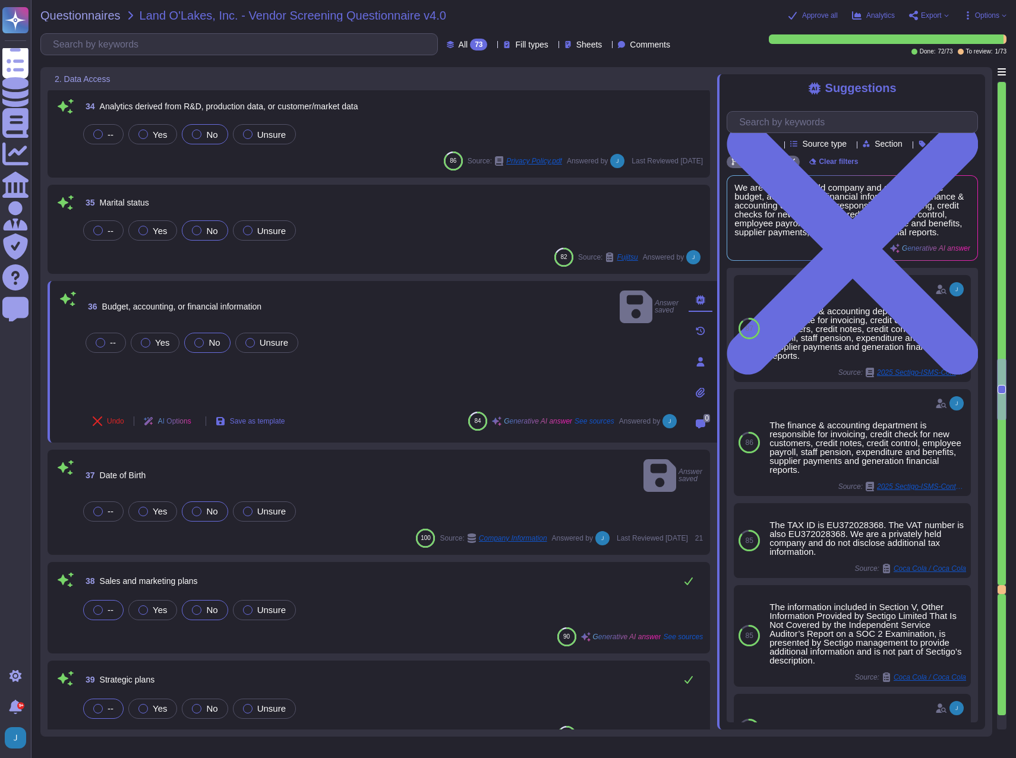
click at [210, 600] on div "No" at bounding box center [205, 610] width 46 height 20
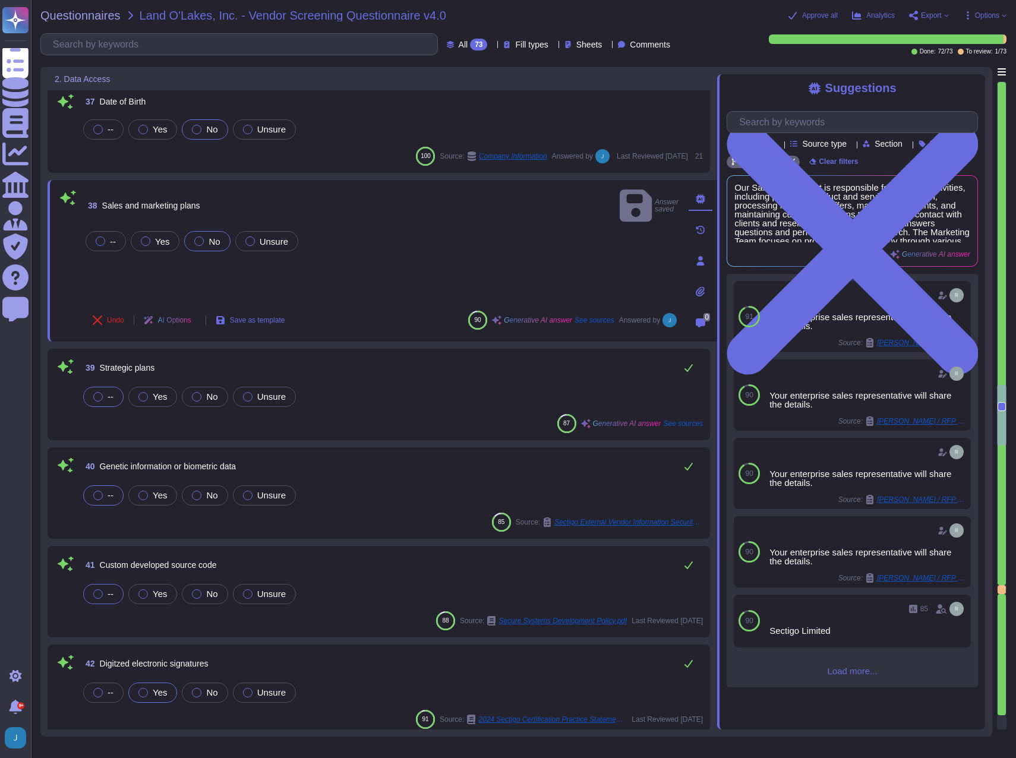
scroll to position [3446, 0]
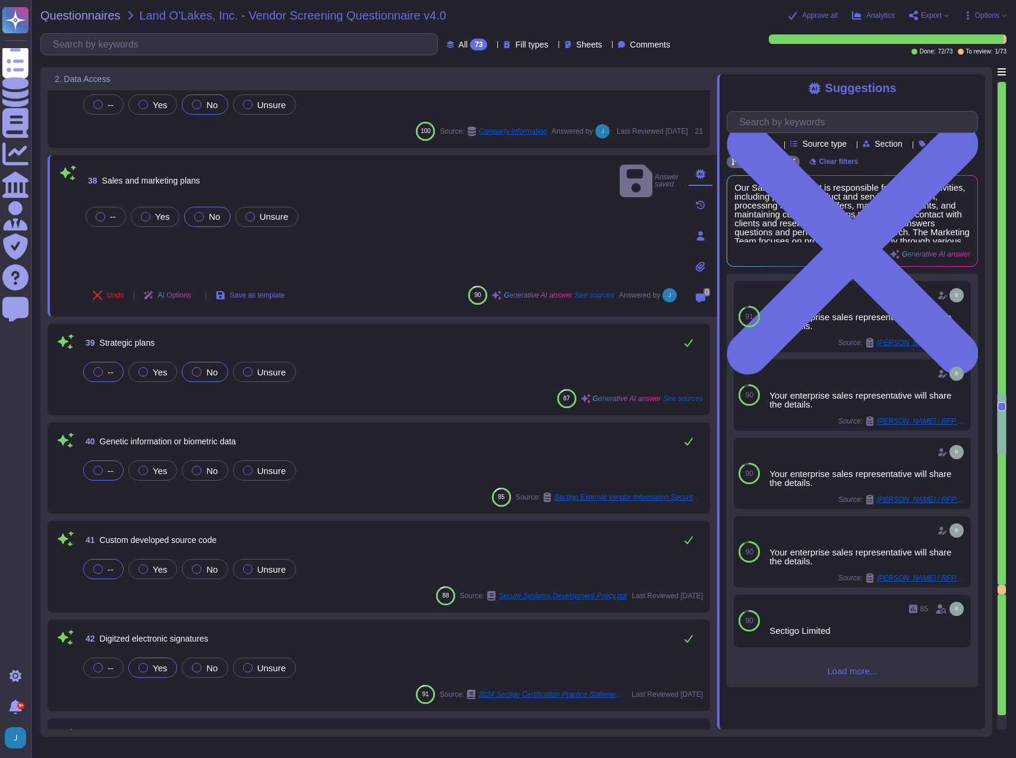
click at [194, 372] on div at bounding box center [197, 372] width 10 height 10
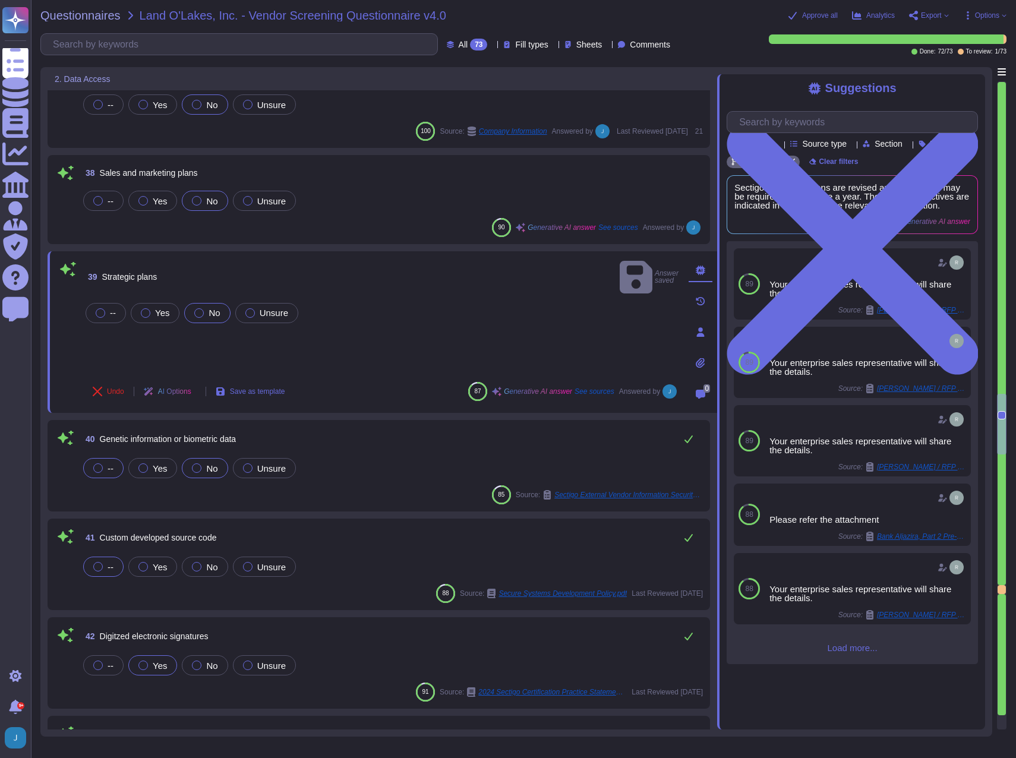
click at [198, 470] on div at bounding box center [197, 468] width 10 height 10
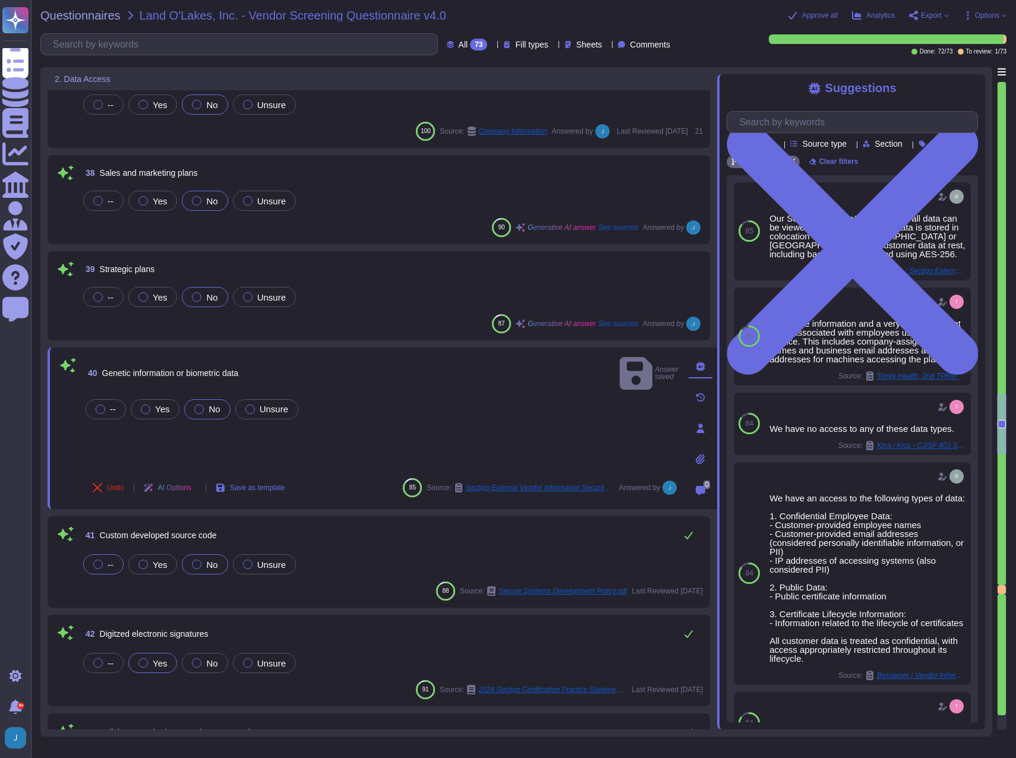
click at [205, 564] on label "No" at bounding box center [205, 565] width 26 height 10
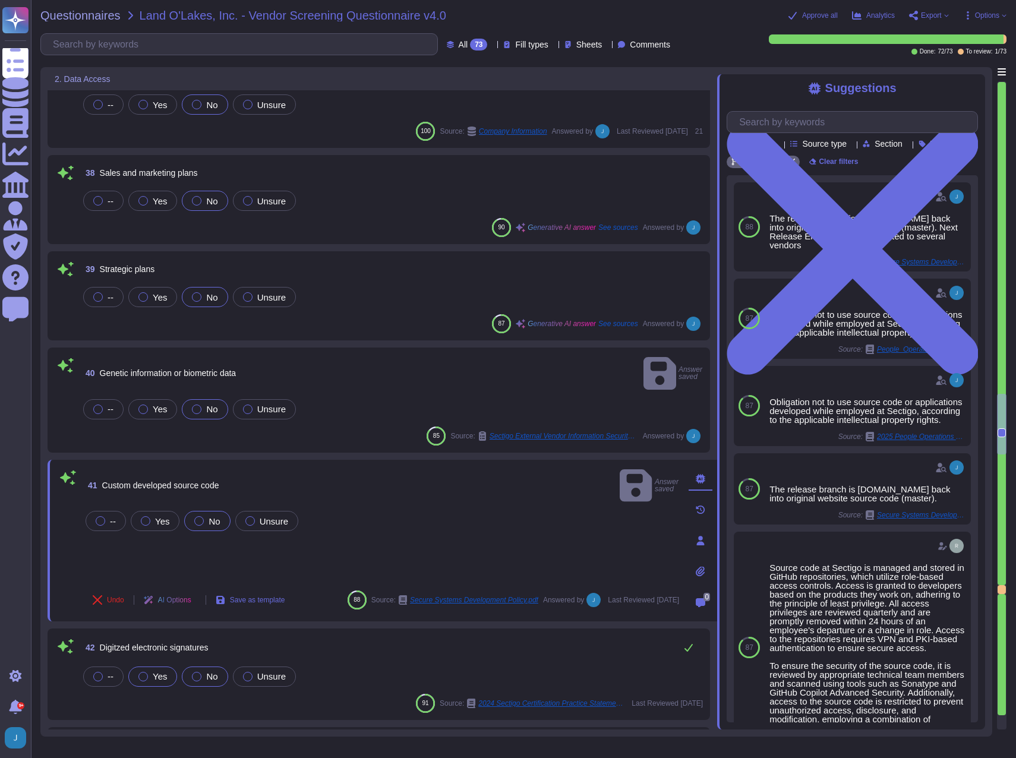
click at [213, 671] on span "No" at bounding box center [211, 676] width 11 height 10
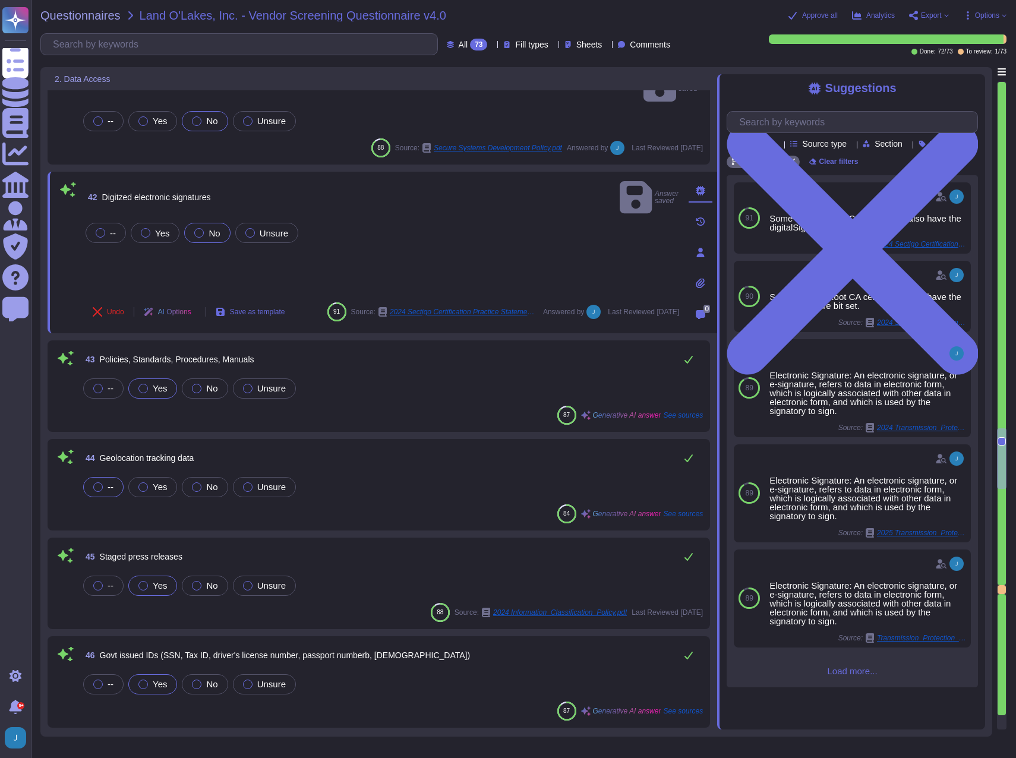
scroll to position [3802, 0]
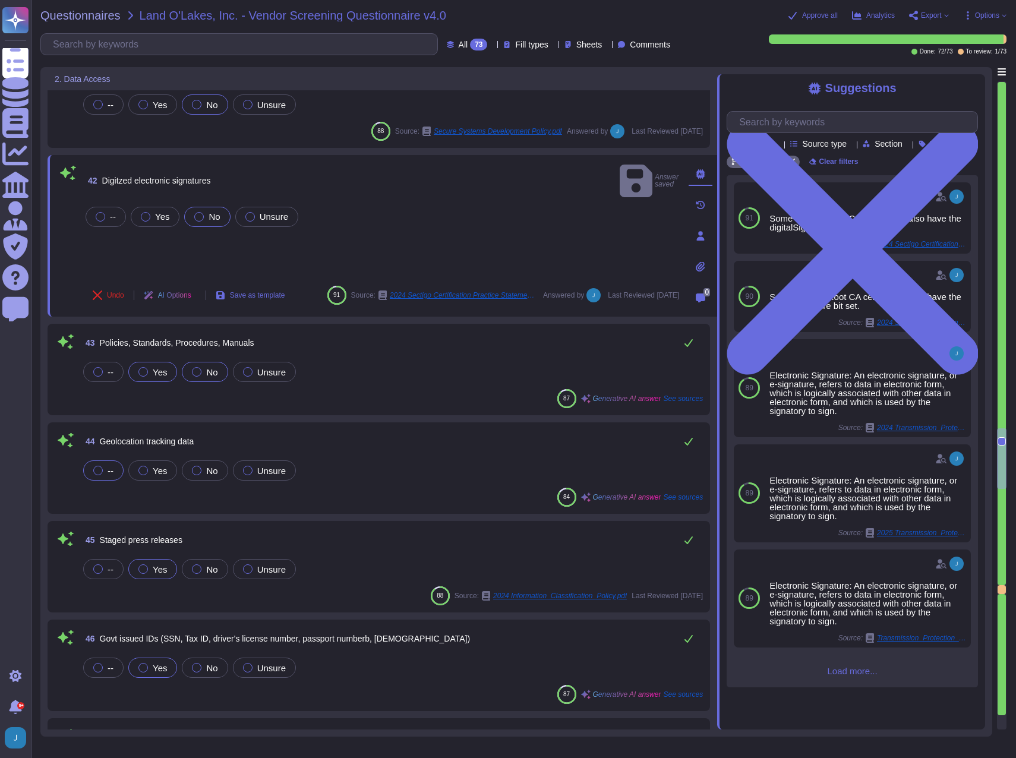
click at [211, 375] on span "No" at bounding box center [211, 372] width 11 height 10
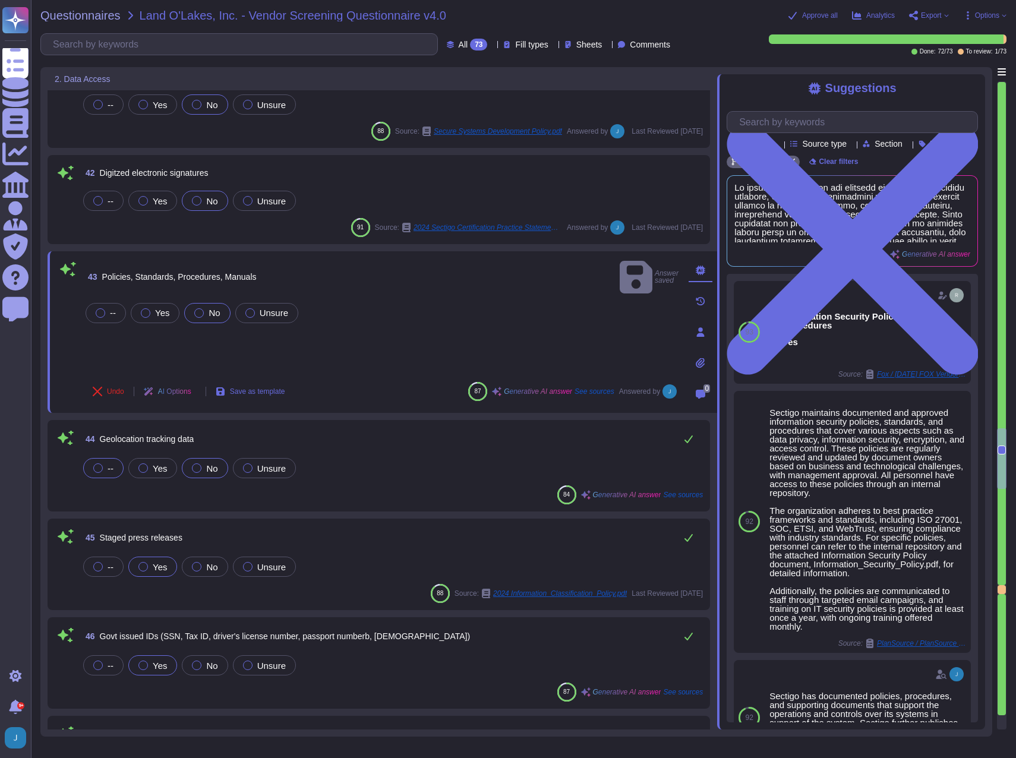
click at [213, 468] on span "No" at bounding box center [211, 468] width 11 height 10
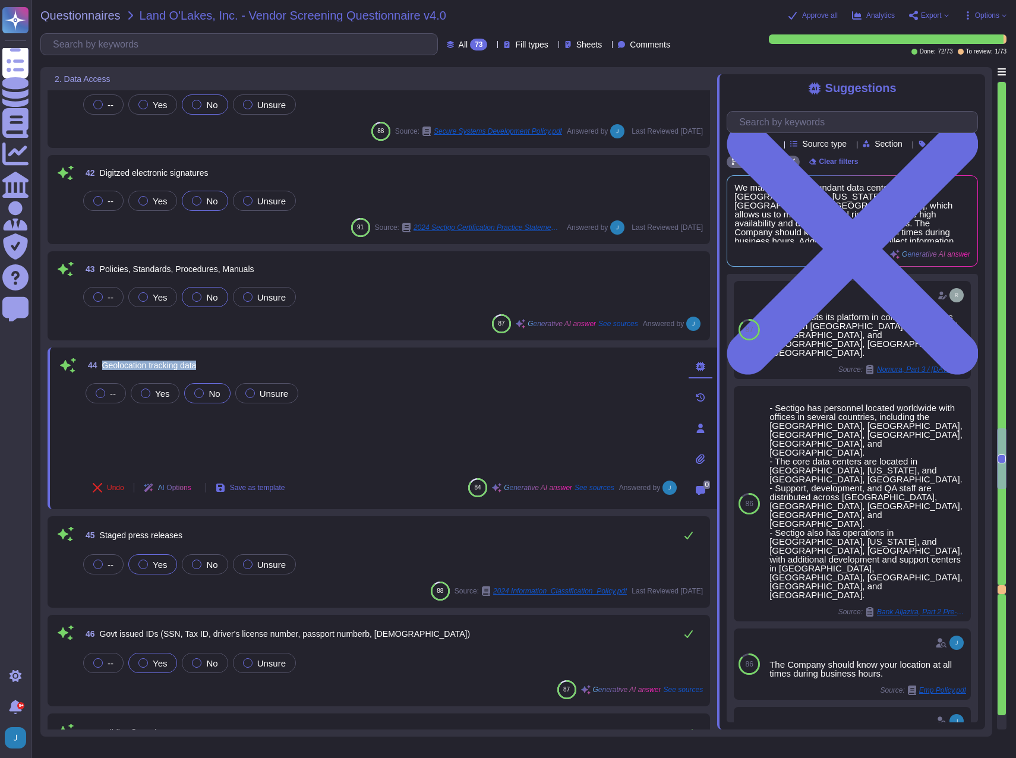
drag, startPoint x: 199, startPoint y: 367, endPoint x: 99, endPoint y: 354, distance: 101.2
click at [99, 354] on div "44 Geolocation tracking data -- Yes No Unsure Undo AI Options Save as template …" at bounding box center [383, 429] width 670 height 162
click at [144, 369] on span "Geolocation tracking data" at bounding box center [149, 366] width 94 height 10
drag, startPoint x: 210, startPoint y: 363, endPoint x: 102, endPoint y: 362, distance: 108.1
click at [102, 362] on div "44 Geolocation tracking data" at bounding box center [381, 365] width 596 height 21
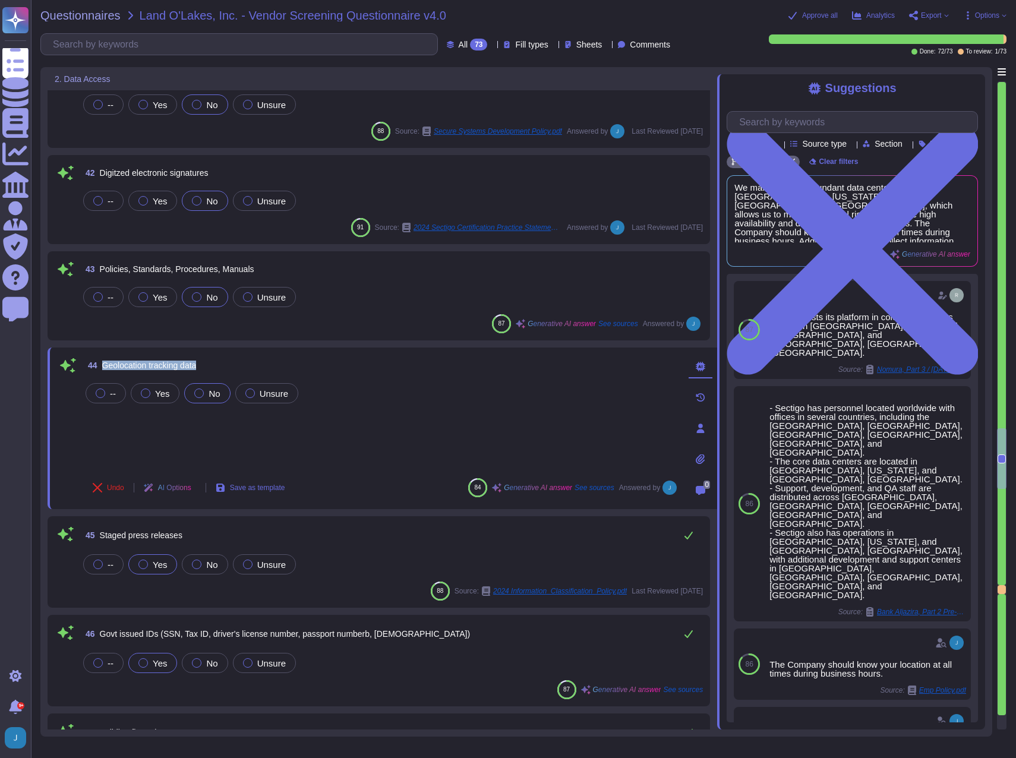
copy span "Geolocation tracking data"
click at [788, 118] on input "text" at bounding box center [855, 122] width 244 height 21
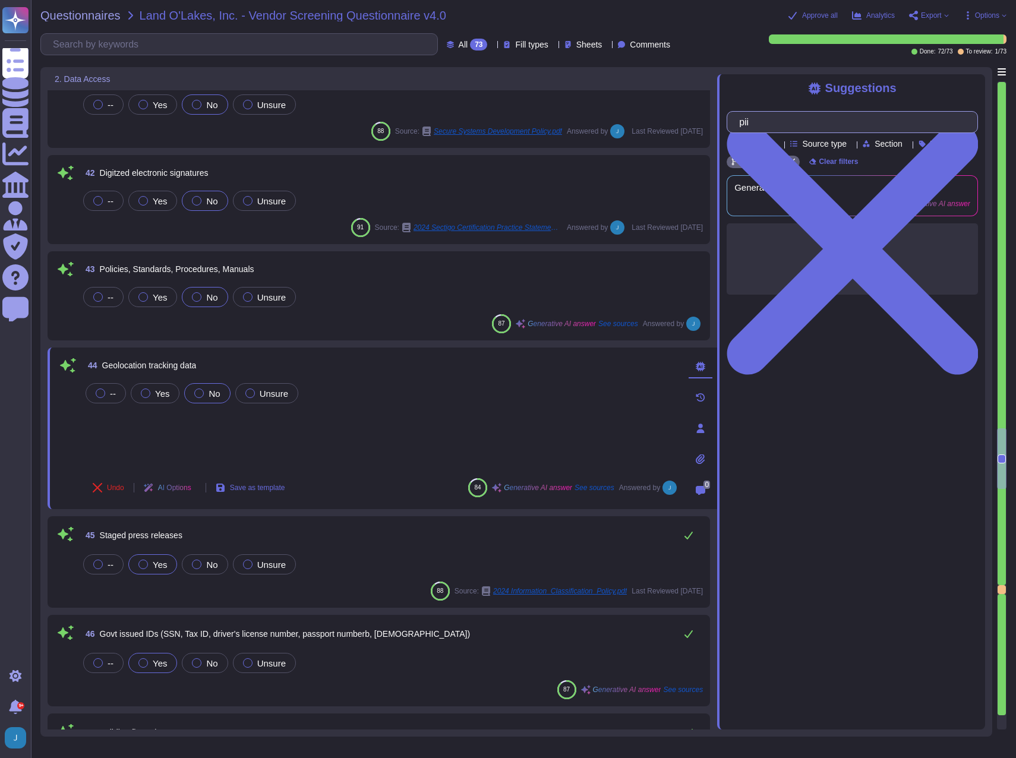
paste input "Geolocation tracking data"
type input "pii Geolocation tracking data"
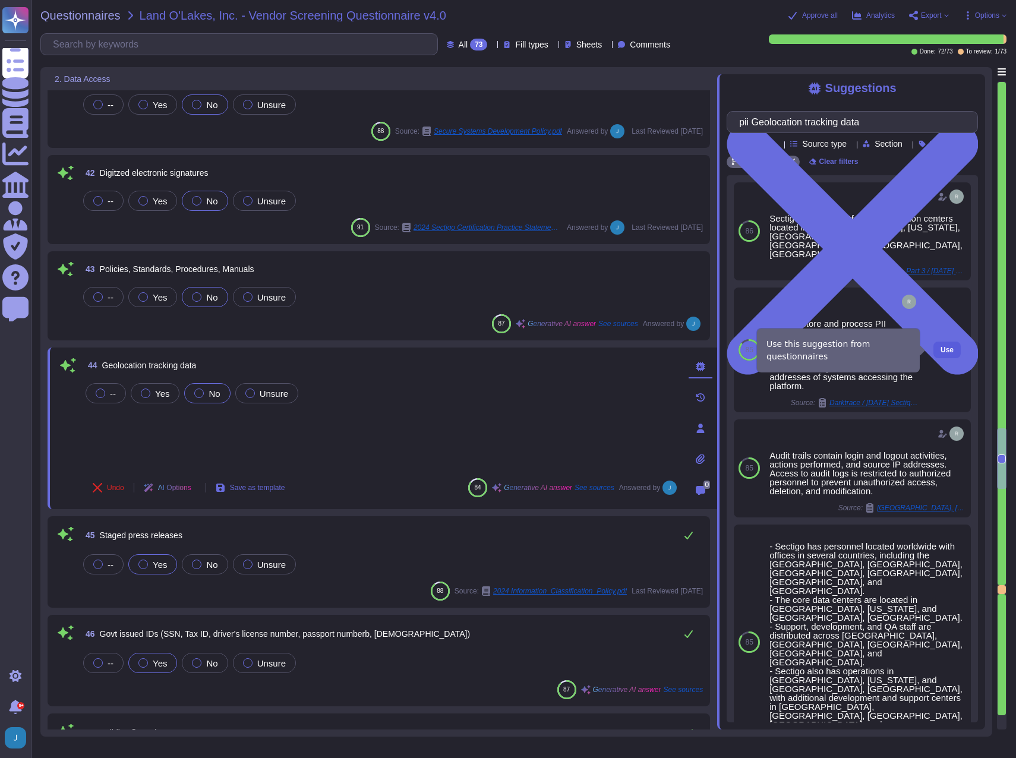
click at [942, 349] on span "Use" at bounding box center [946, 349] width 13 height 7
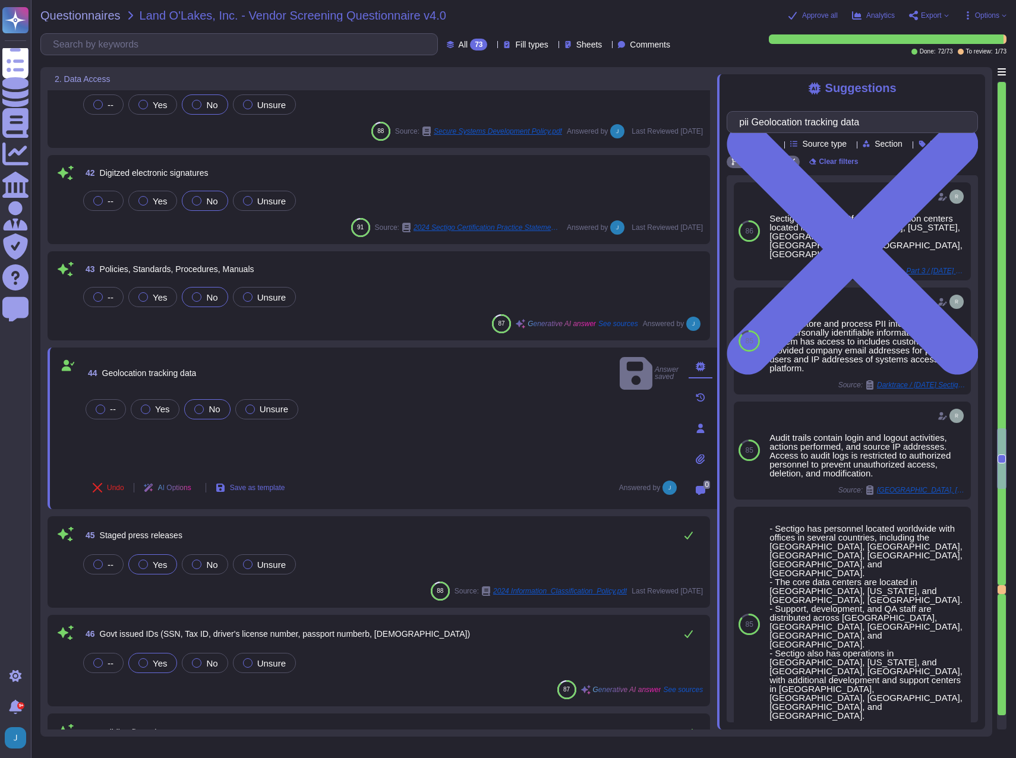
click at [222, 427] on div "-- Yes No Unsure" at bounding box center [381, 433] width 596 height 72
click at [175, 437] on div "-- Yes No Unsure" at bounding box center [381, 433] width 596 height 72
click at [133, 459] on div "-- Yes No Unsure" at bounding box center [381, 425] width 596 height 88
click at [127, 438] on div "-- Yes No Unsure" at bounding box center [381, 425] width 596 height 88
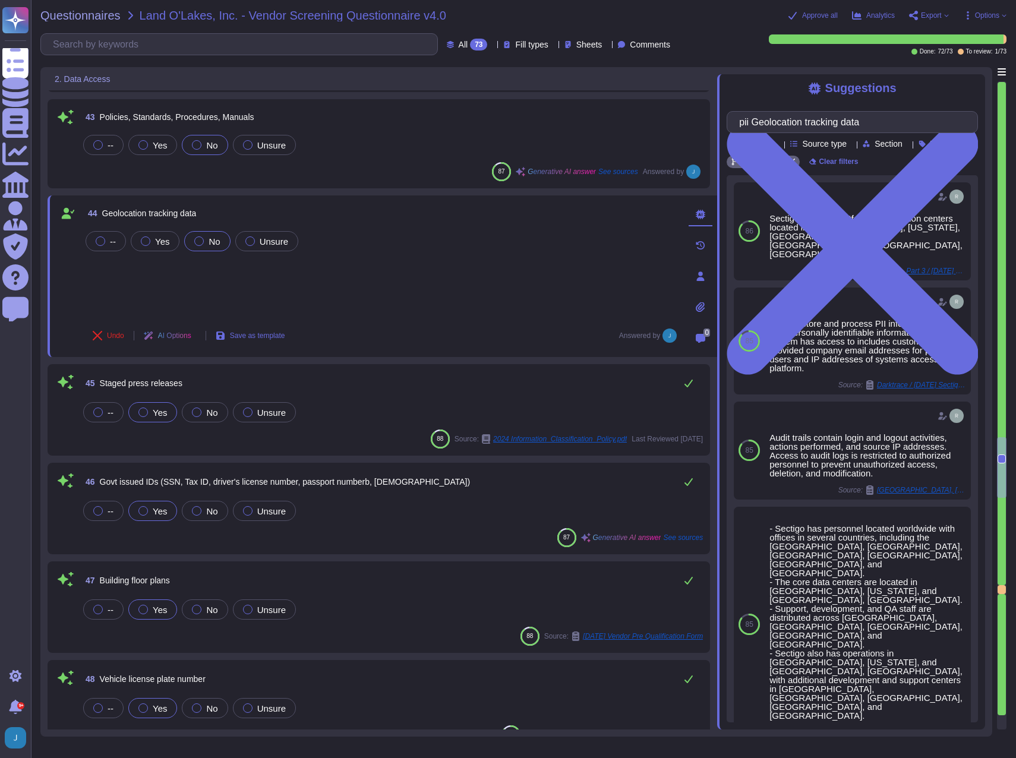
scroll to position [3980, 0]
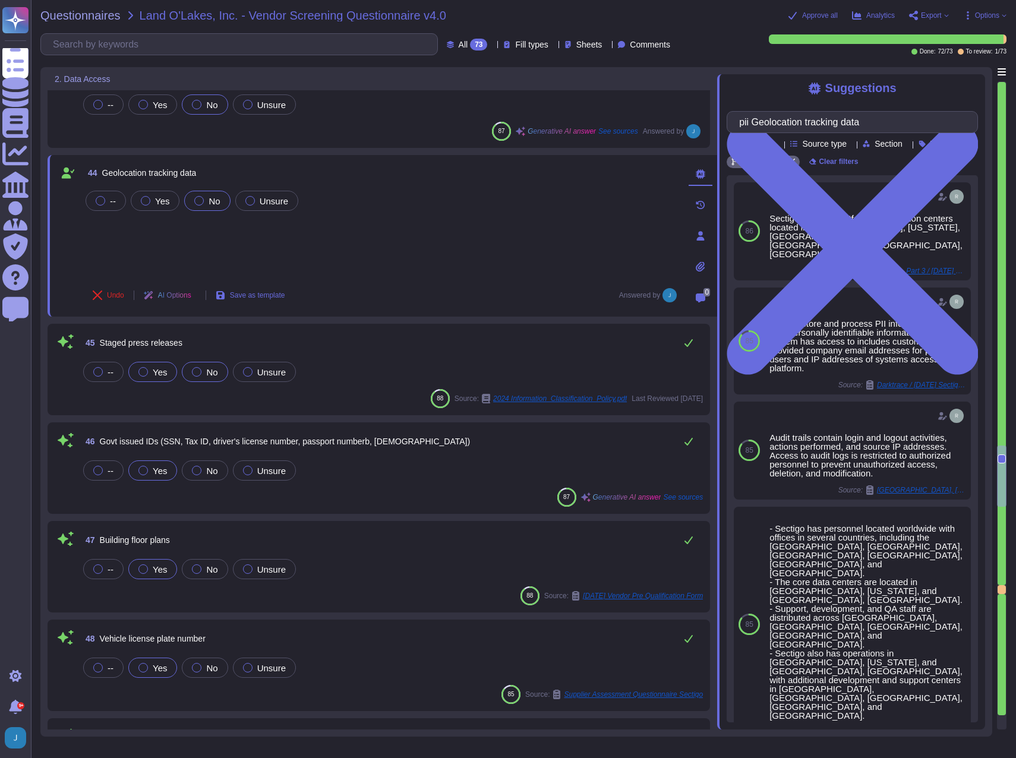
click at [213, 372] on span "No" at bounding box center [211, 372] width 11 height 10
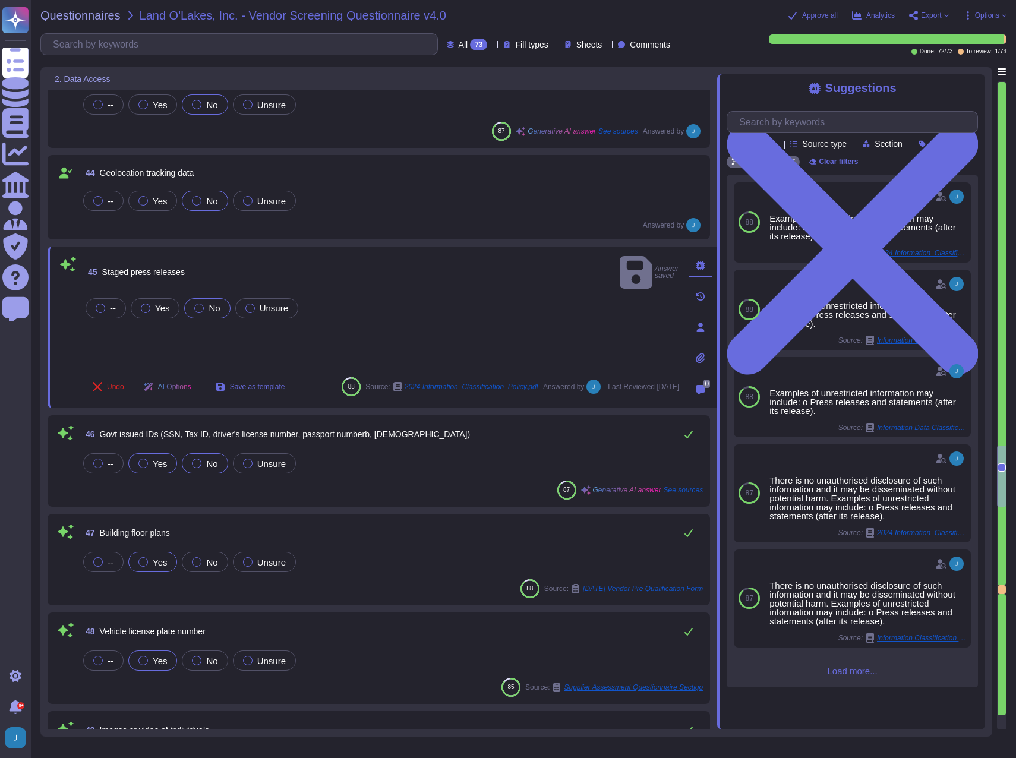
click at [200, 460] on label "No" at bounding box center [205, 464] width 26 height 10
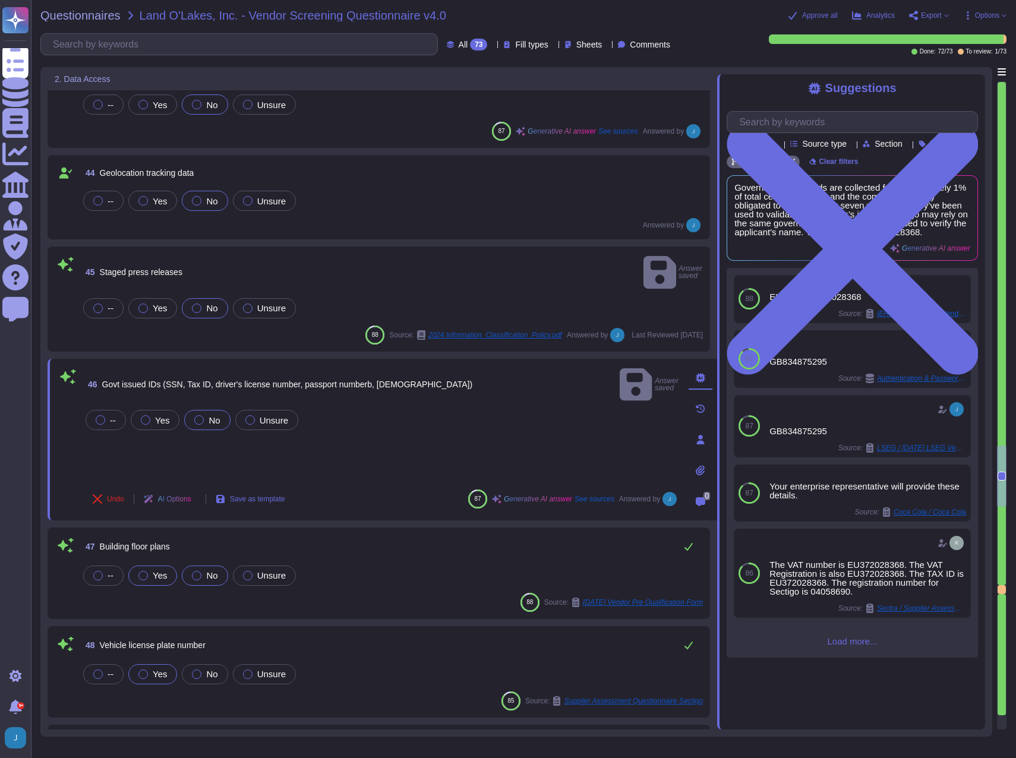
click at [194, 571] on div at bounding box center [197, 576] width 10 height 10
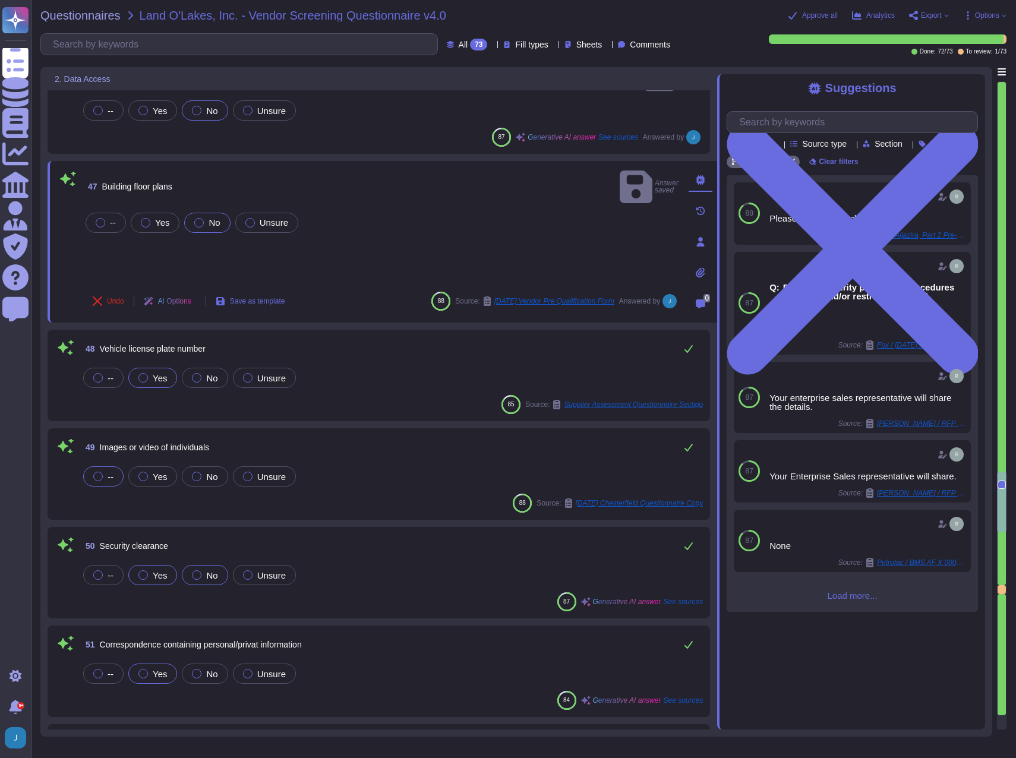
scroll to position [4277, 0]
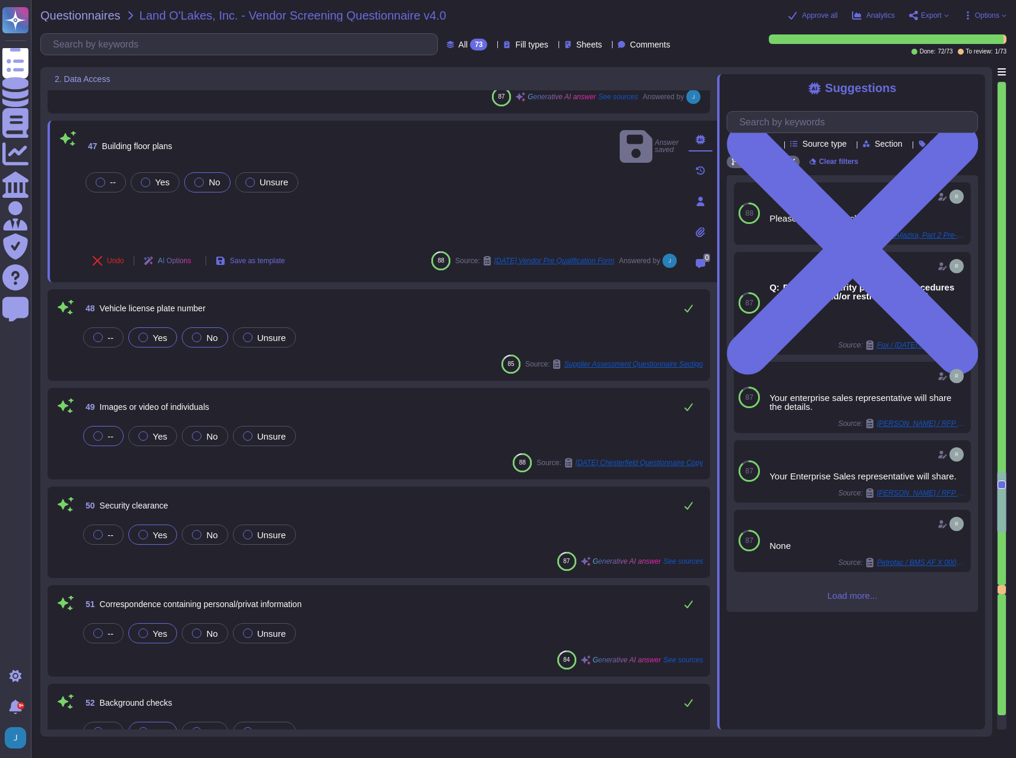
click at [213, 345] on div "No" at bounding box center [205, 337] width 46 height 20
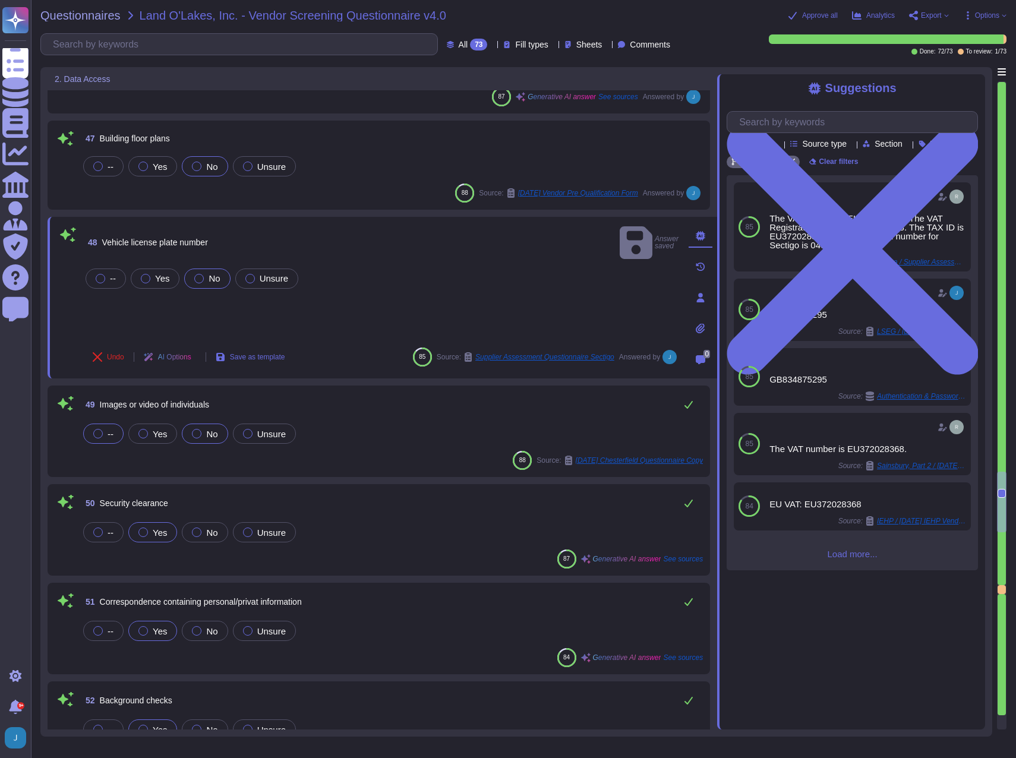
click at [214, 435] on span "No" at bounding box center [211, 434] width 11 height 10
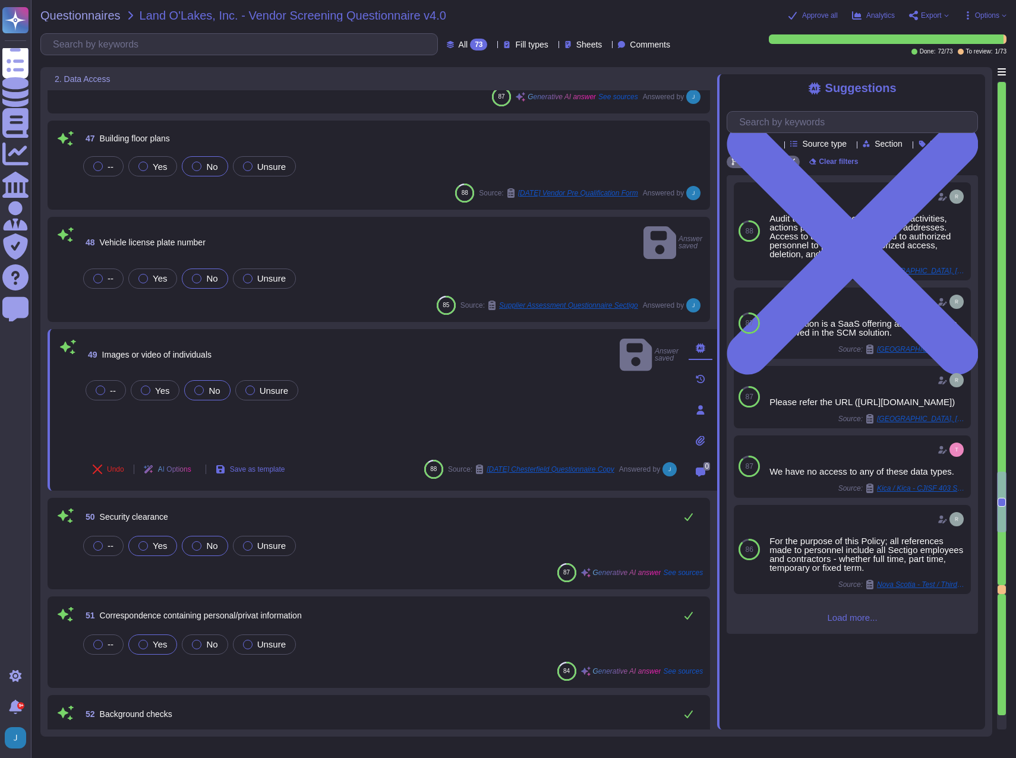
click at [209, 541] on span "No" at bounding box center [211, 546] width 11 height 10
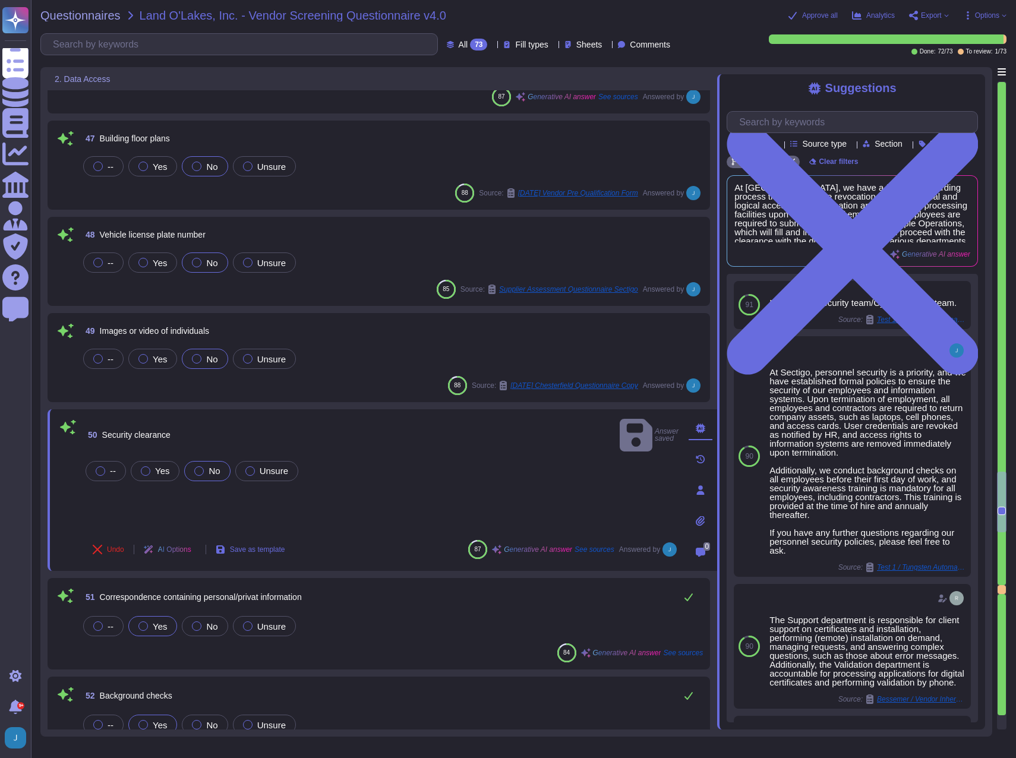
drag, startPoint x: 200, startPoint y: 627, endPoint x: 43, endPoint y: 621, distance: 157.6
click at [43, 621] on div "2. Data Access 43 Policies, Standards, Procedures, Manuals -- Yes No Unsure 87 …" at bounding box center [516, 402] width 952 height 670
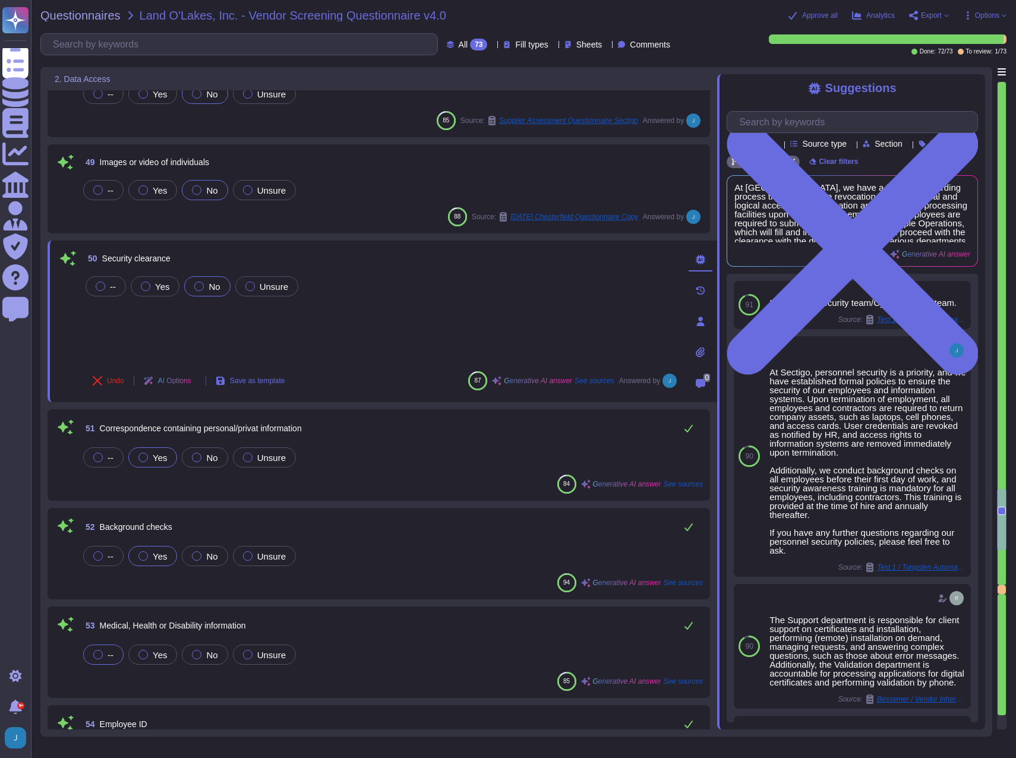
scroll to position [4456, 0]
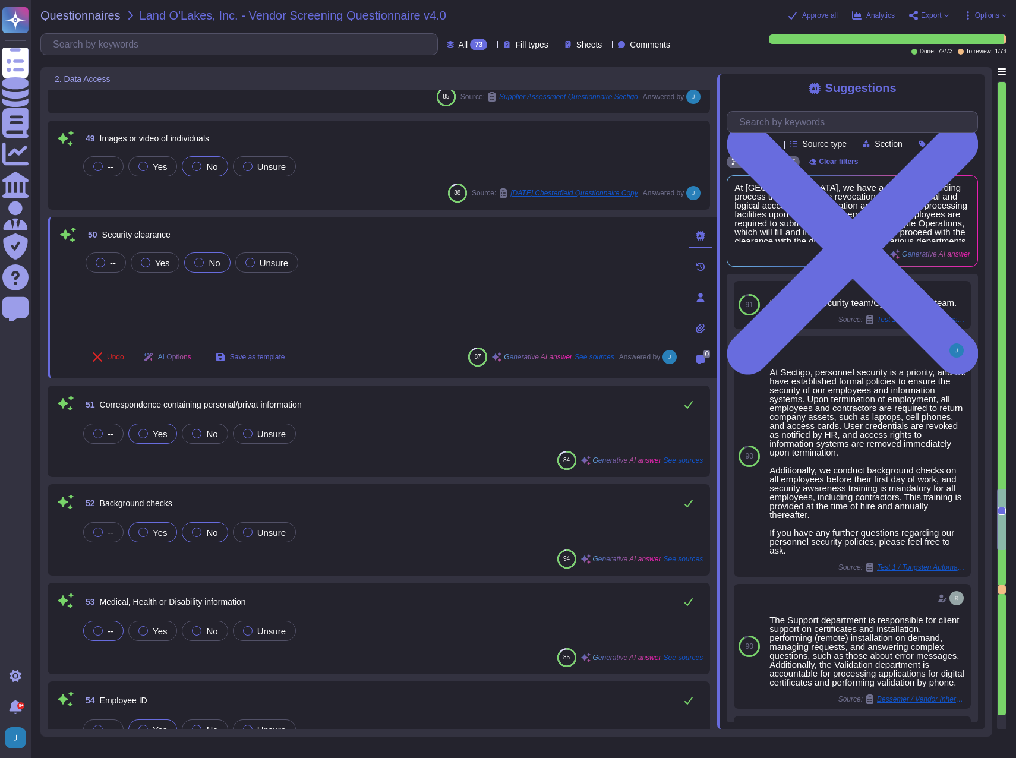
click at [213, 531] on span "No" at bounding box center [211, 533] width 11 height 10
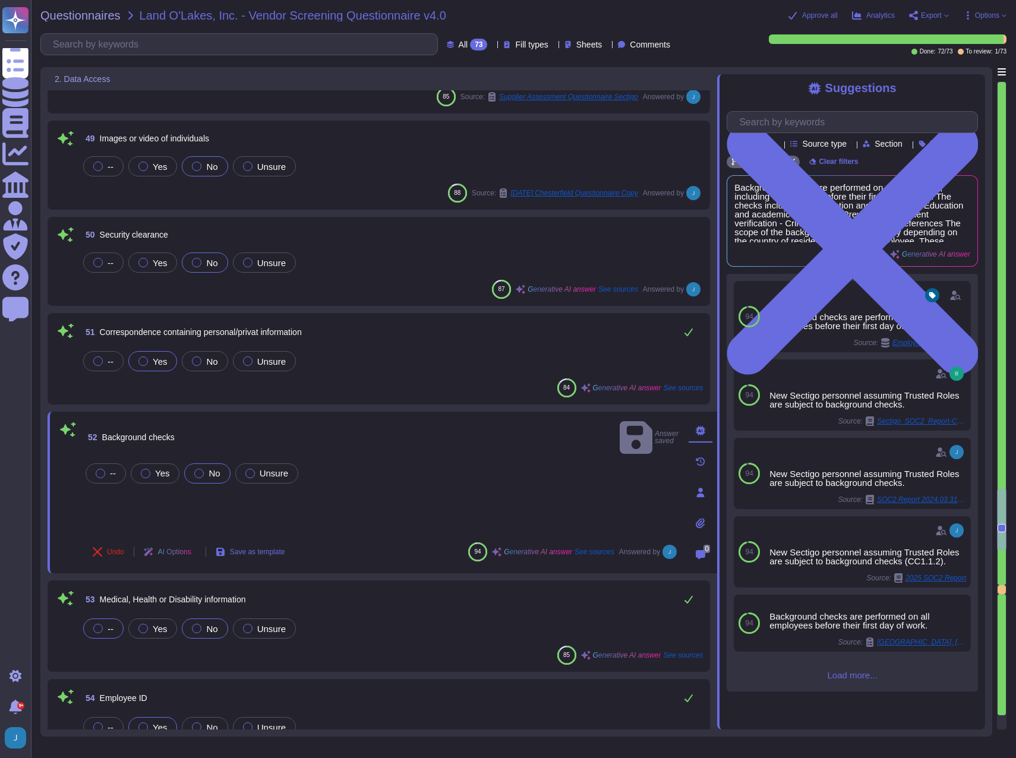
click at [204, 626] on label "No" at bounding box center [205, 629] width 26 height 10
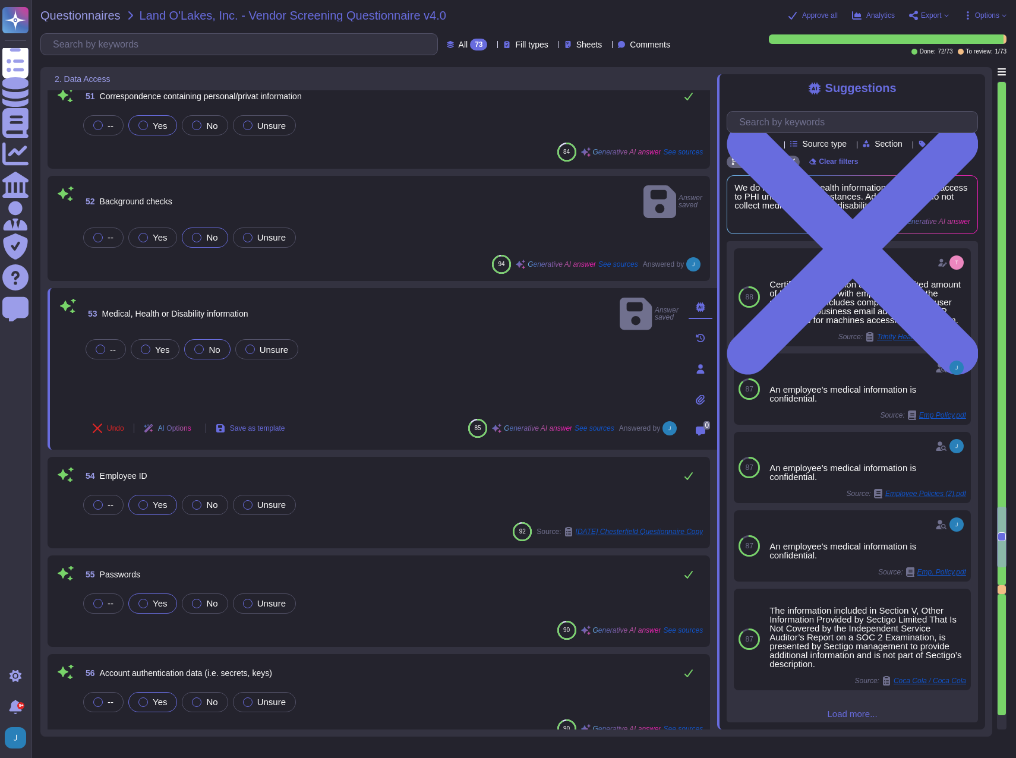
scroll to position [4693, 0]
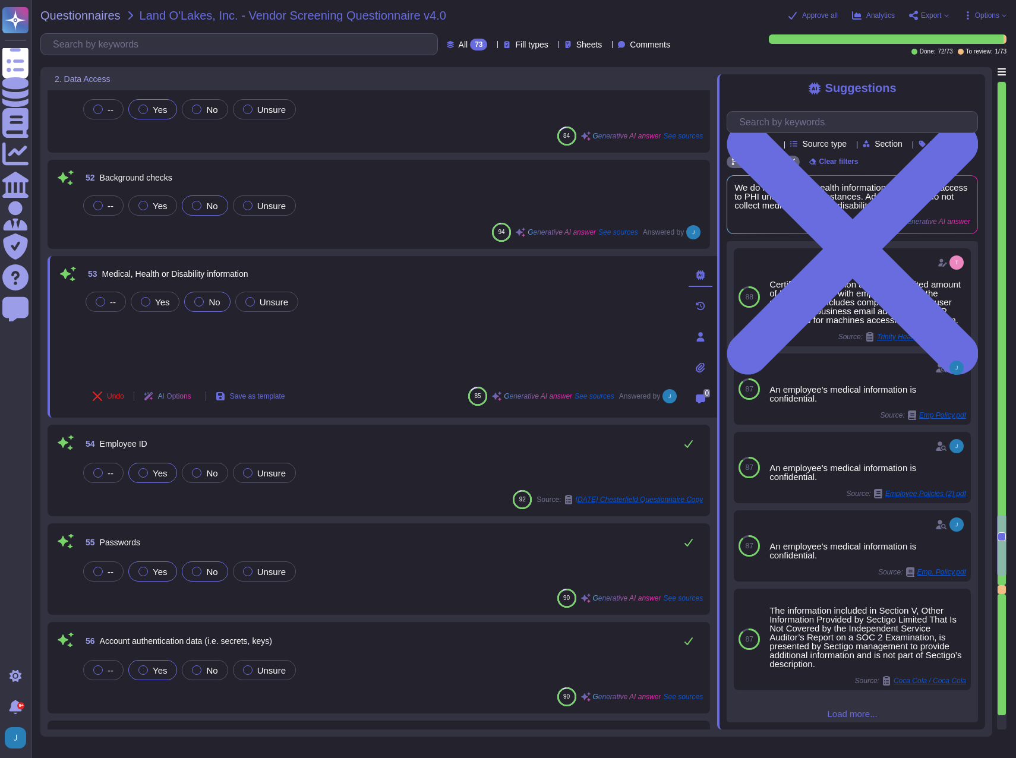
click at [199, 570] on div at bounding box center [197, 572] width 10 height 10
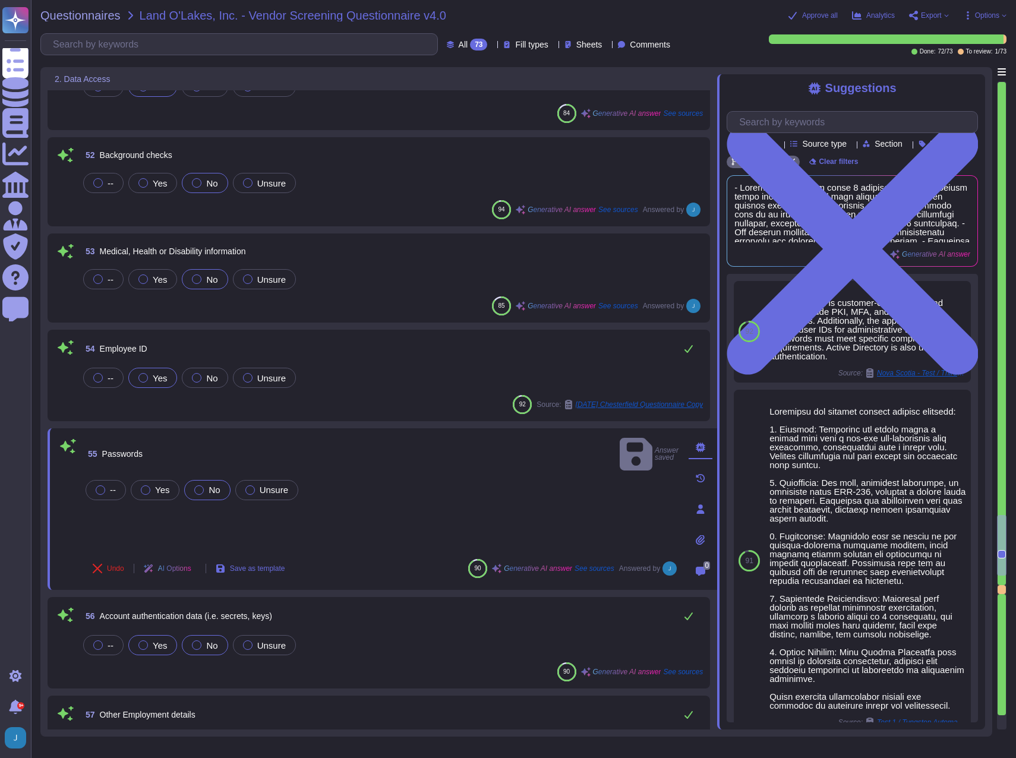
type textarea "1 = LOL supplies all relevant customer, member or employee data to you 2 = LOL …"
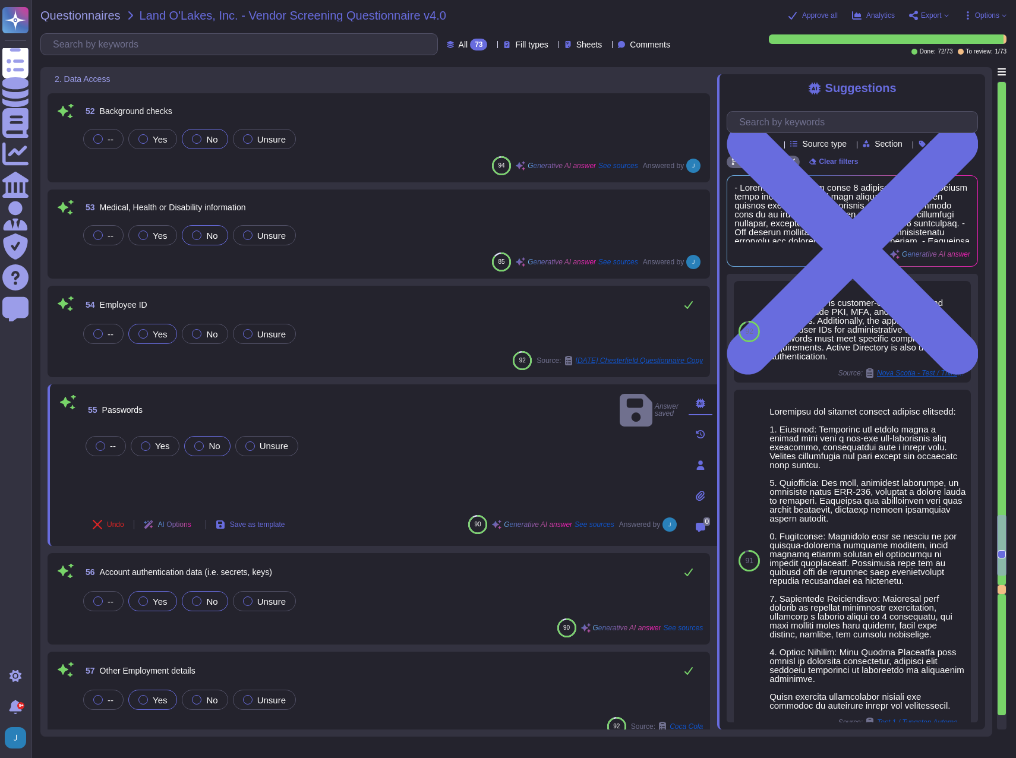
type textarea "Yes. Description/Explanation: Data may be accessed by or transferred to servers…"
click at [199, 330] on div at bounding box center [197, 334] width 10 height 10
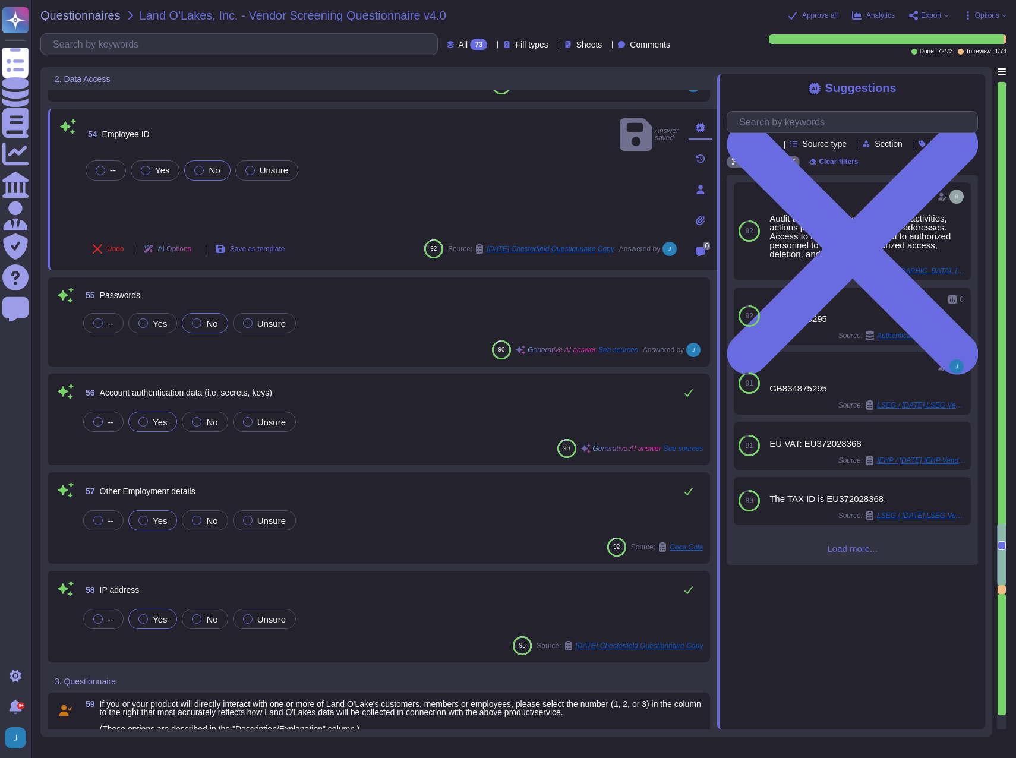
type textarea "1 = LOL supplies all relevant customer, member or employee data to you 2 = LOL …"
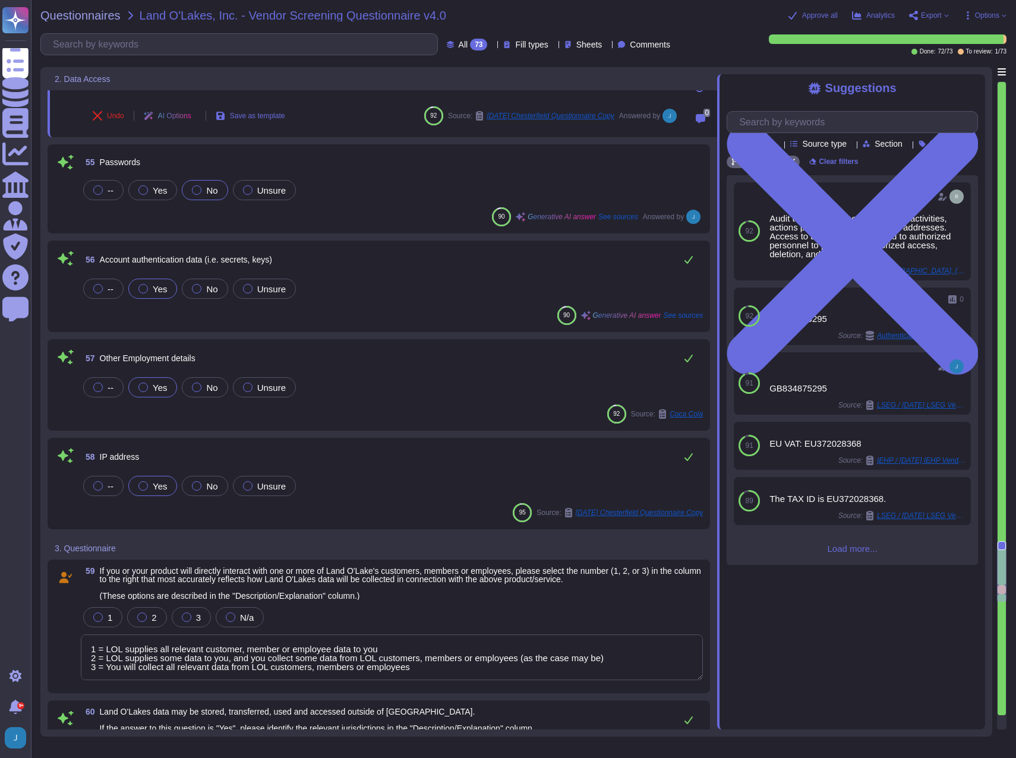
type textarea "Sectigo implements a comprehensive security program that includes several key m…"
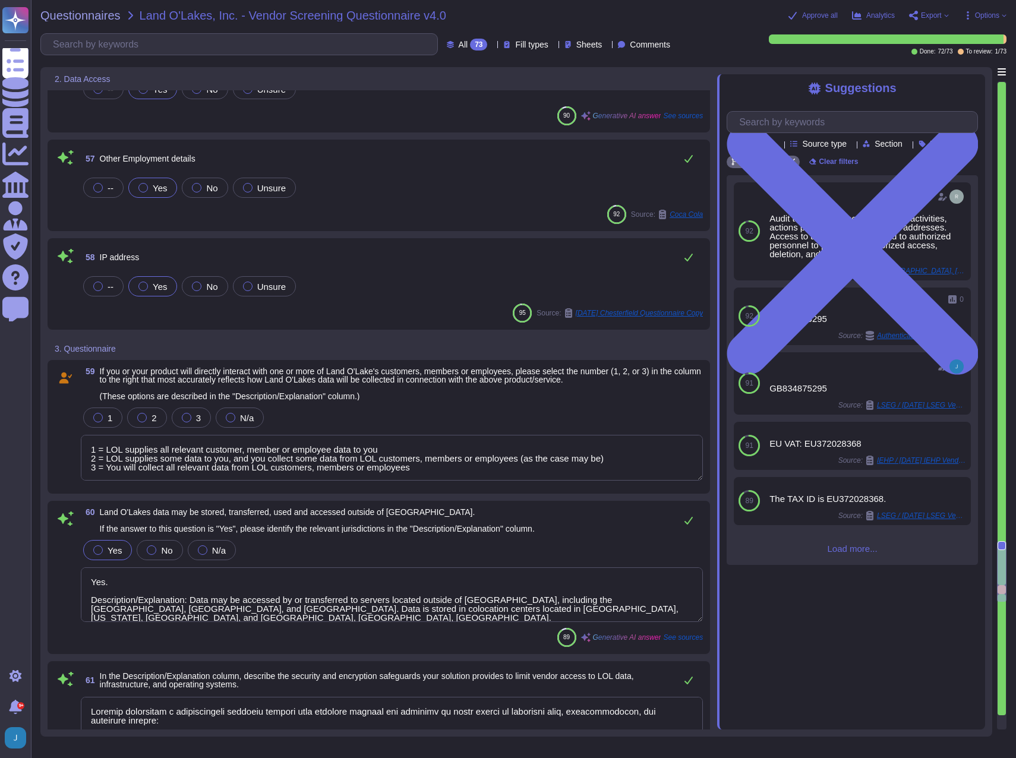
scroll to position [5287, 0]
type textarea "1 = LOL supplies all relevant customer, member or employee data to you 2 = LOL …"
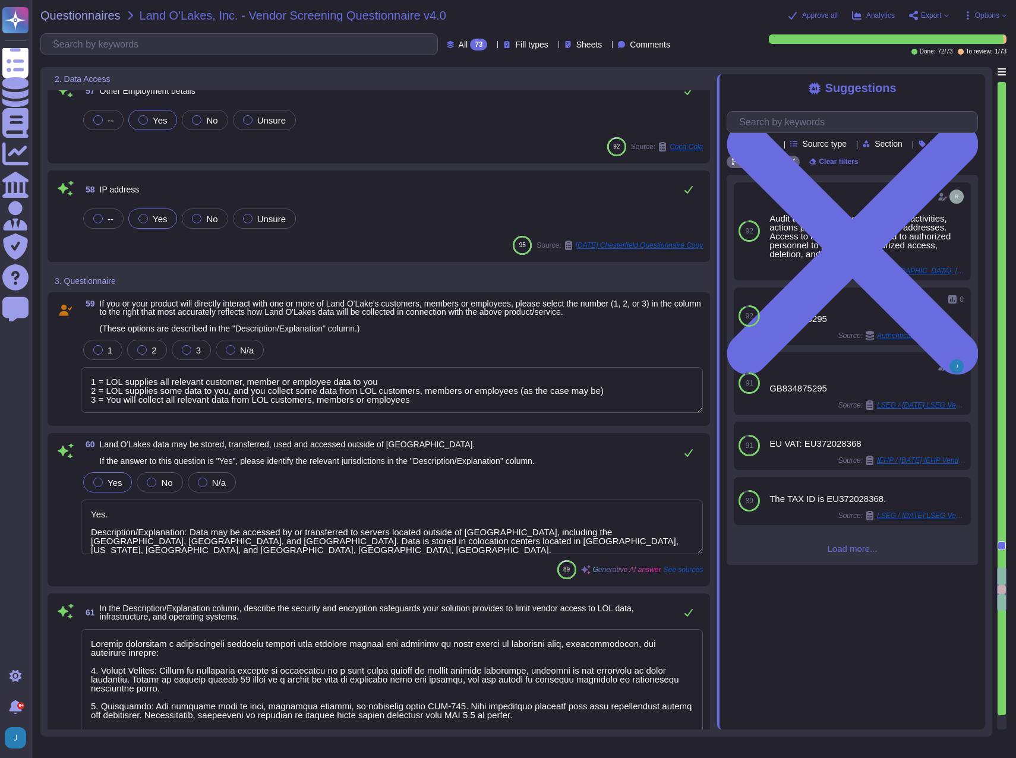
type textarea "Only development and production employees of the highest permission level may a…"
type textarea "Yes, we utilize encryption at rest. All customer data, including backups, is en…"
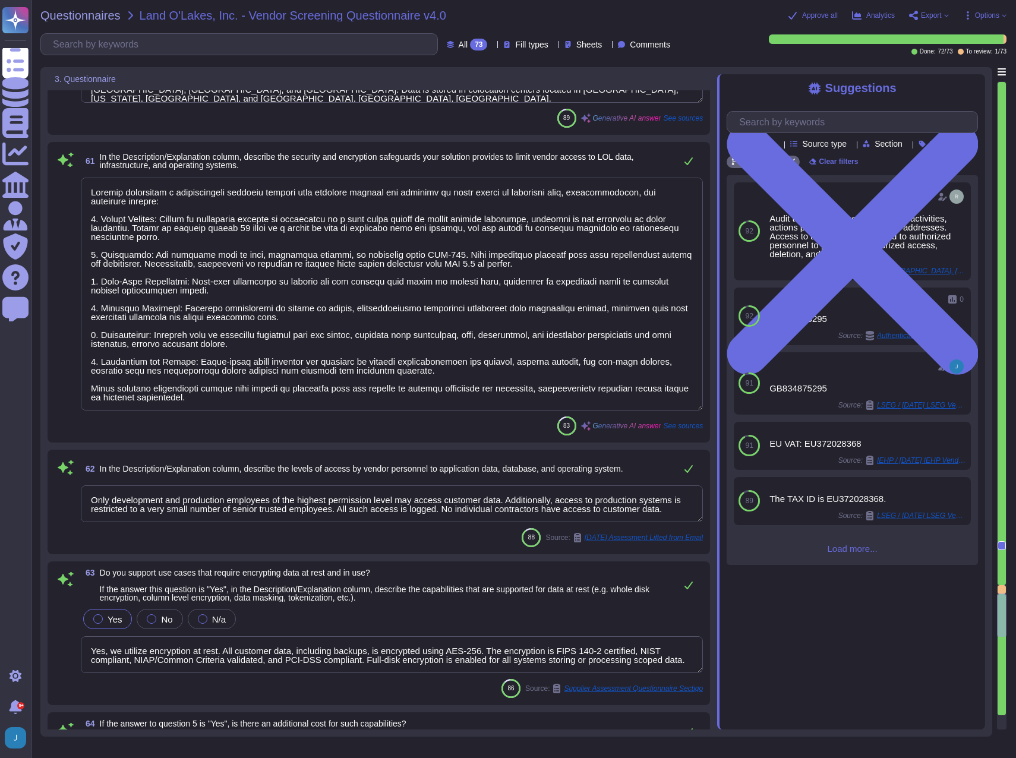
type textarea "1 = LOL supplies all relevant customer, member or employee data to you 2 = LOL …"
type textarea "You can discuss this with your enterprise sales representative."
type textarea "For security purposes, we do not permit customers to perform their own audits o…"
type textarea "Yes, we engage a third-party security team to complete an annual penetration te…"
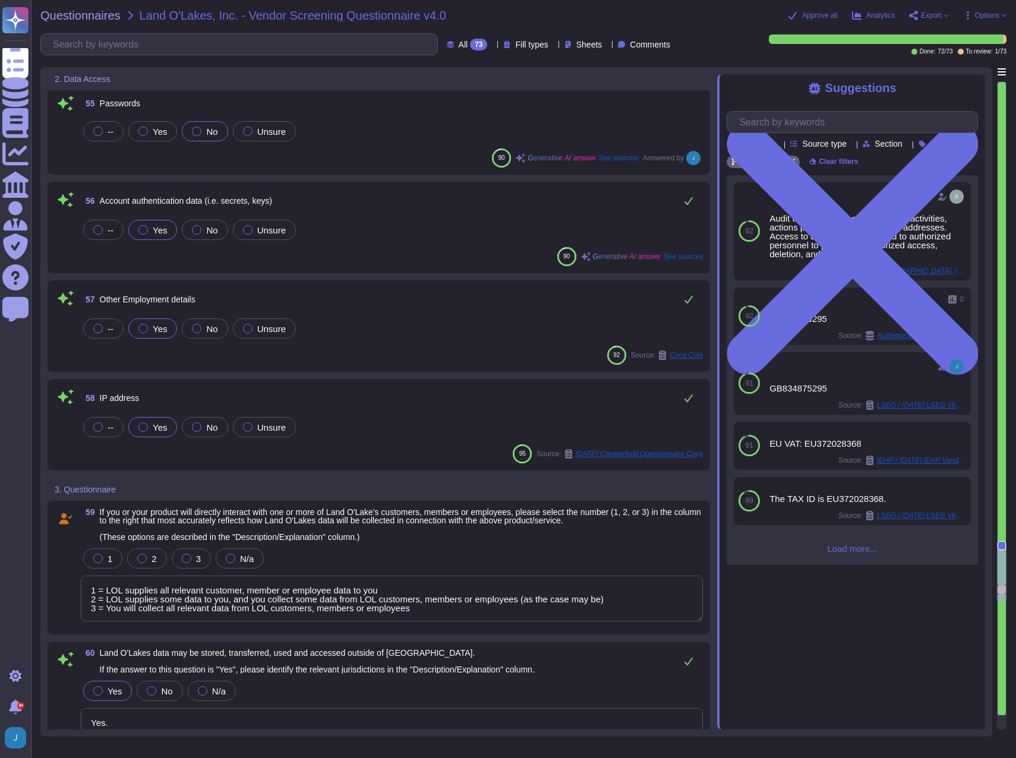
scroll to position [5109, 0]
type textarea "1 = LOL supplies all relevant customer, member or employee data to you 2 = LOL …"
